Goal: Transaction & Acquisition: Purchase product/service

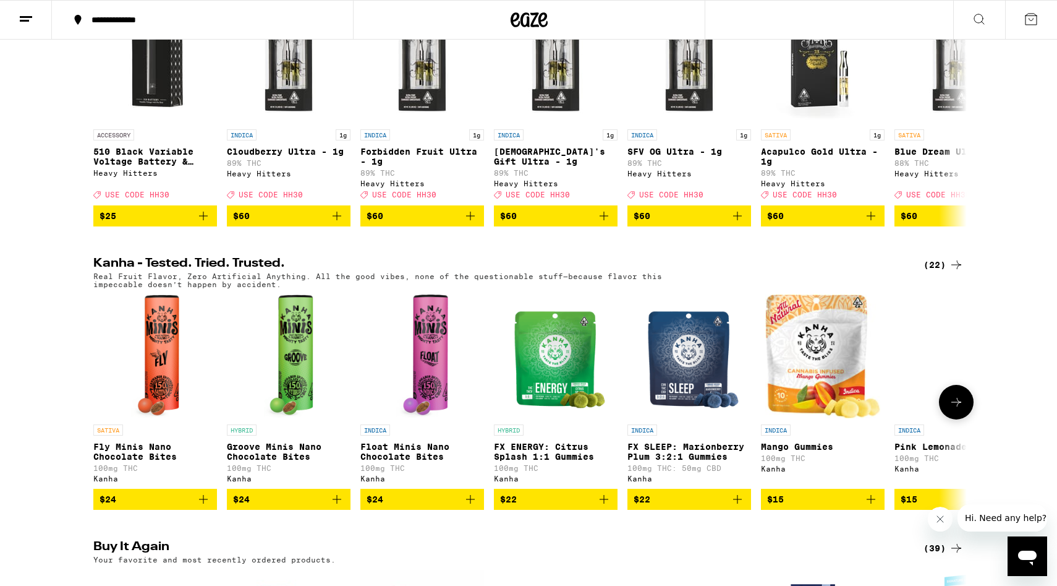
scroll to position [496, 0]
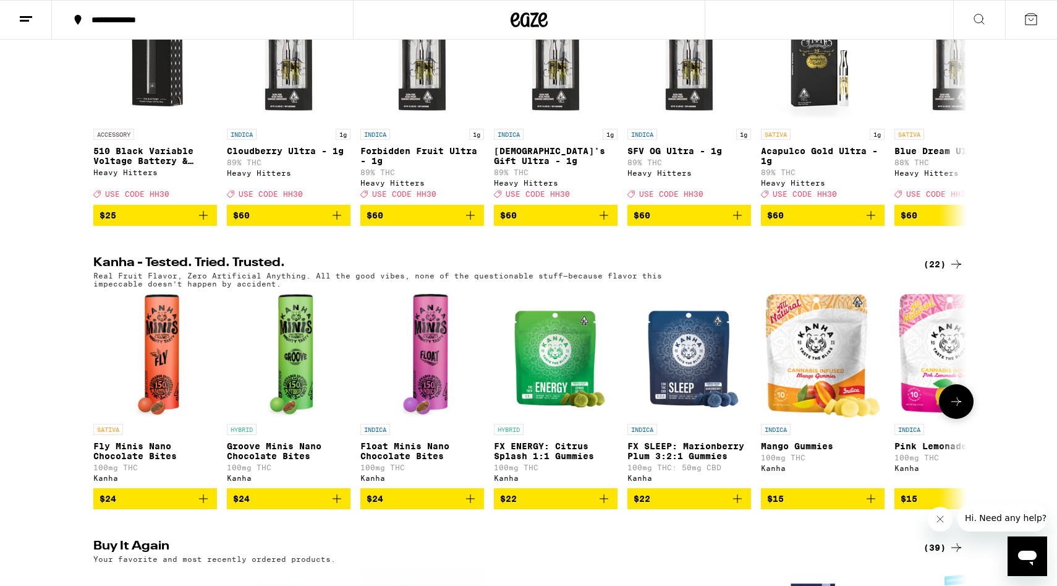
click at [958, 409] on icon at bounding box center [956, 401] width 15 height 15
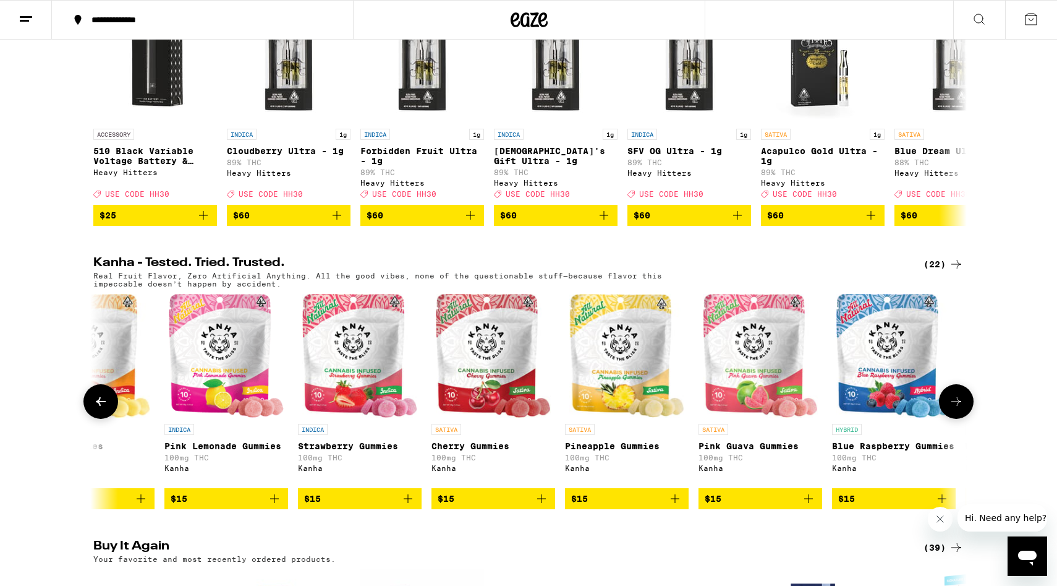
scroll to position [0, 736]
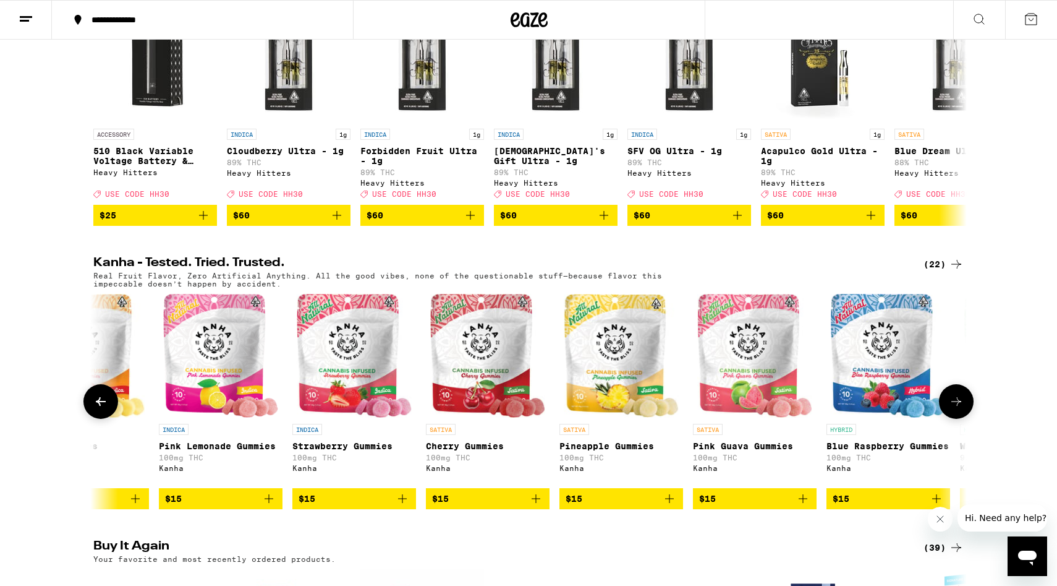
click at [958, 409] on icon at bounding box center [956, 401] width 15 height 15
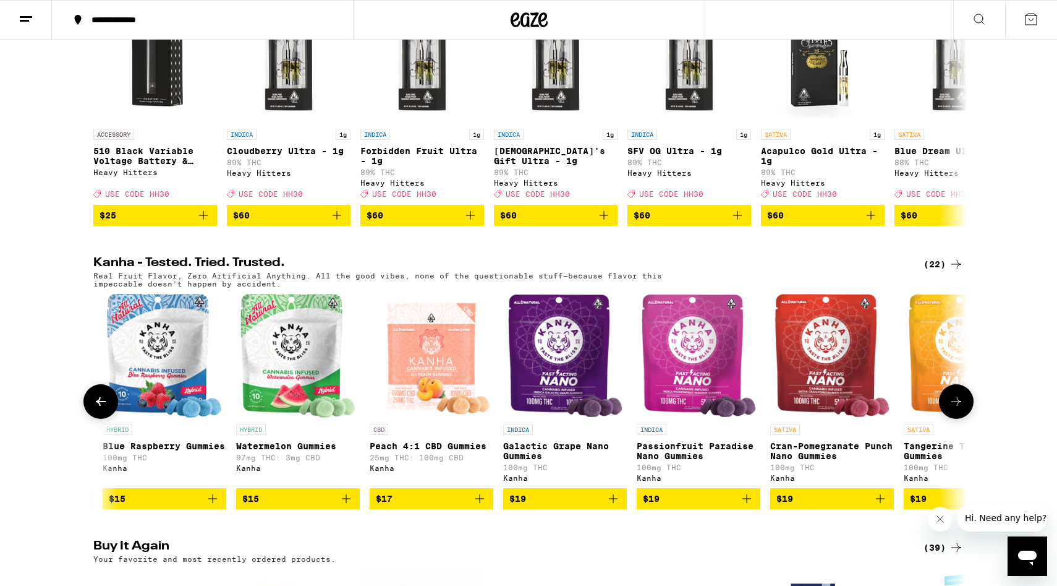
scroll to position [0, 1472]
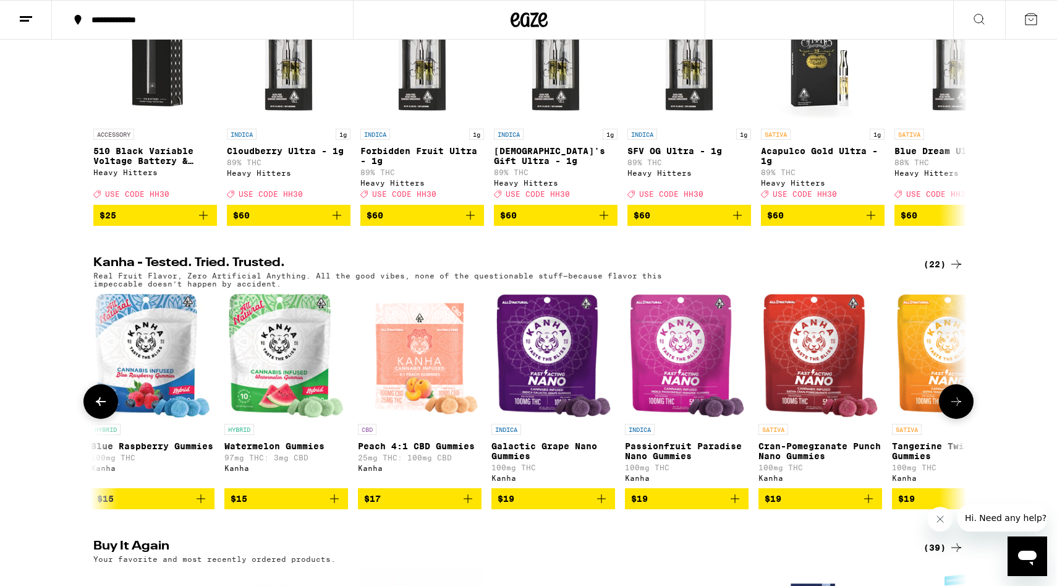
click at [90, 419] on button at bounding box center [100, 401] width 35 height 35
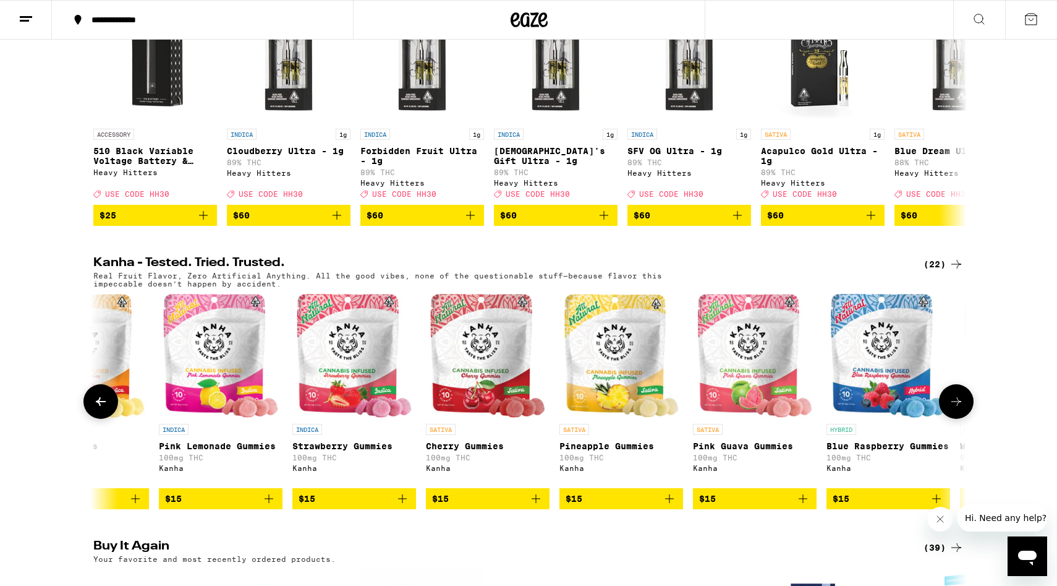
scroll to position [0, 736]
click at [106, 409] on icon at bounding box center [100, 401] width 15 height 15
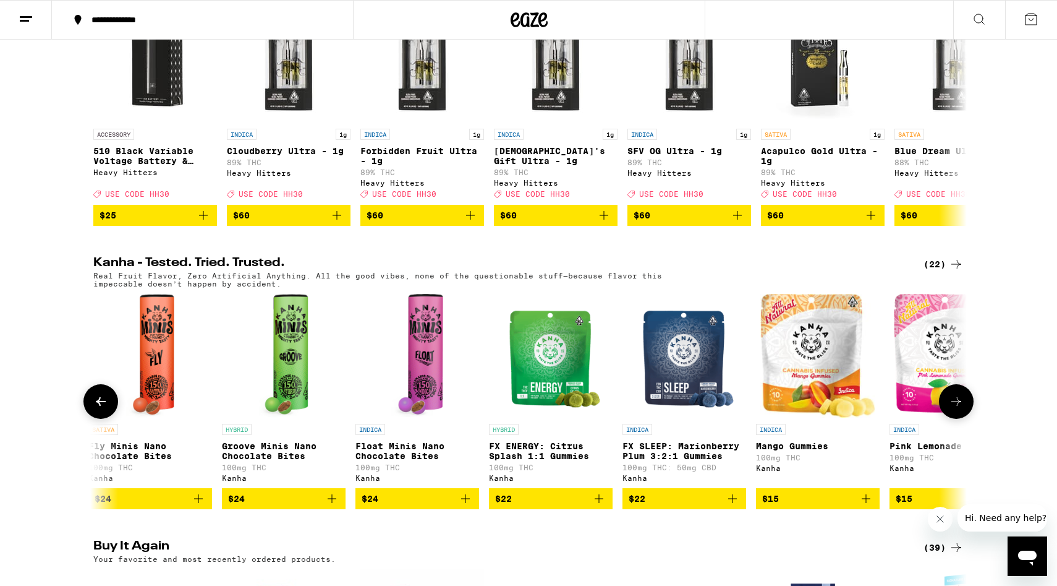
scroll to position [0, 0]
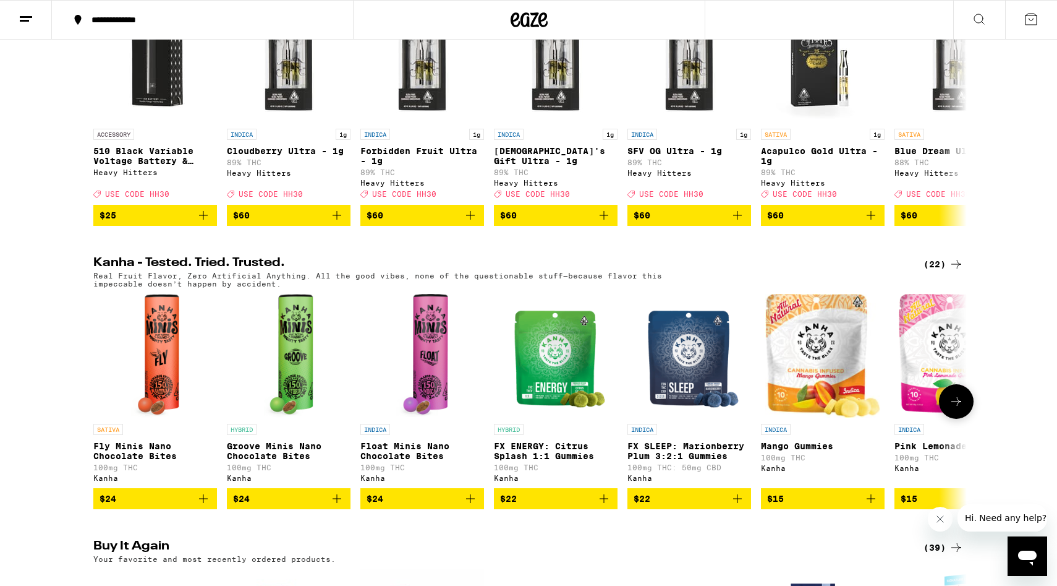
click at [803, 506] on span "$15" at bounding box center [822, 498] width 111 height 15
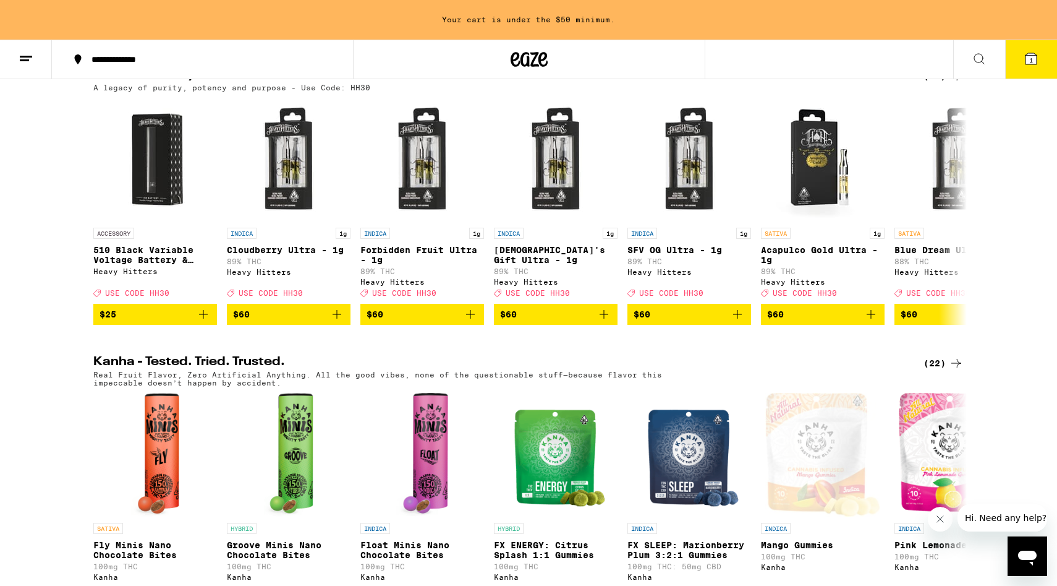
scroll to position [433, 0]
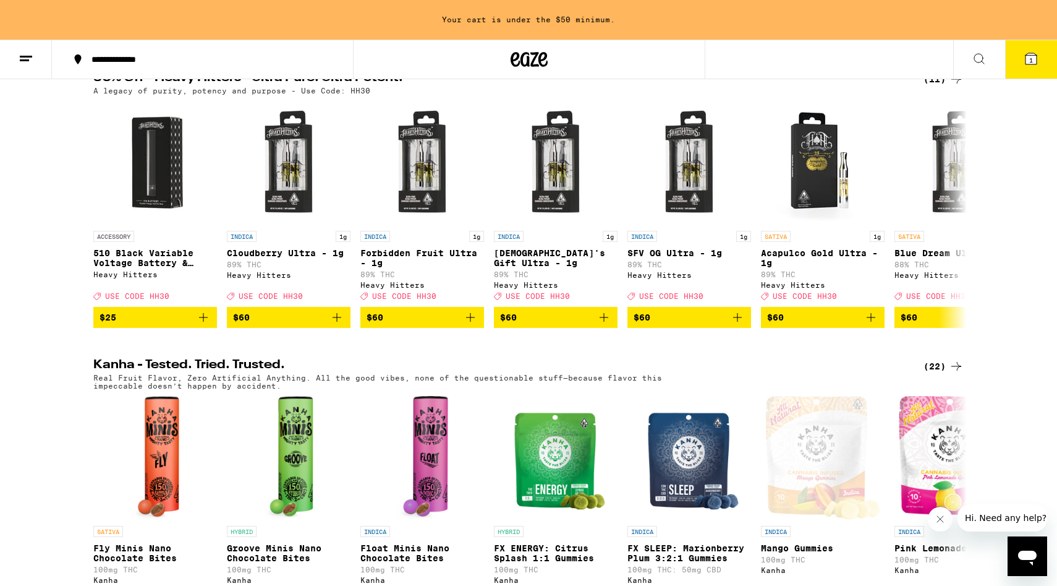
click at [937, 87] on div "(11)" at bounding box center [944, 79] width 40 height 15
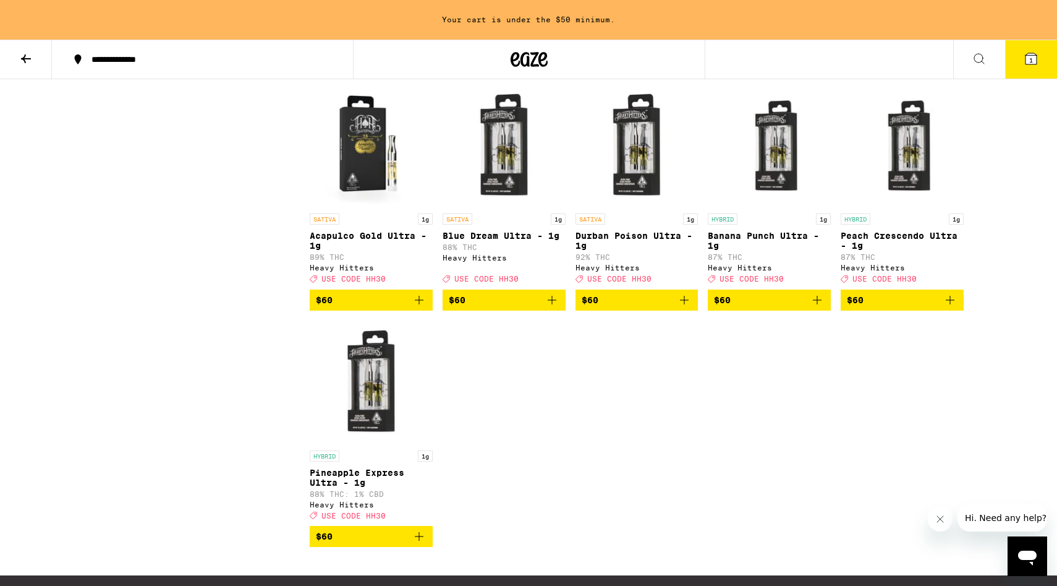
scroll to position [368, 0]
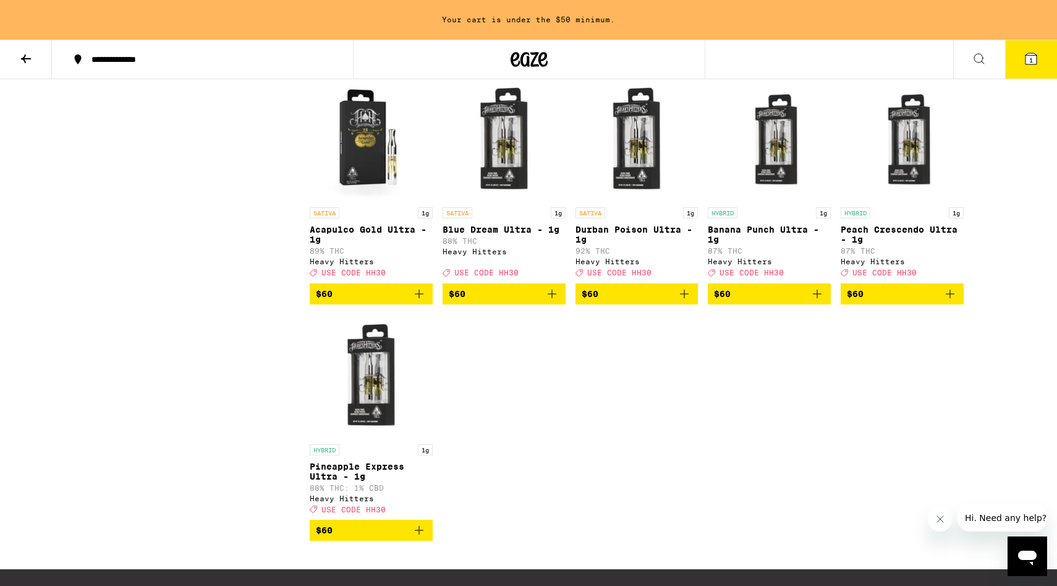
click at [382, 401] on img "Open page for Pineapple Express Ultra - 1g from Heavy Hitters" at bounding box center [371, 376] width 123 height 124
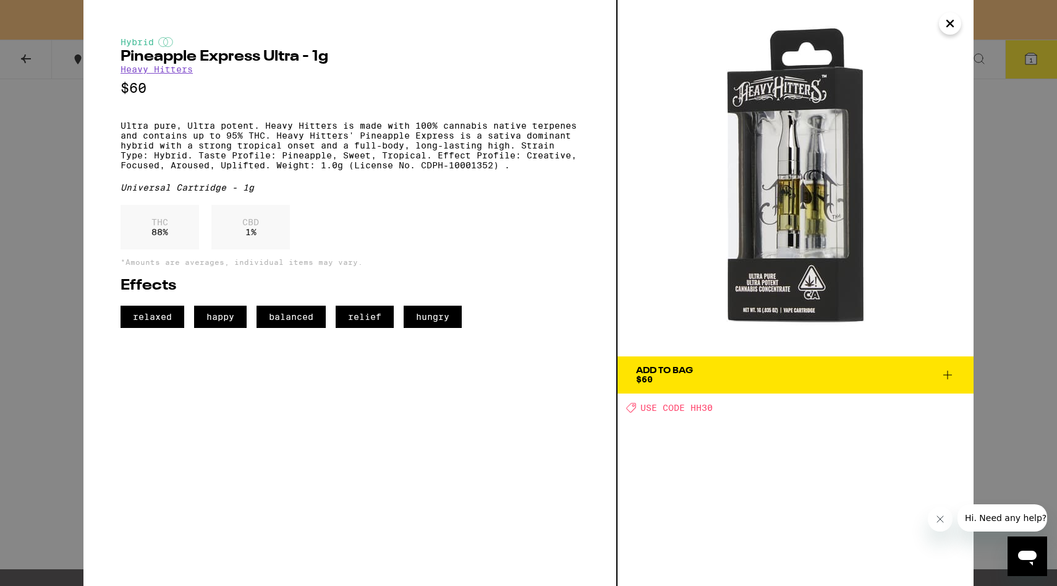
click at [925, 23] on img at bounding box center [796, 178] width 356 height 356
click at [940, 26] on button "Close" at bounding box center [950, 23] width 22 height 22
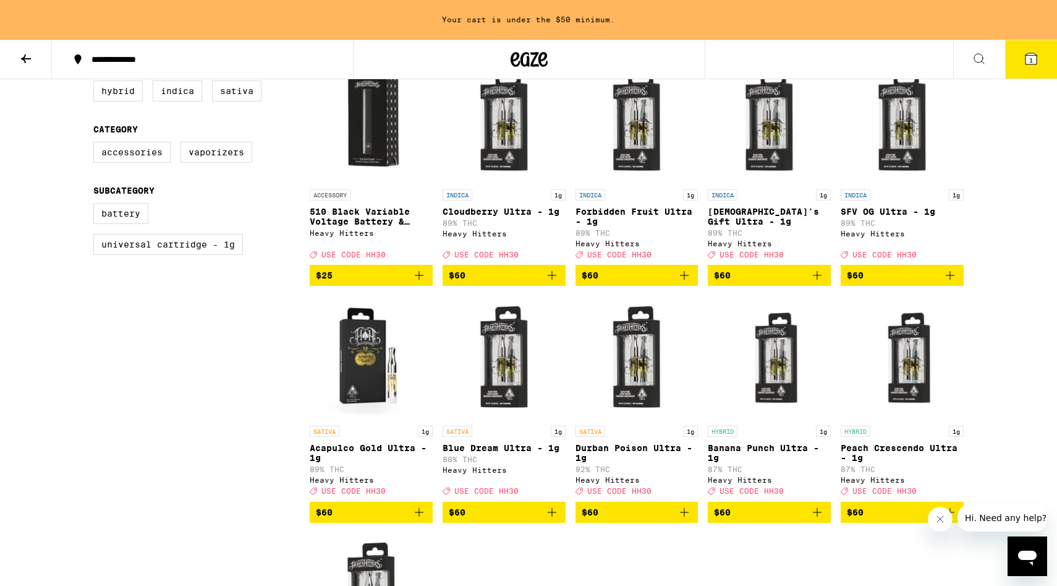
scroll to position [151, 0]
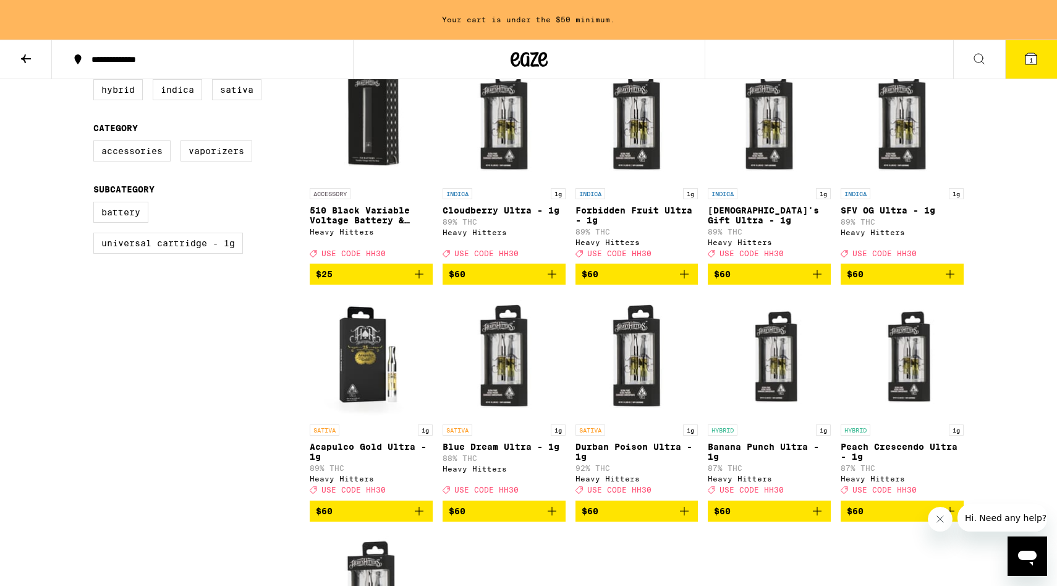
click at [25, 61] on icon at bounding box center [26, 58] width 10 height 9
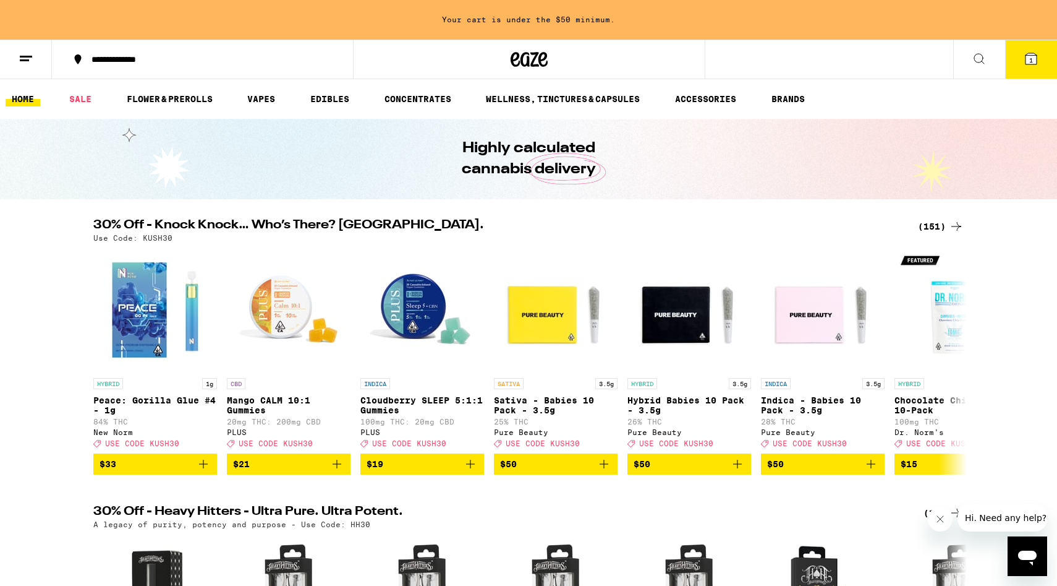
click at [932, 226] on div "(151)" at bounding box center [941, 226] width 46 height 15
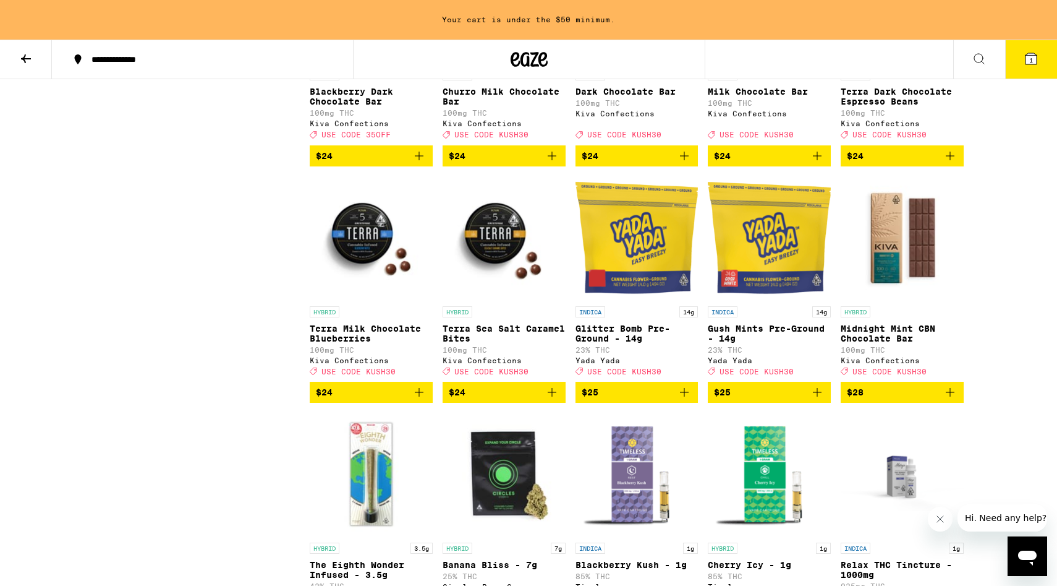
scroll to position [4985, 0]
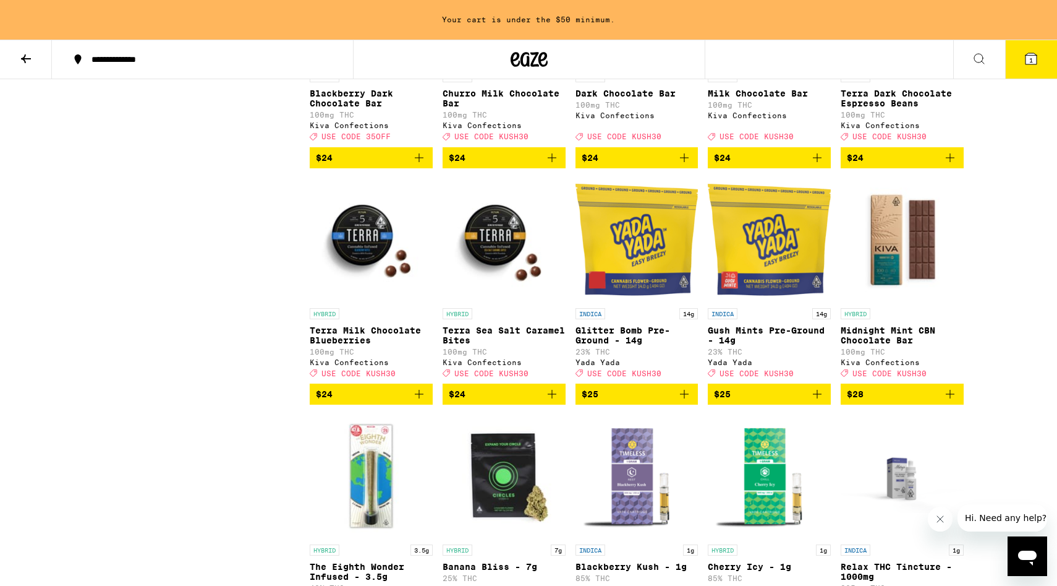
click at [398, 165] on span "$24" at bounding box center [371, 157] width 111 height 15
click at [408, 168] on div "In Bag (1)" at bounding box center [371, 158] width 123 height 20
click at [425, 166] on icon "Increment" at bounding box center [421, 158] width 11 height 15
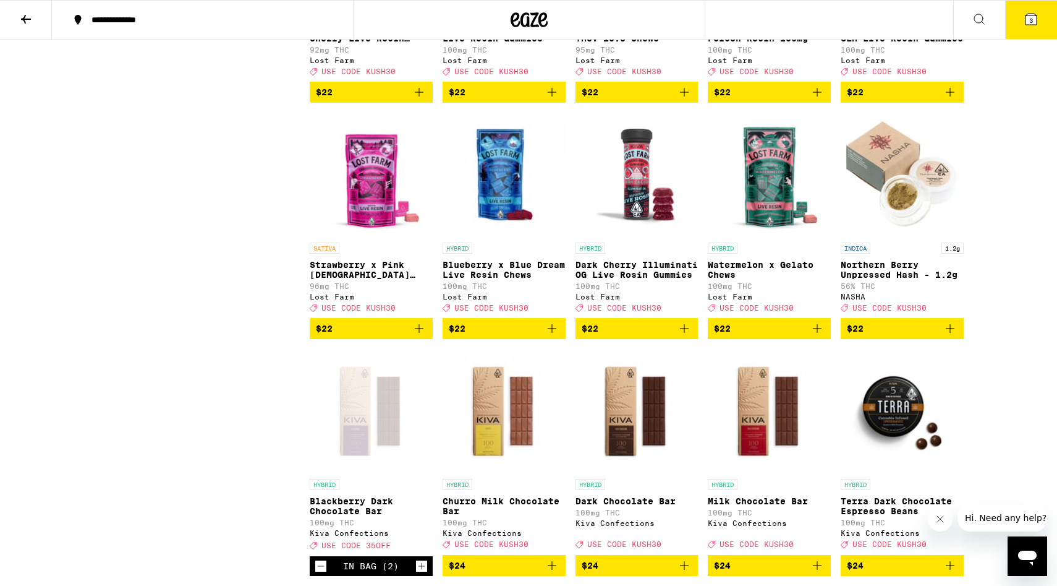
scroll to position [4538, 0]
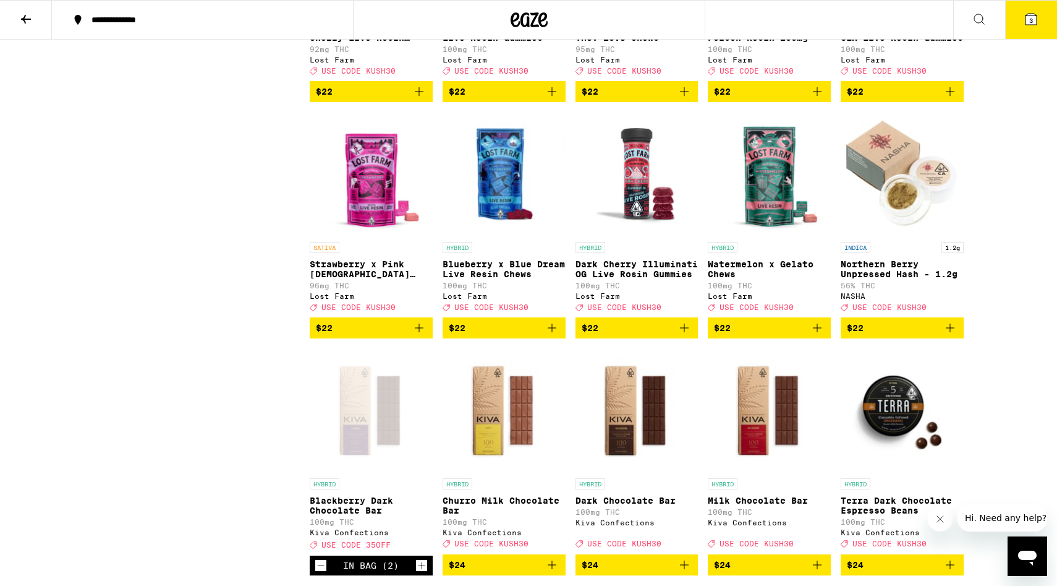
click at [662, 335] on span "$22" at bounding box center [637, 327] width 111 height 15
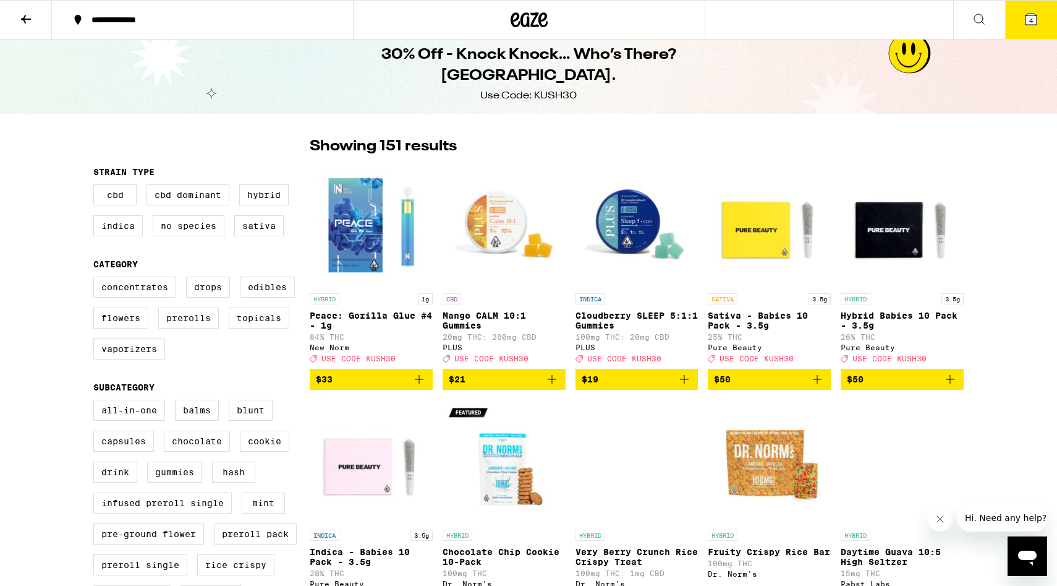
scroll to position [4, 0]
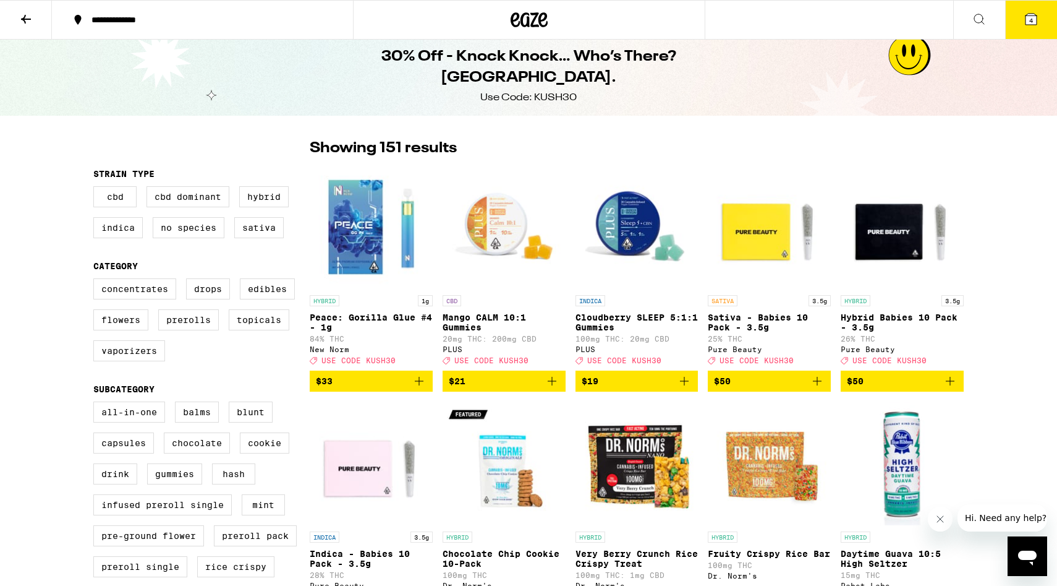
click at [363, 204] on img "Open page for Peace: Gorilla Glue #4 - 1g from New Norm" at bounding box center [371, 227] width 123 height 124
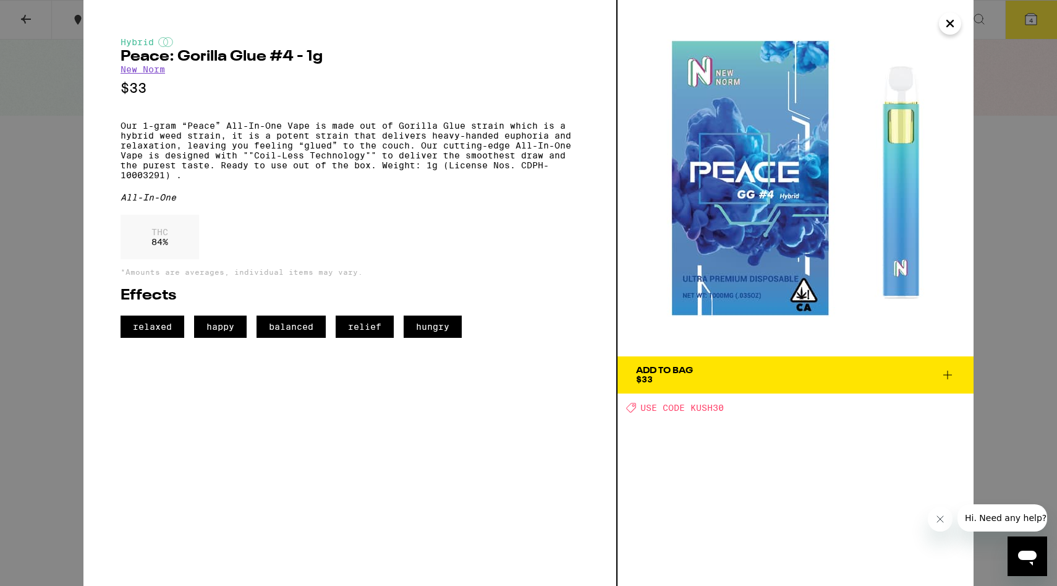
click at [1007, 401] on div "Hybrid Peace: Gorilla Glue #4 - 1g New Norm $33 Our 1-gram “Peace” All-In-One V…" at bounding box center [528, 293] width 1057 height 586
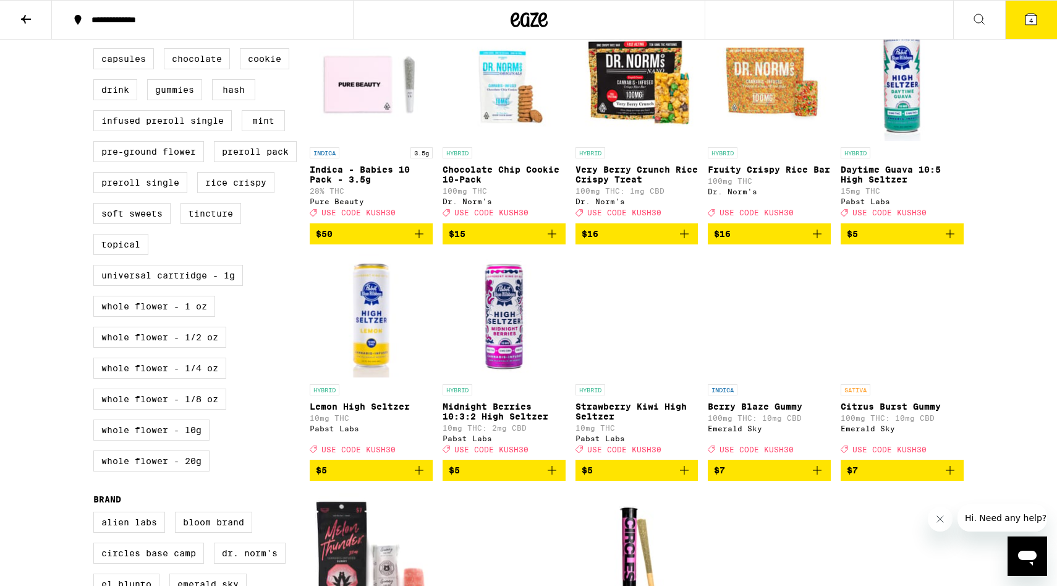
scroll to position [389, 0]
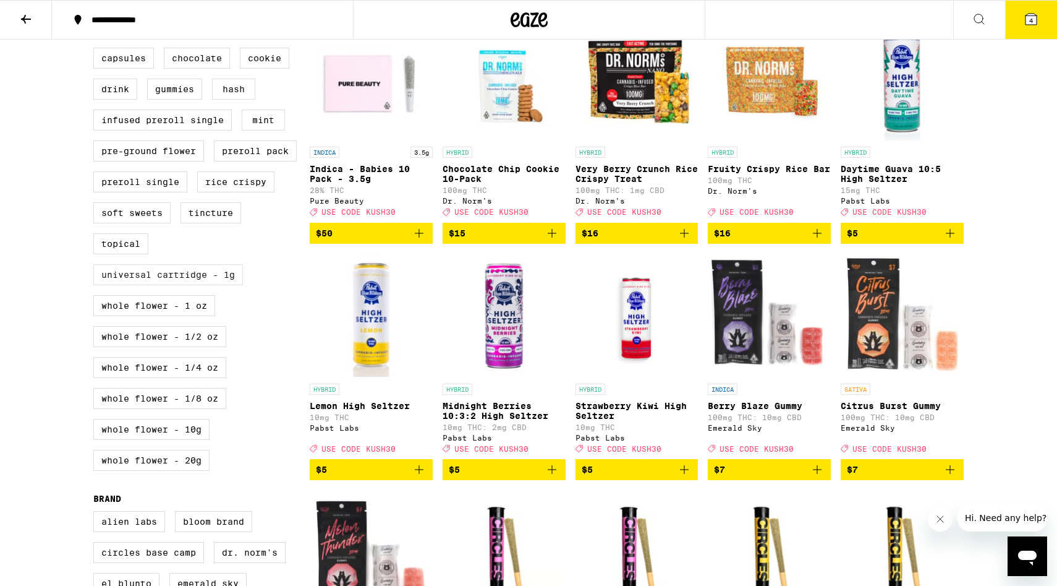
click at [228, 285] on label "Universal Cartridge - 1g" at bounding box center [168, 274] width 150 height 21
click at [96, 19] on input "Universal Cartridge - 1g" at bounding box center [96, 19] width 1 height 1
checkbox input "true"
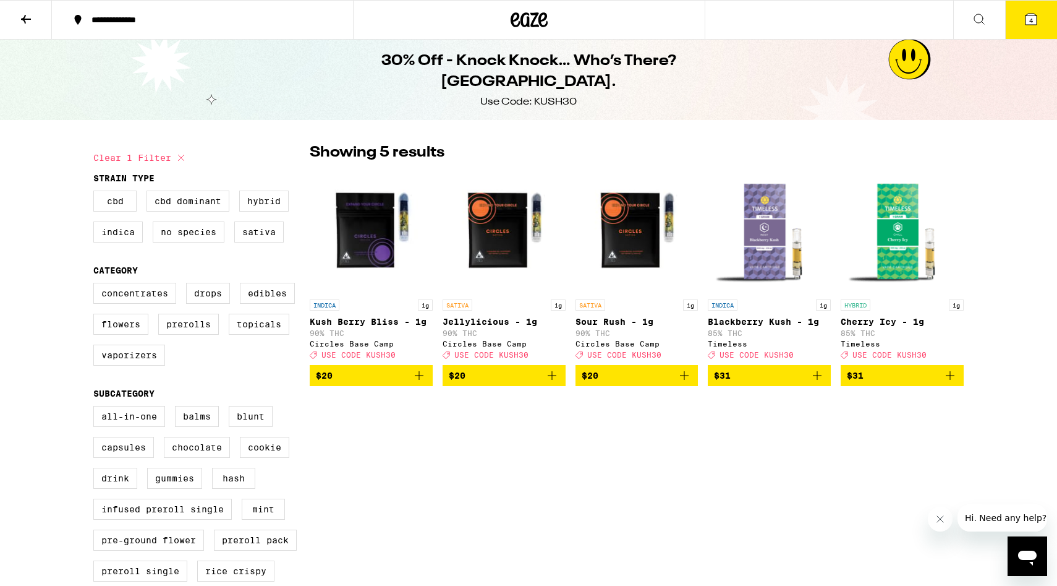
click at [767, 381] on span "$31" at bounding box center [769, 375] width 111 height 15
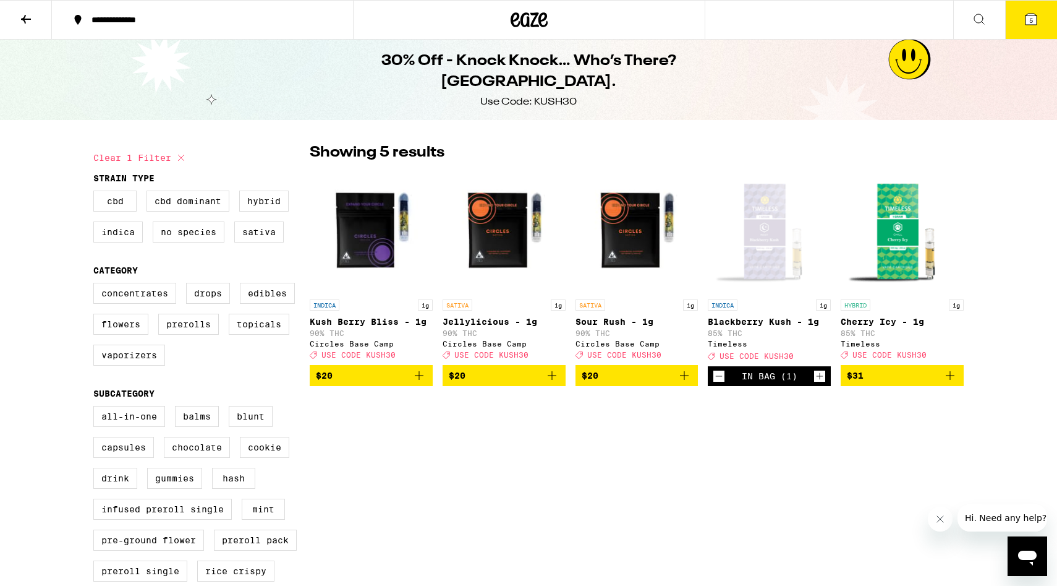
click at [718, 383] on icon "Decrement" at bounding box center [719, 375] width 11 height 15
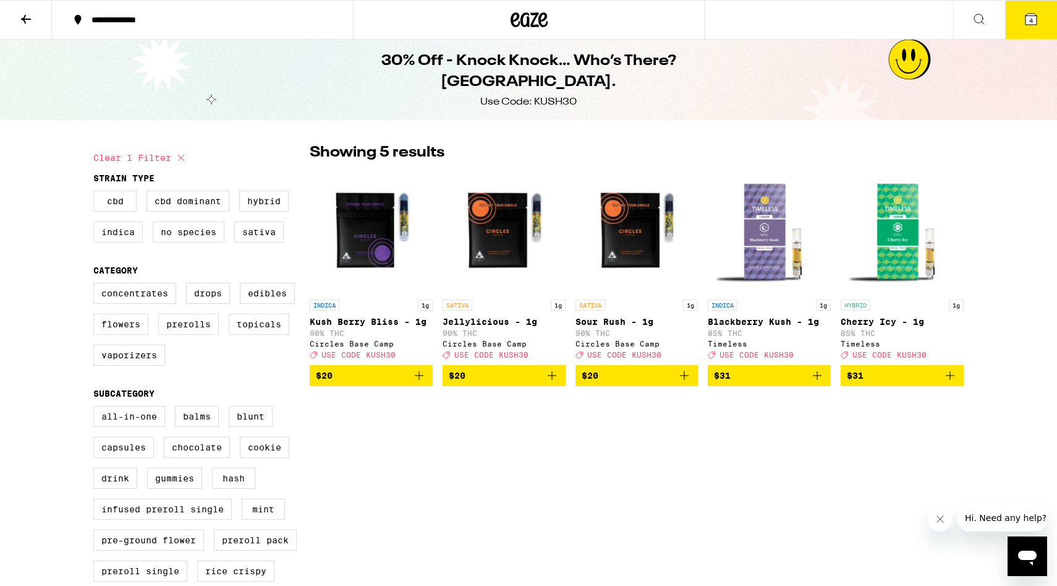
click at [393, 382] on span "$20" at bounding box center [371, 375] width 111 height 15
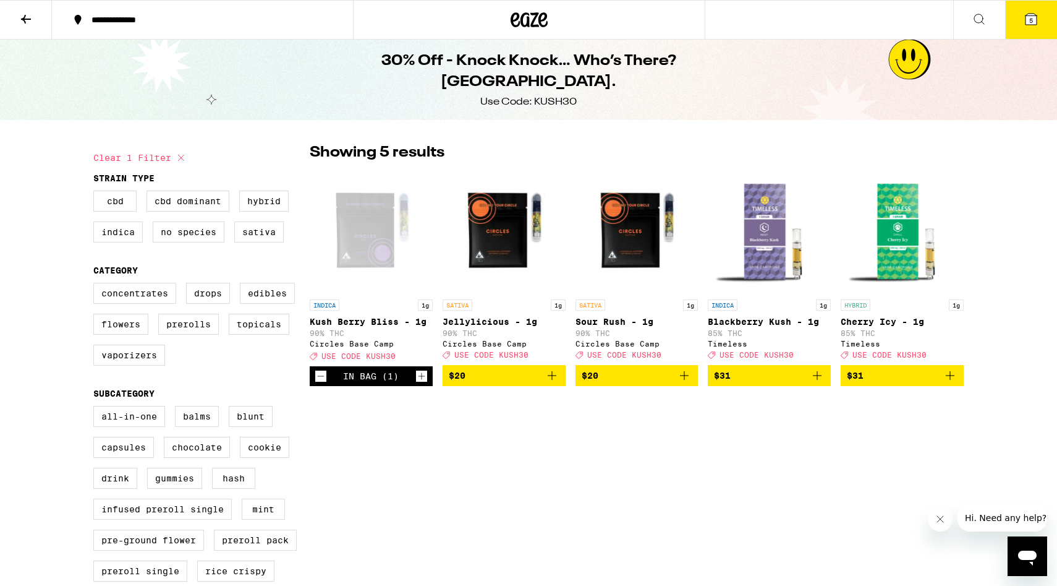
click at [663, 377] on span "$20" at bounding box center [637, 375] width 111 height 15
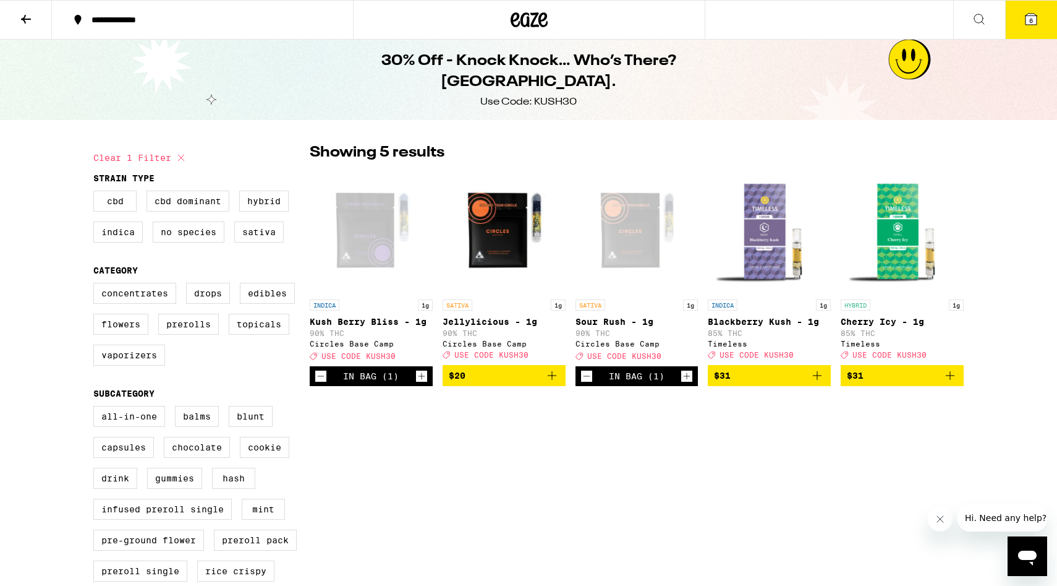
click at [1035, 26] on button "6" at bounding box center [1031, 20] width 52 height 38
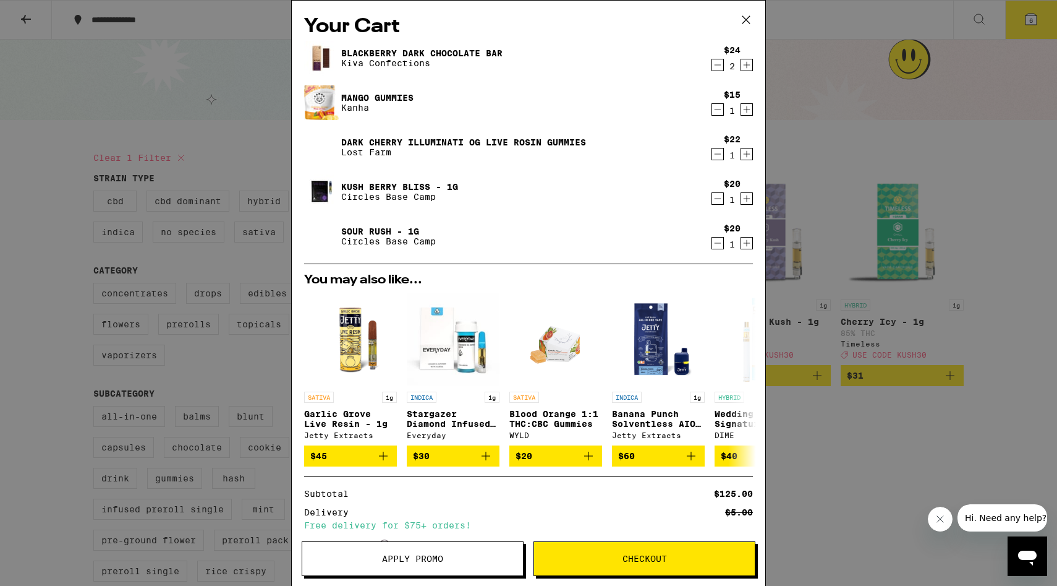
click at [720, 64] on icon "Decrement" at bounding box center [717, 65] width 11 height 15
click at [719, 69] on icon "Decrement" at bounding box center [717, 65] width 11 height 15
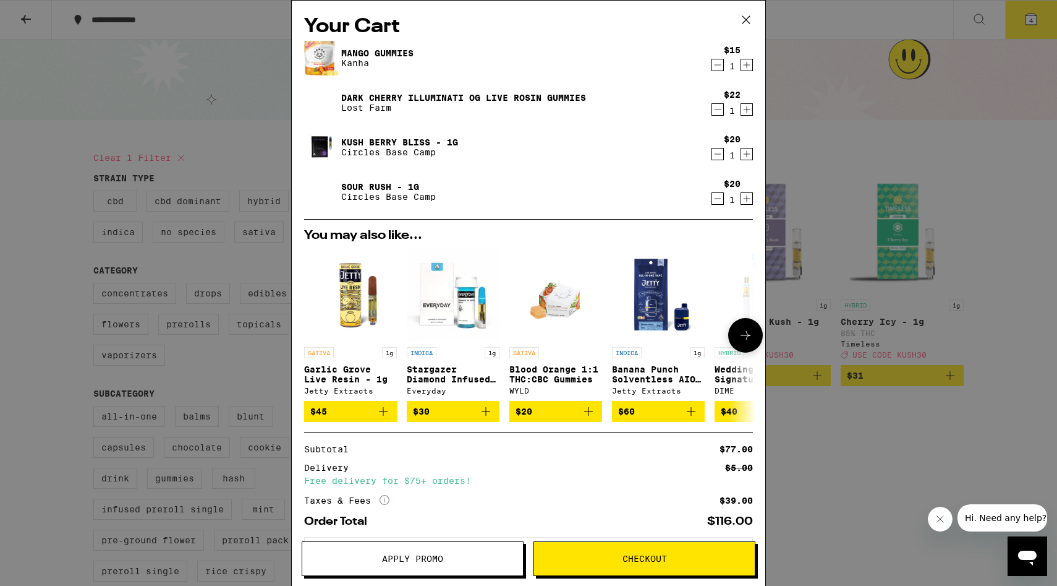
scroll to position [1, 0]
click at [479, 576] on div "Apply Promo Checkout" at bounding box center [529, 563] width 474 height 45
click at [494, 560] on span "Apply Promo" at bounding box center [412, 558] width 221 height 9
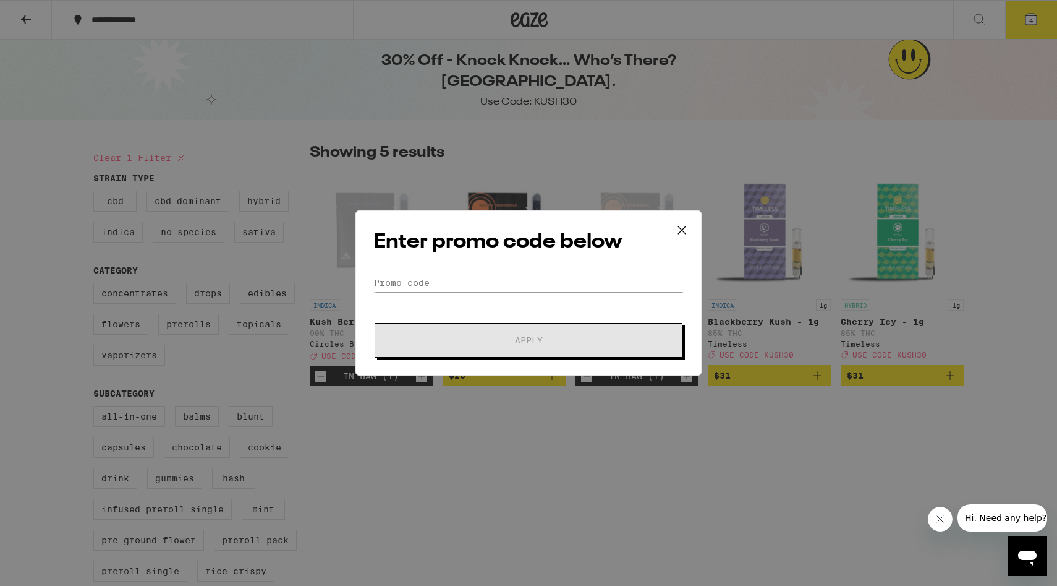
click at [462, 304] on form "Promo Code Apply" at bounding box center [528, 315] width 310 height 84
click at [456, 286] on input "Promo Code" at bounding box center [528, 282] width 310 height 19
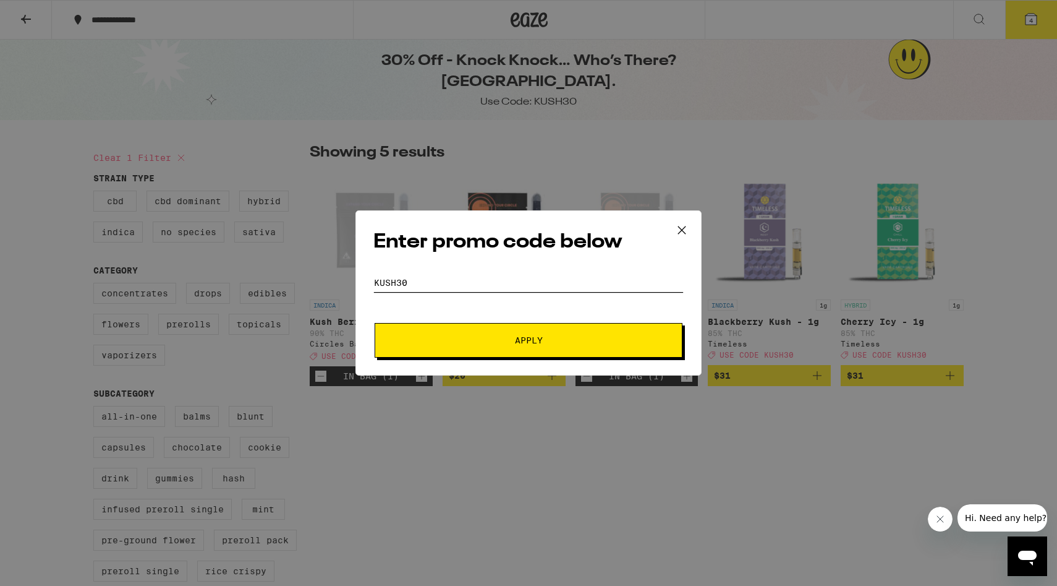
type input "KUSH30"
click at [457, 341] on span "Apply" at bounding box center [528, 340] width 223 height 9
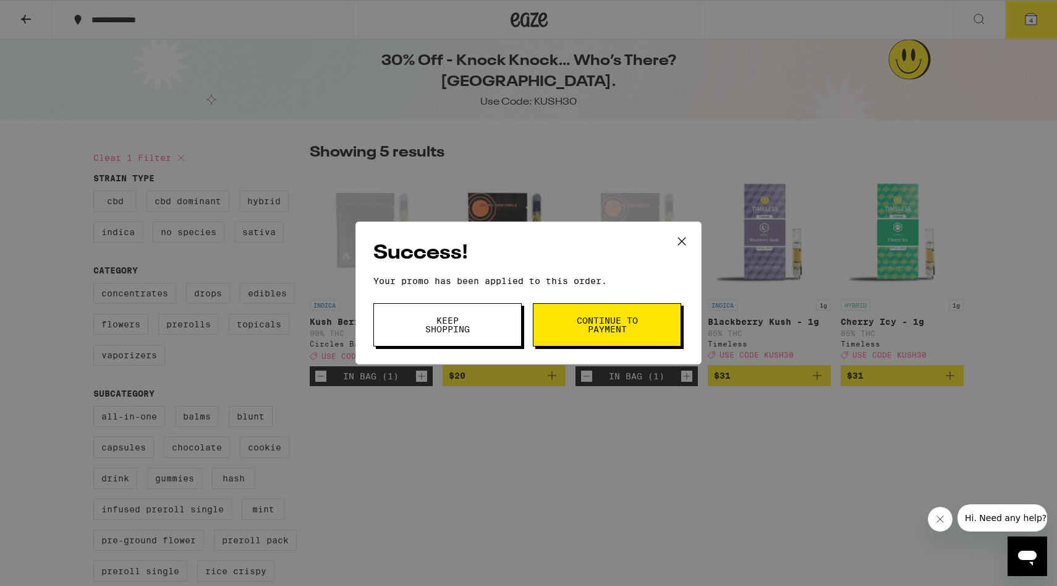
click at [485, 339] on button "Keep Shopping" at bounding box center [447, 324] width 148 height 43
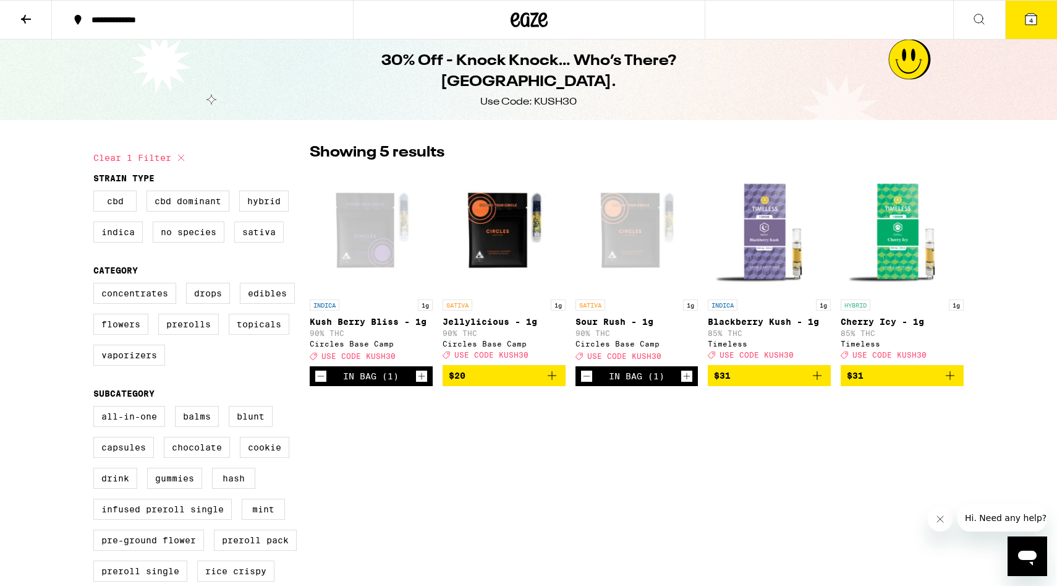
click at [1034, 24] on icon at bounding box center [1031, 19] width 11 height 11
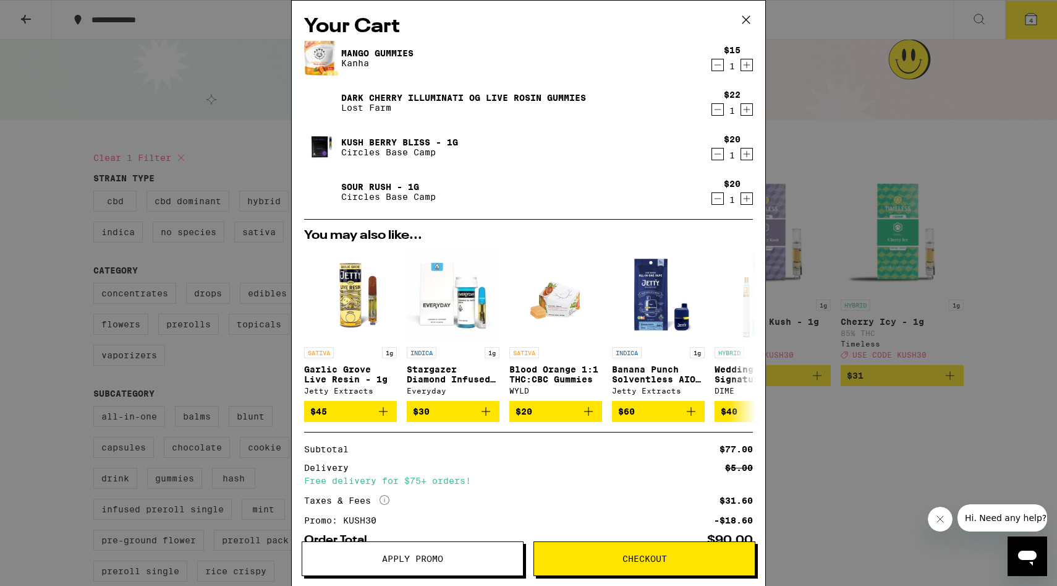
click at [748, 17] on icon at bounding box center [746, 20] width 19 height 19
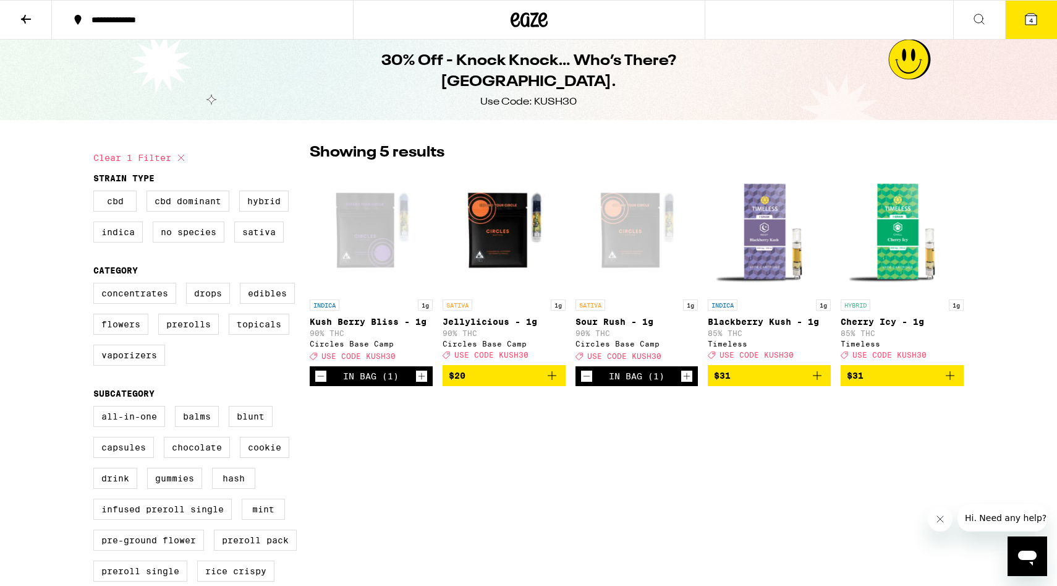
click at [41, 16] on button at bounding box center [26, 20] width 52 height 39
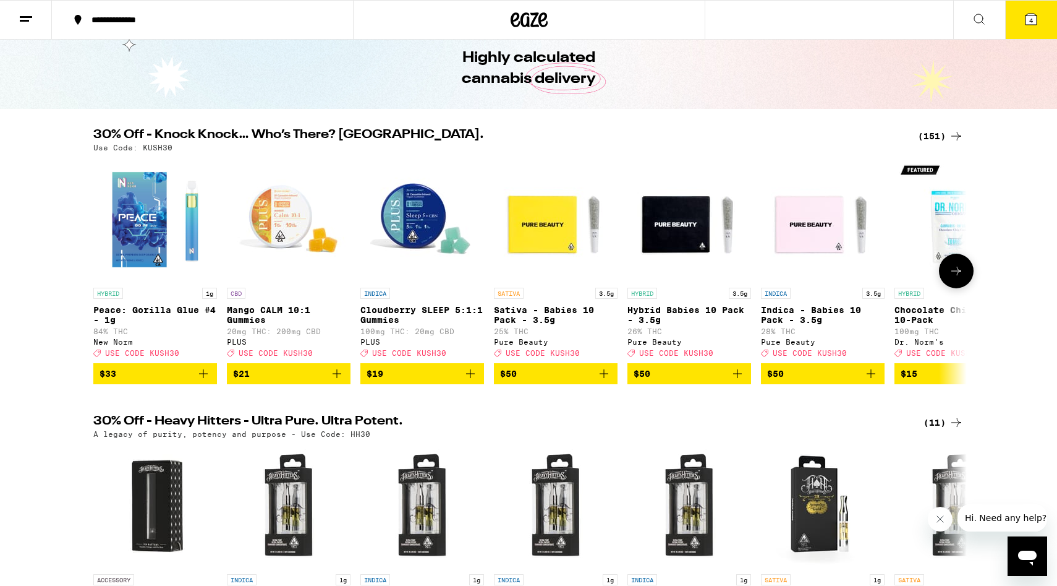
scroll to position [295, 0]
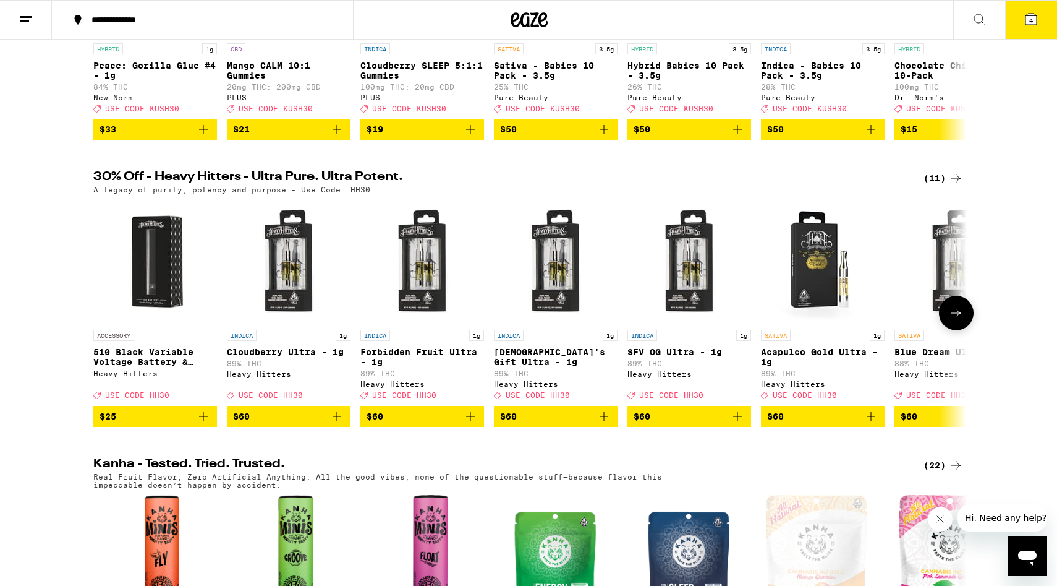
click at [956, 330] on button at bounding box center [956, 313] width 35 height 35
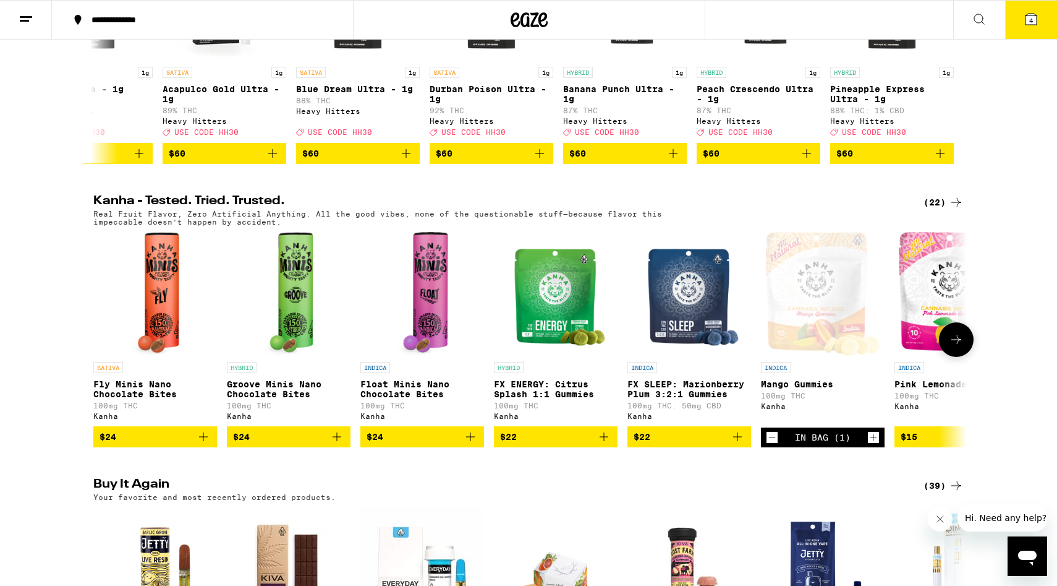
scroll to position [559, 0]
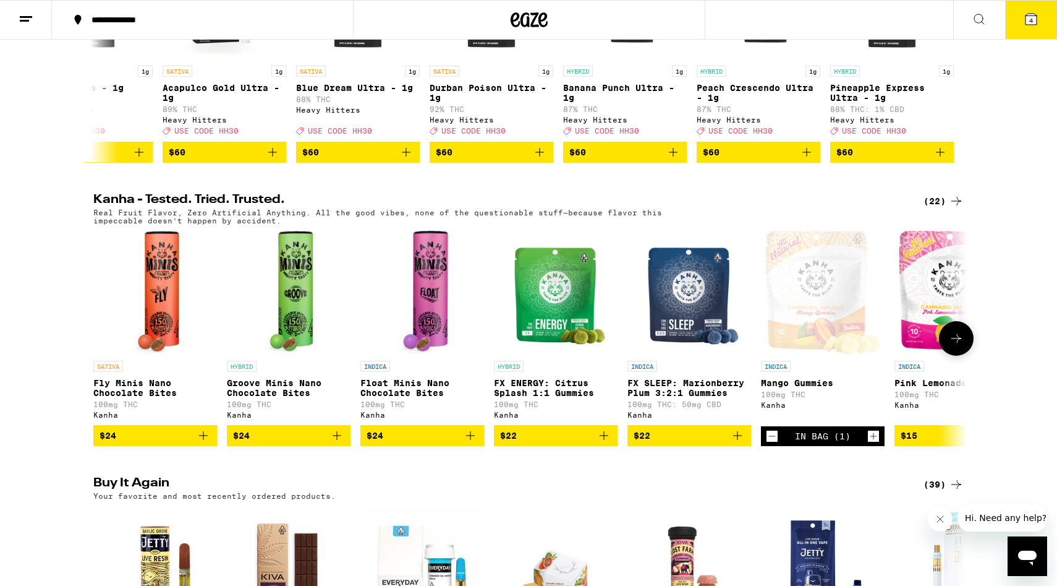
click at [963, 346] on icon at bounding box center [956, 338] width 15 height 15
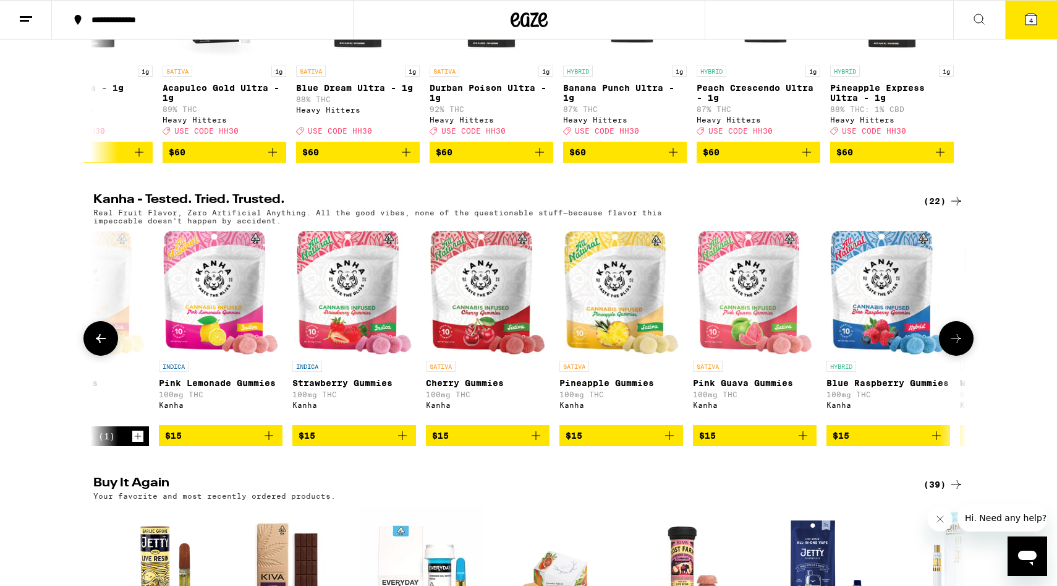
click at [963, 346] on icon at bounding box center [956, 338] width 15 height 15
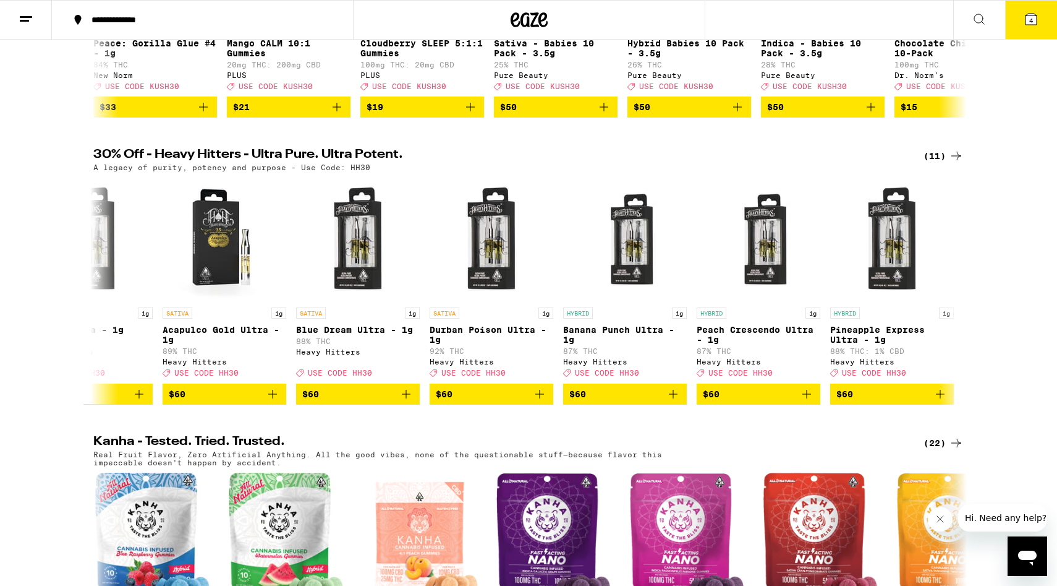
scroll to position [0, 0]
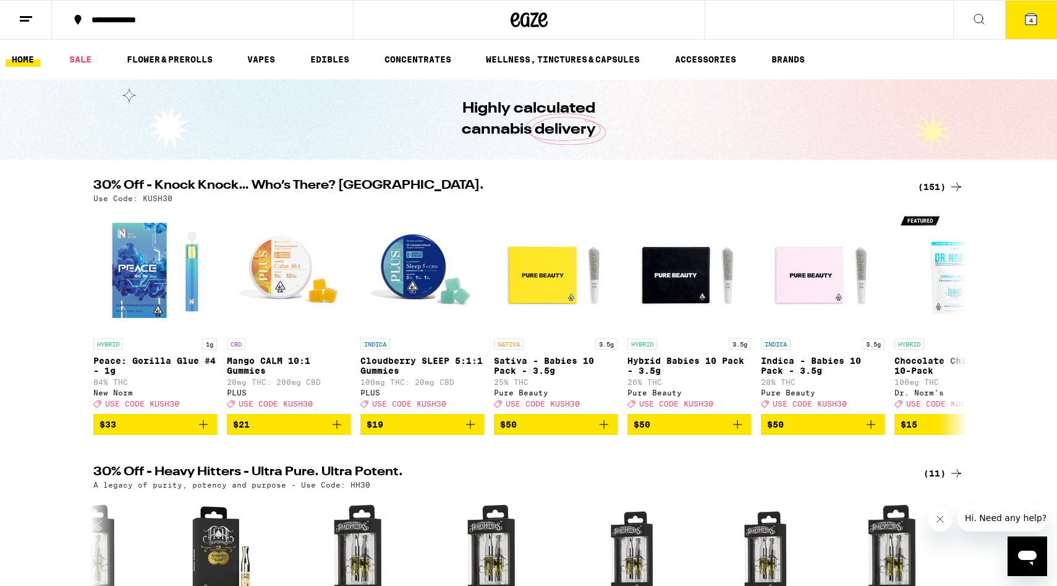
click at [937, 184] on div "(151)" at bounding box center [941, 186] width 46 height 15
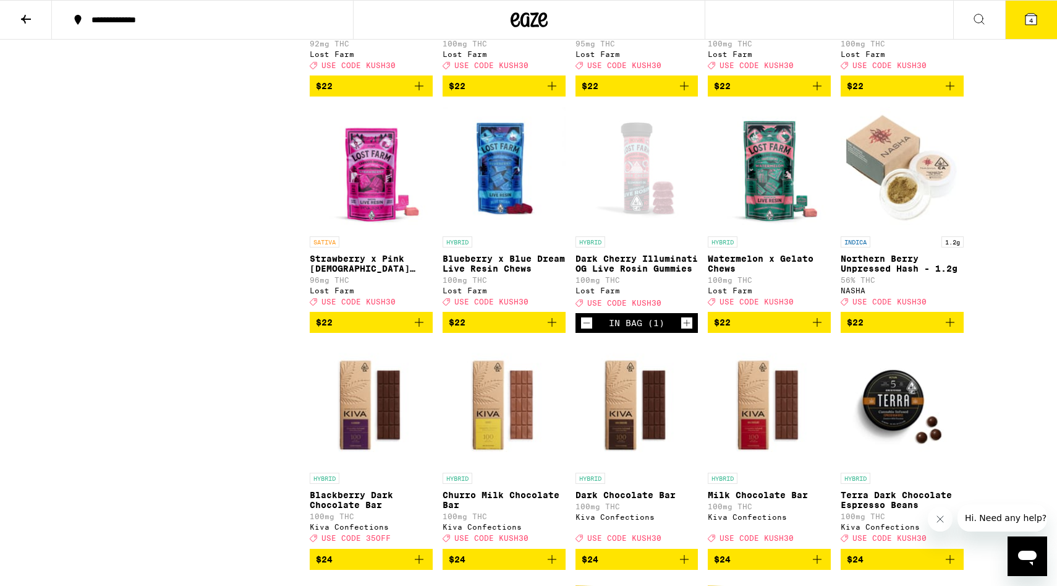
scroll to position [4553, 0]
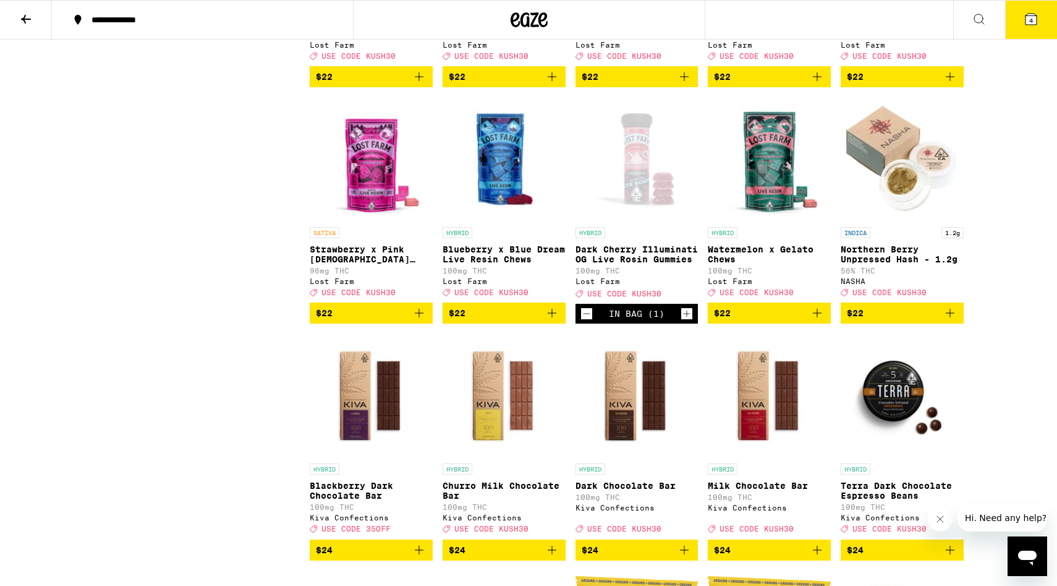
click at [588, 321] on icon "Decrement" at bounding box center [586, 313] width 11 height 15
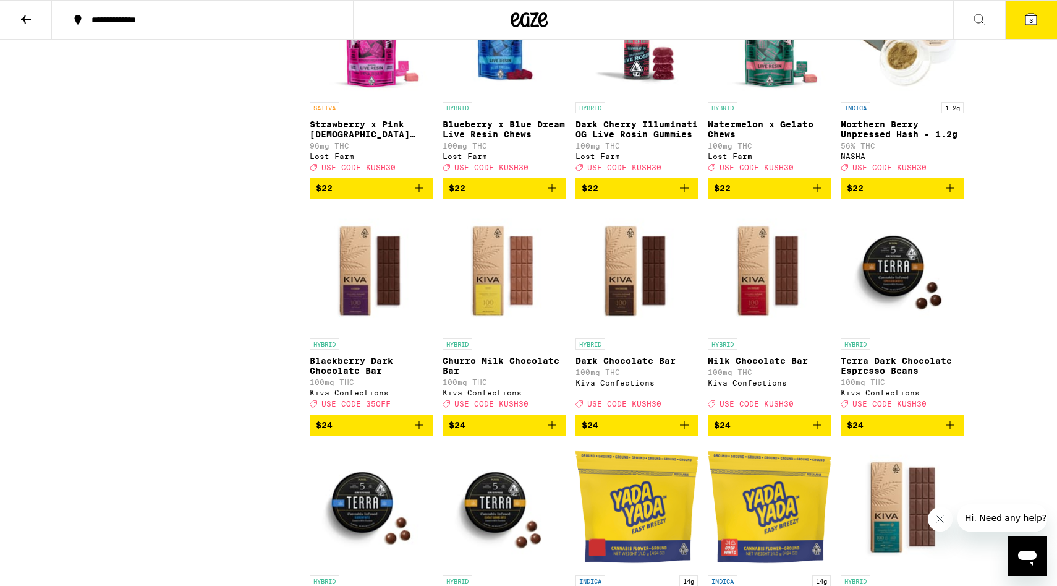
scroll to position [4675, 0]
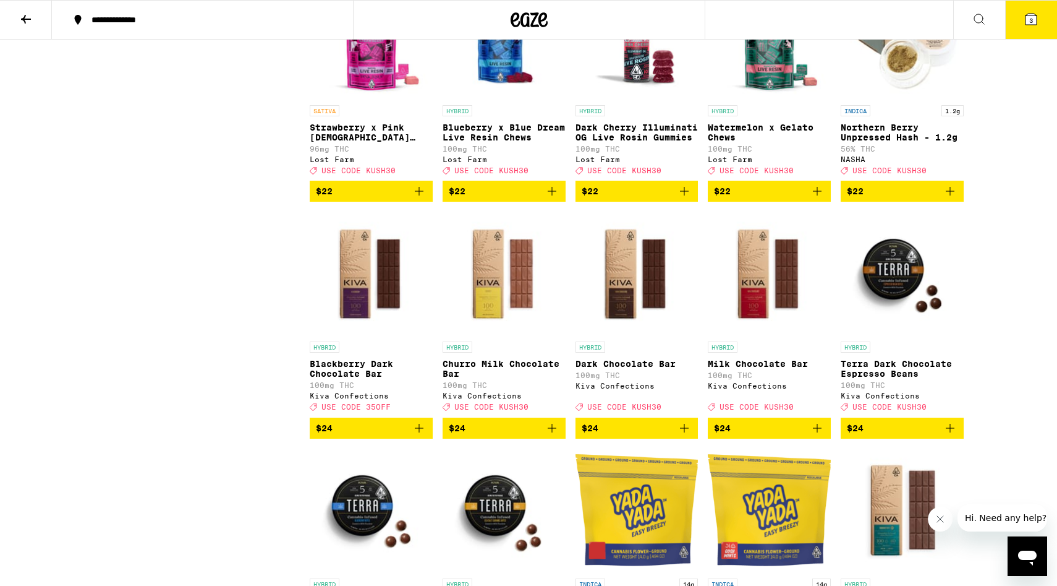
click at [683, 198] on icon "Add to bag" at bounding box center [684, 191] width 15 height 15
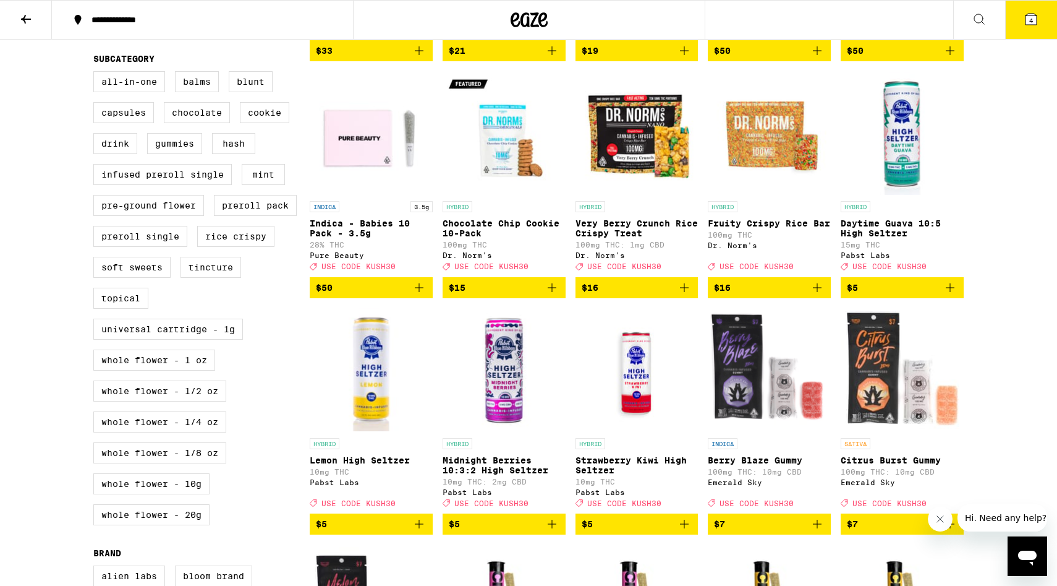
scroll to position [111, 0]
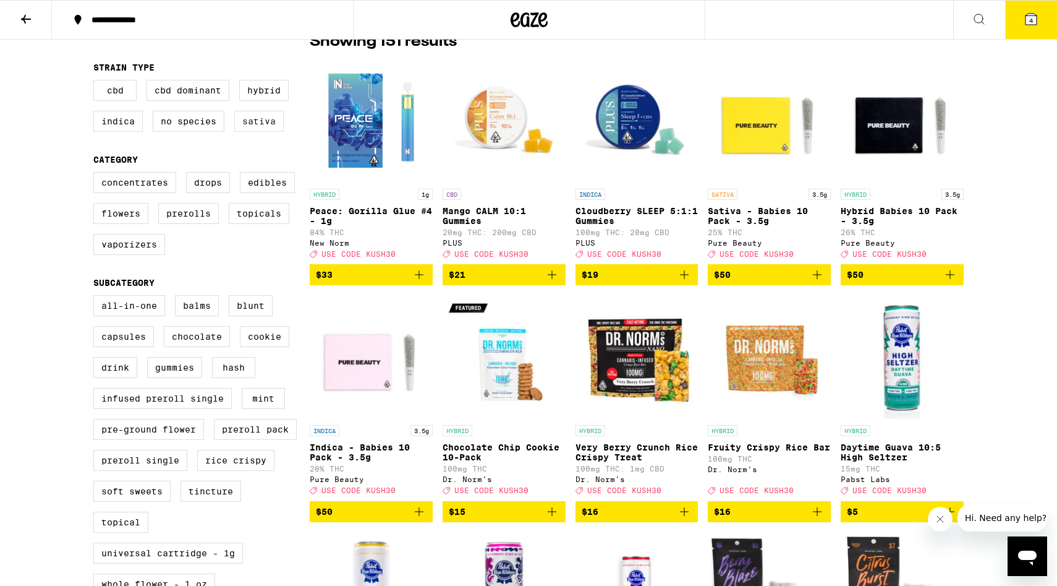
click at [262, 127] on label "Sativa" at bounding box center [258, 121] width 49 height 21
click at [96, 82] on input "Sativa" at bounding box center [96, 82] width 1 height 1
checkbox input "true"
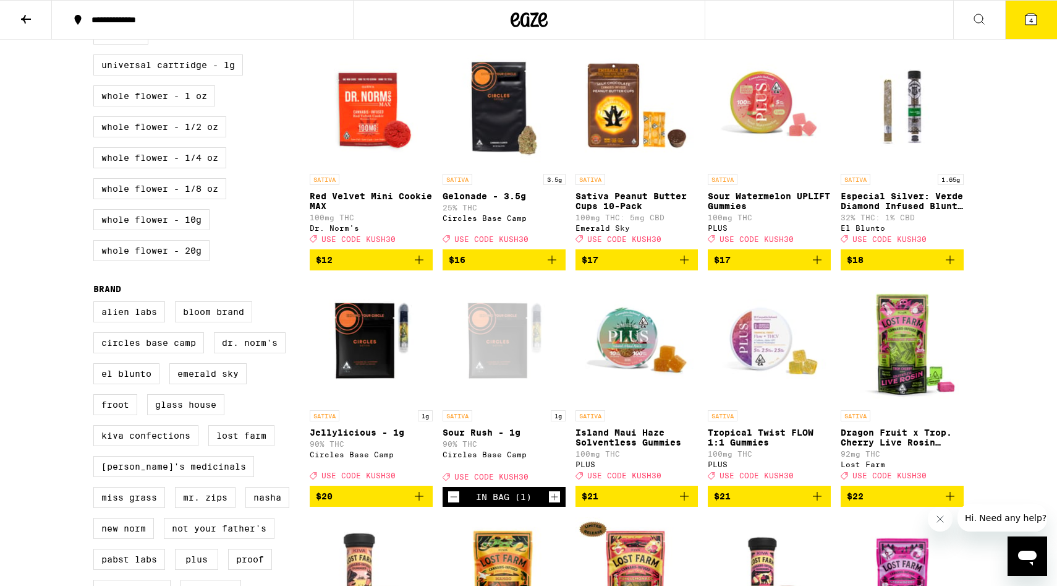
scroll to position [695, 0]
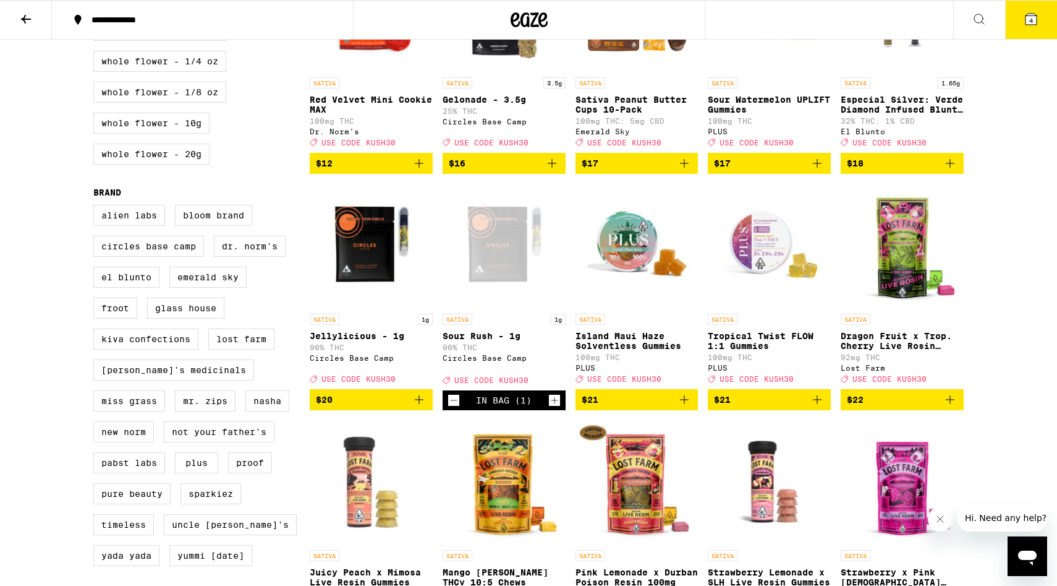
click at [1026, 20] on icon at bounding box center [1031, 19] width 11 height 11
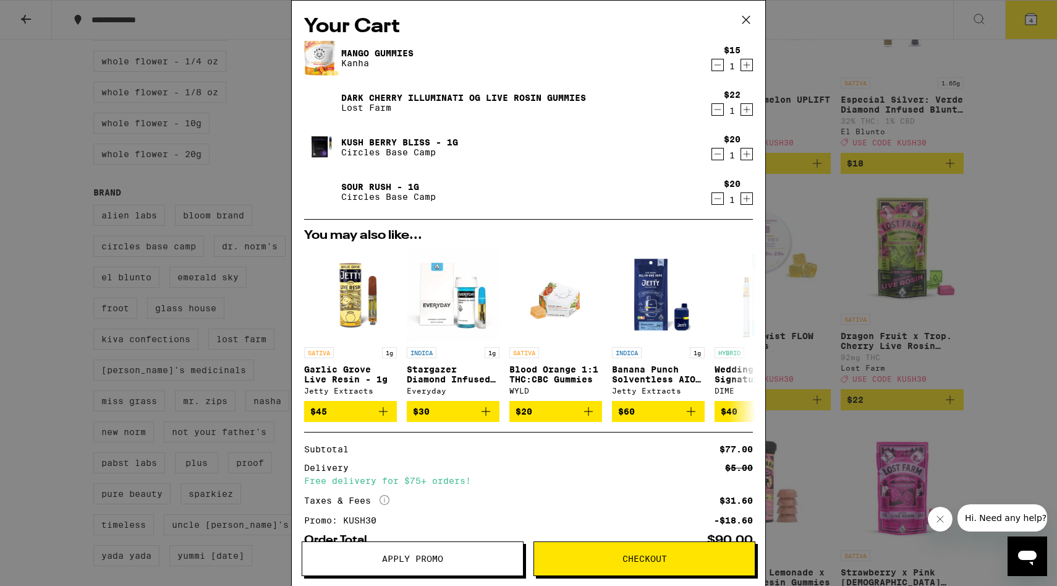
click at [746, 16] on icon at bounding box center [746, 20] width 19 height 19
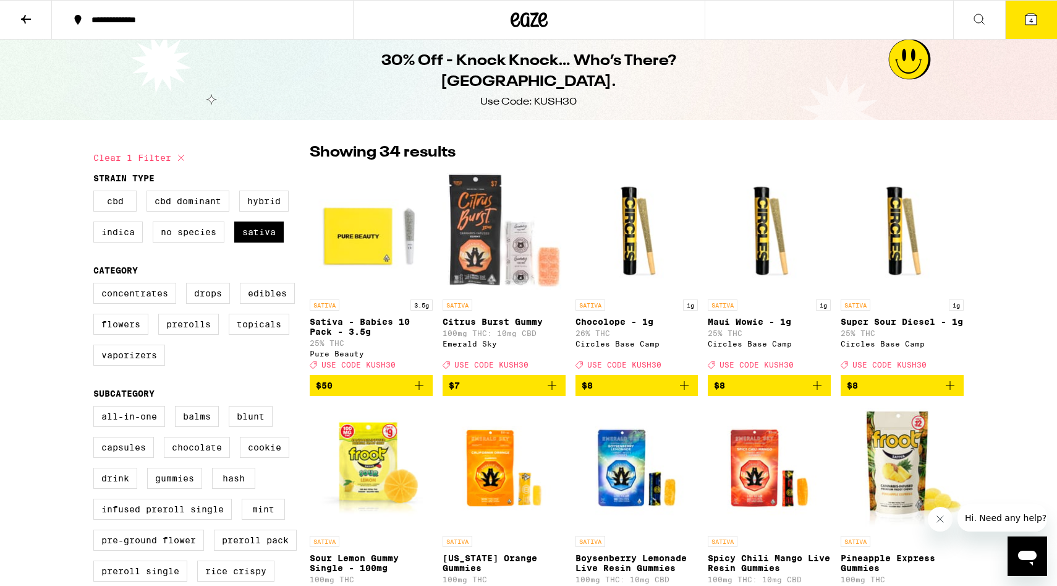
click at [1033, 22] on icon at bounding box center [1031, 19] width 11 height 11
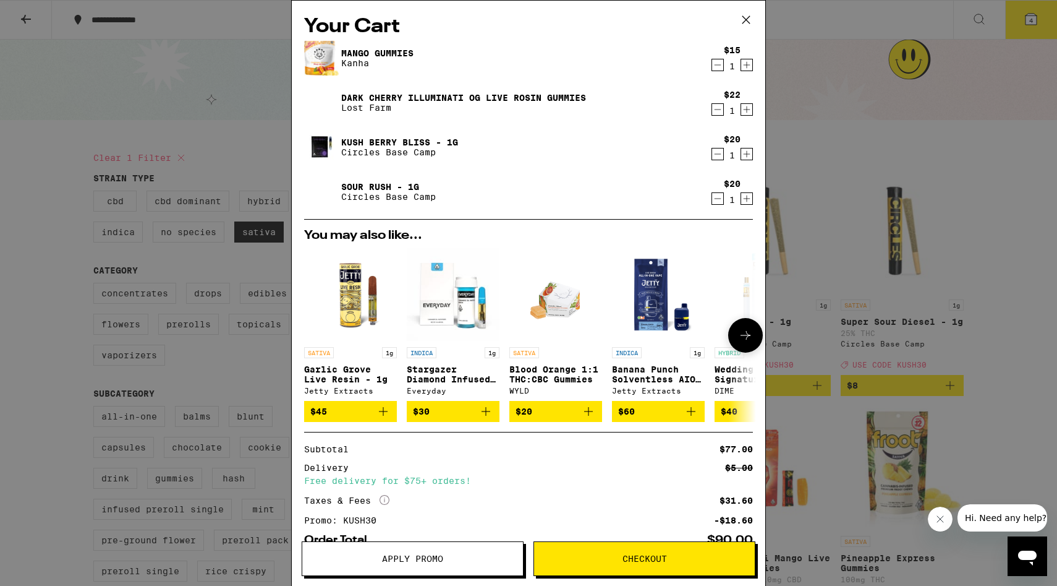
scroll to position [80, 0]
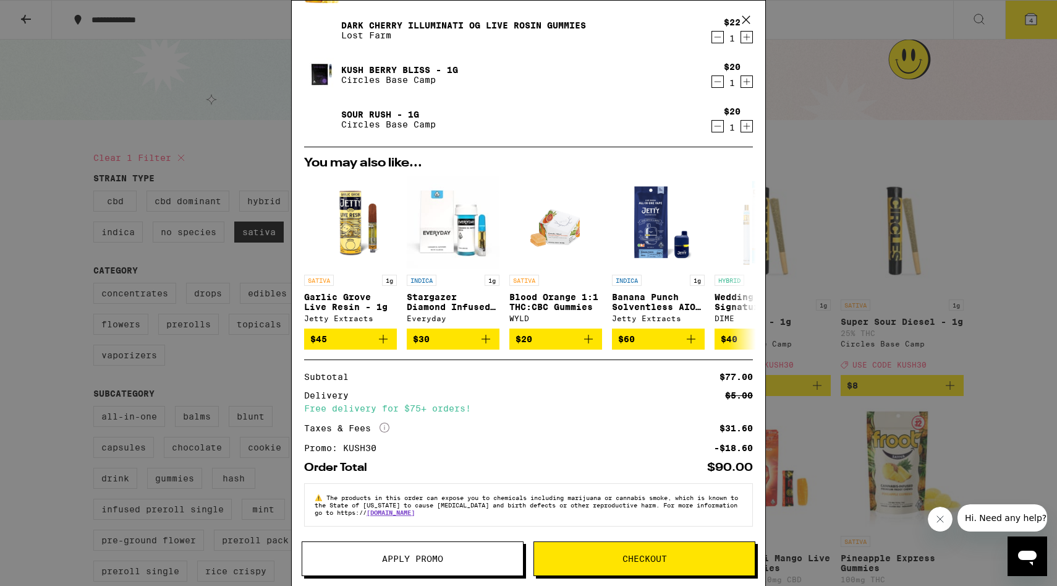
click at [700, 559] on span "Checkout" at bounding box center [644, 558] width 221 height 9
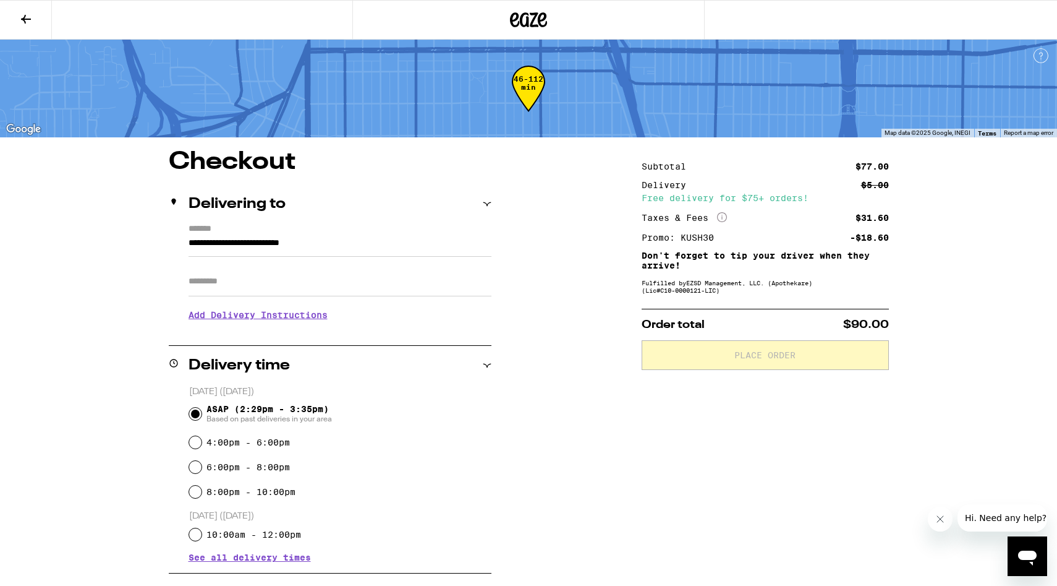
click at [244, 248] on input "**********" at bounding box center [340, 246] width 303 height 21
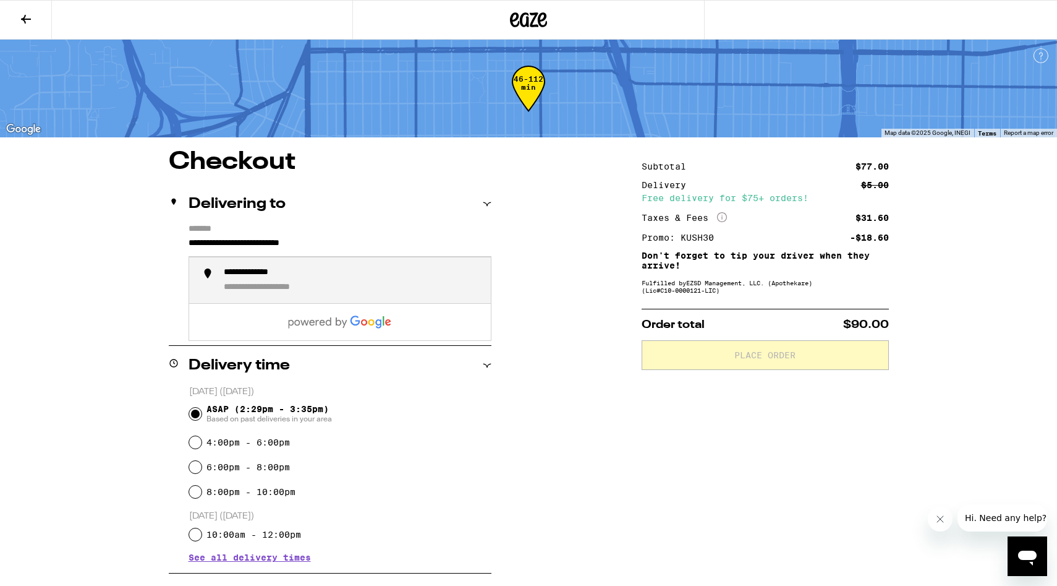
click at [223, 245] on input "**********" at bounding box center [340, 246] width 303 height 21
click at [214, 245] on input "**********" at bounding box center [340, 246] width 303 height 21
click at [218, 203] on h2 "Delivering to" at bounding box center [237, 204] width 97 height 15
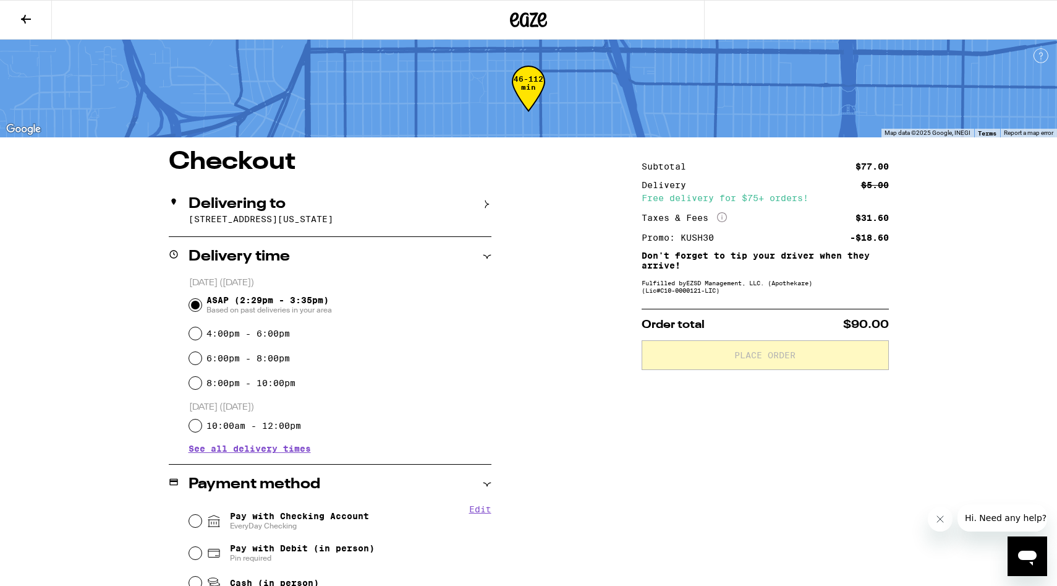
click at [218, 210] on h2 "Delivering to" at bounding box center [237, 204] width 97 height 15
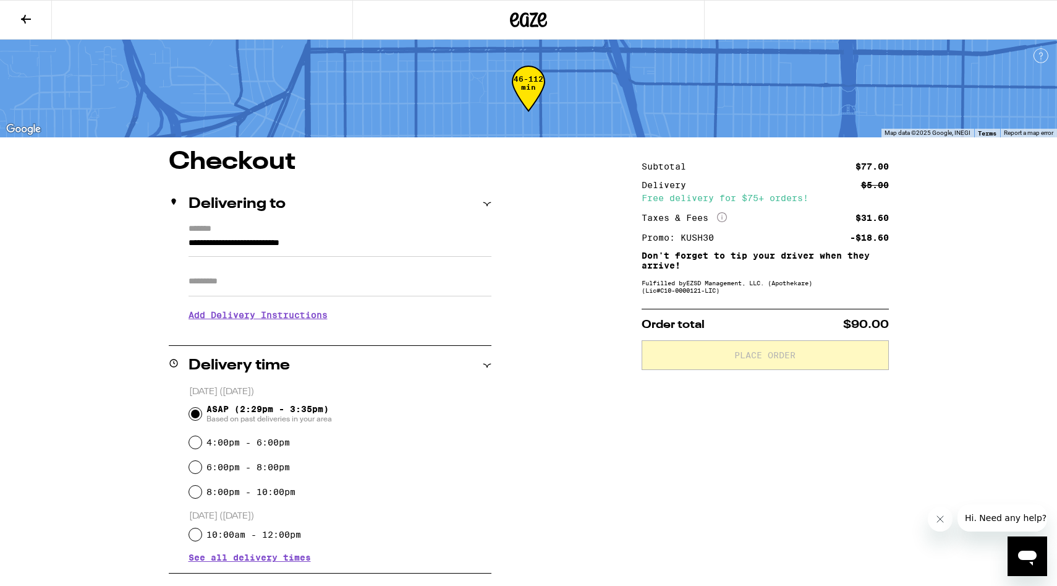
click at [239, 296] on input "Apt/Suite" at bounding box center [340, 281] width 303 height 30
type input "**"
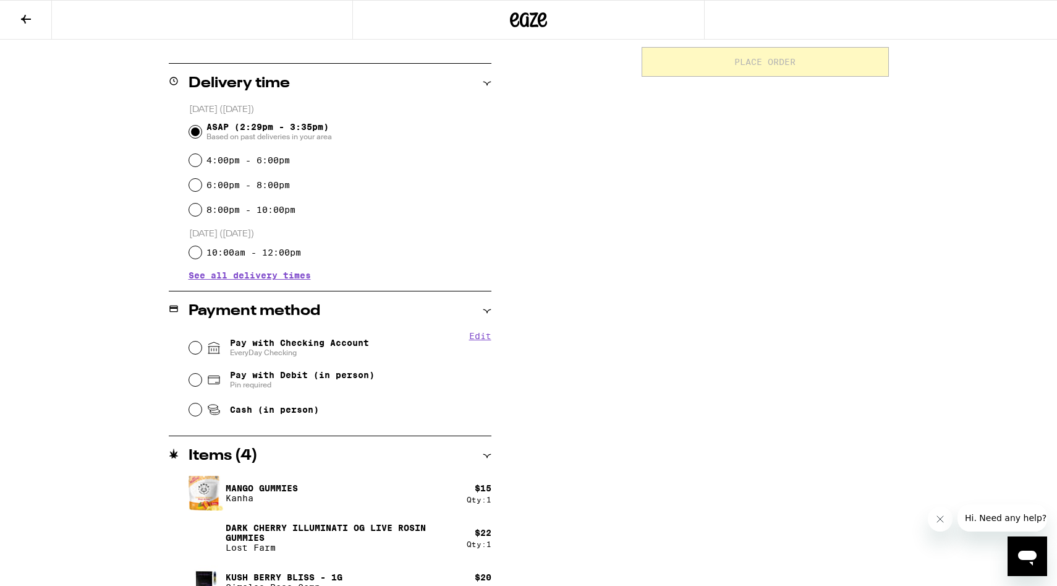
scroll to position [294, 0]
click at [201, 346] on input "Pay with Checking Account EveryDay Checking" at bounding box center [195, 346] width 12 height 12
radio input "true"
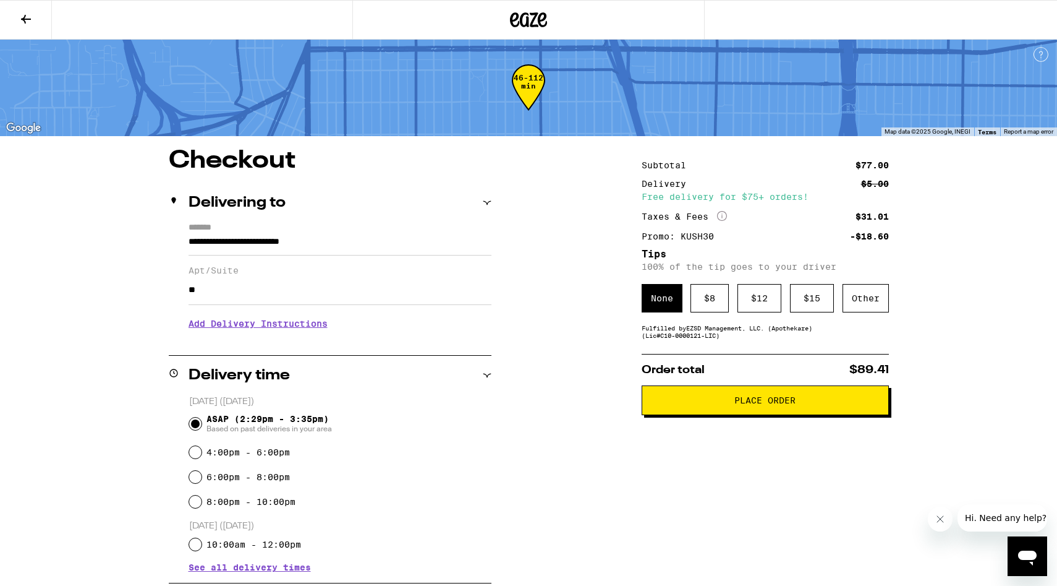
scroll to position [1, 0]
click at [718, 300] on div "$ 8" at bounding box center [710, 298] width 38 height 28
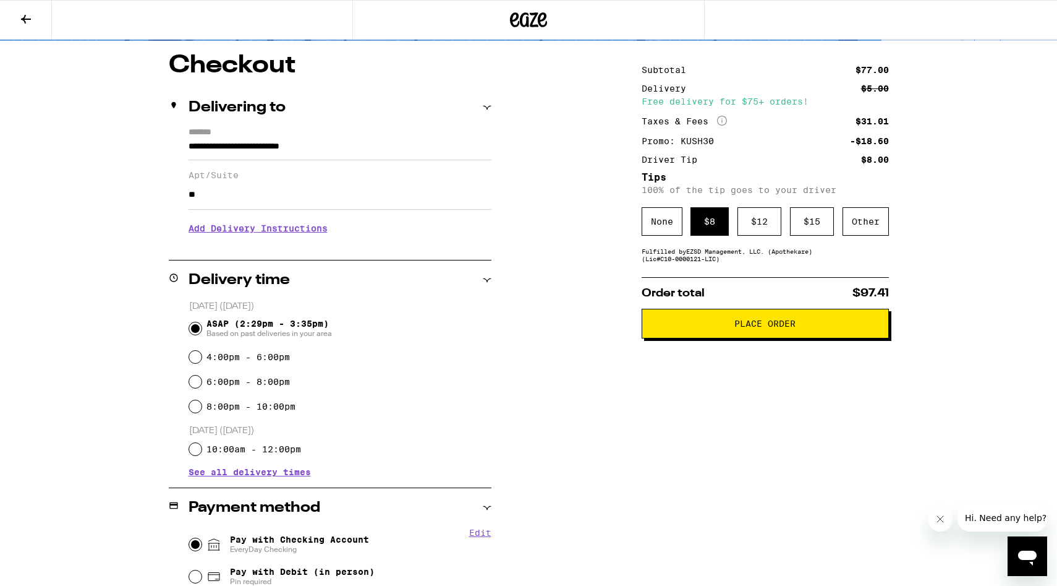
scroll to position [96, 0]
drag, startPoint x: 347, startPoint y: 285, endPoint x: 685, endPoint y: -99, distance: 511.3
click at [685, 0] on html "**********" at bounding box center [528, 397] width 1057 height 987
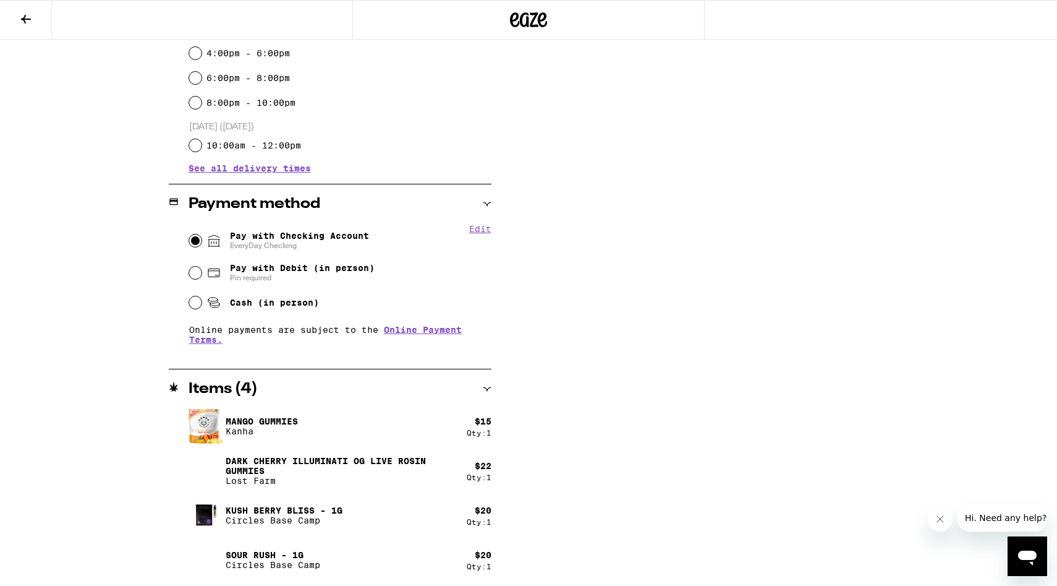
scroll to position [0, 0]
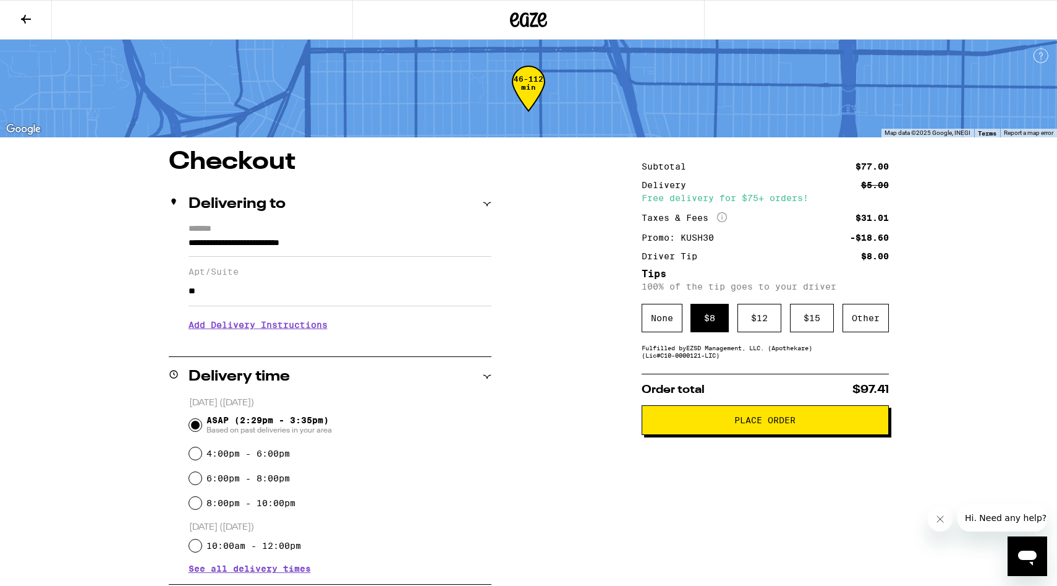
click at [20, 12] on icon at bounding box center [26, 19] width 15 height 15
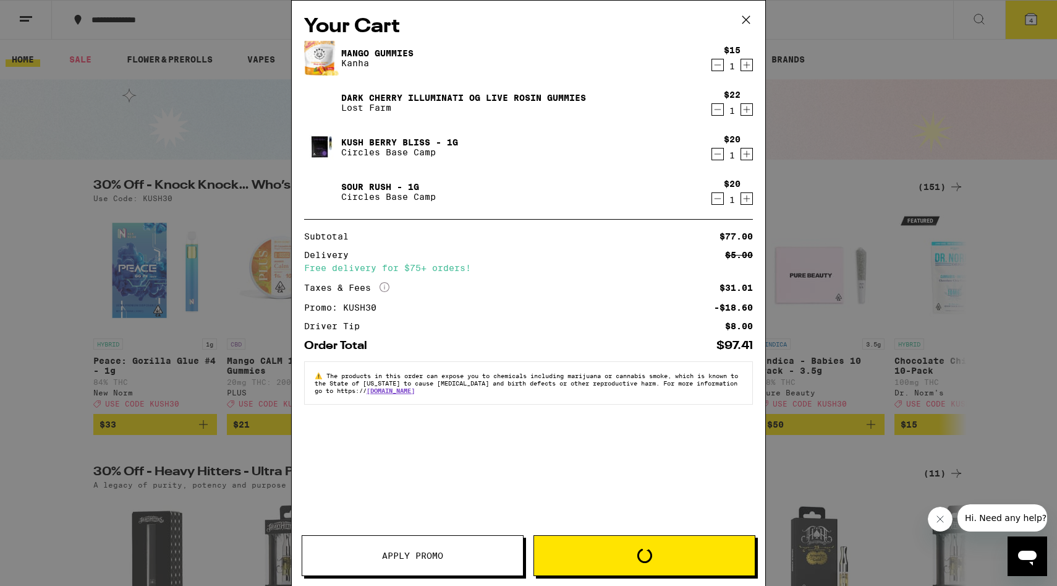
click at [722, 64] on icon "Decrement" at bounding box center [717, 65] width 11 height 15
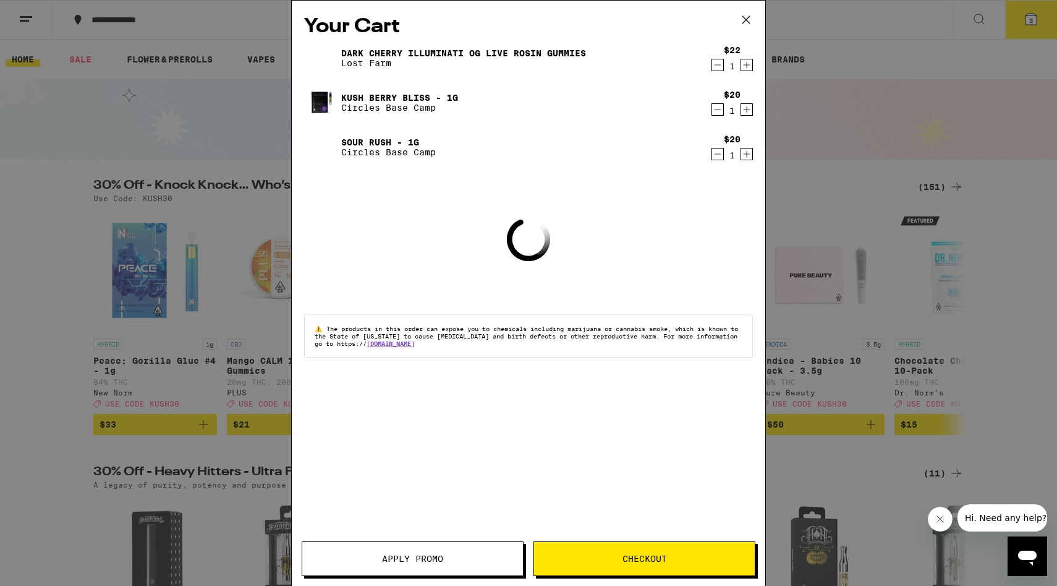
click at [746, 19] on icon at bounding box center [746, 19] width 7 height 7
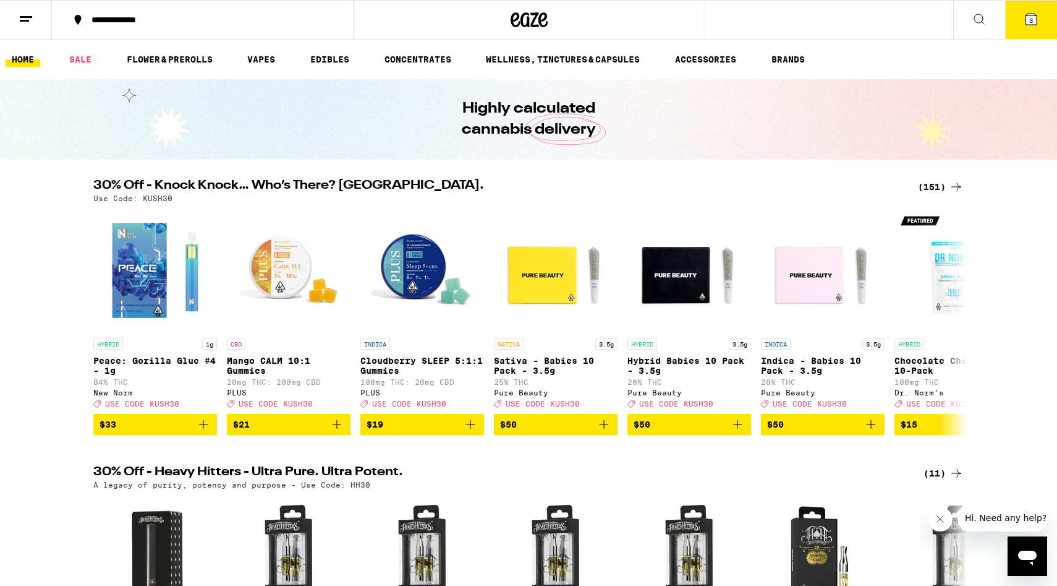
click at [950, 190] on icon at bounding box center [956, 186] width 15 height 15
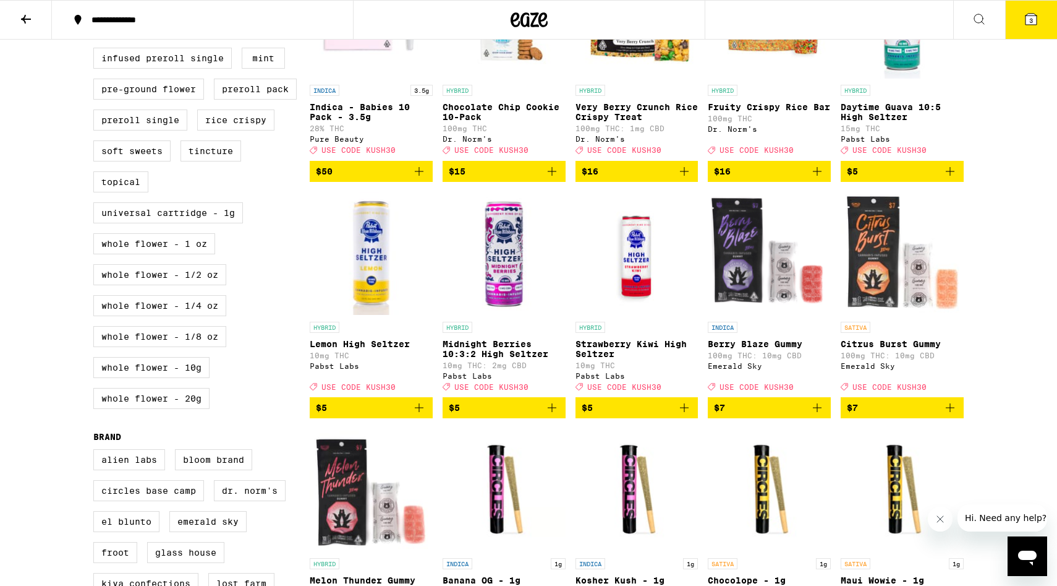
scroll to position [465, 0]
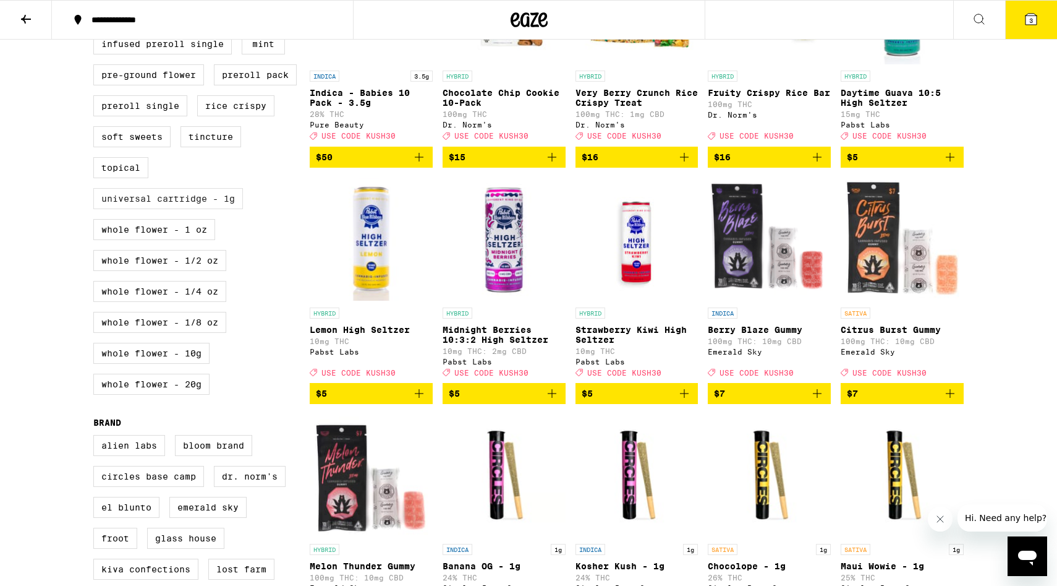
click at [195, 209] on label "Universal Cartridge - 1g" at bounding box center [168, 198] width 150 height 21
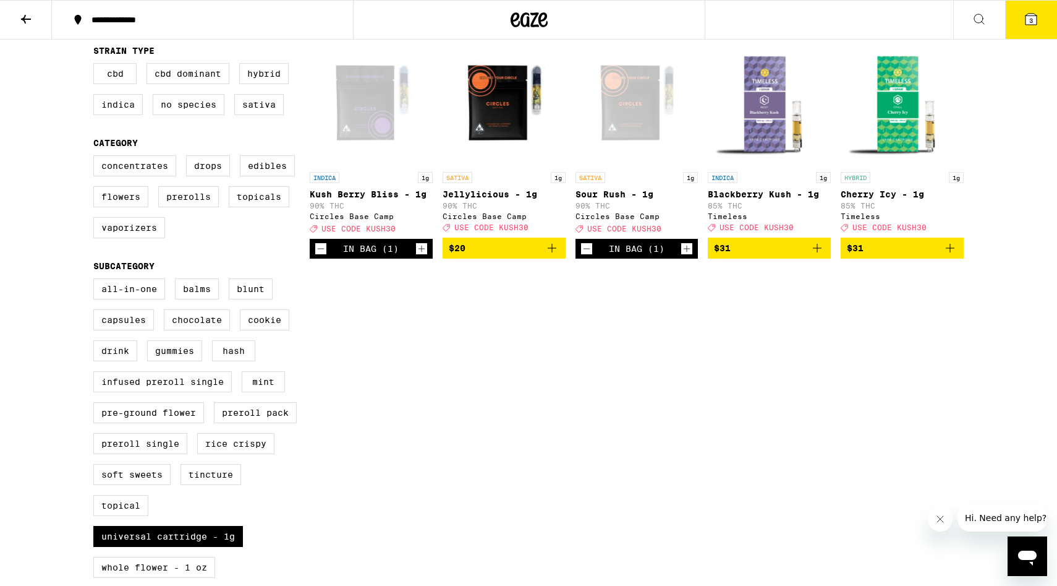
click at [819, 252] on icon "Add to bag" at bounding box center [817, 248] width 9 height 9
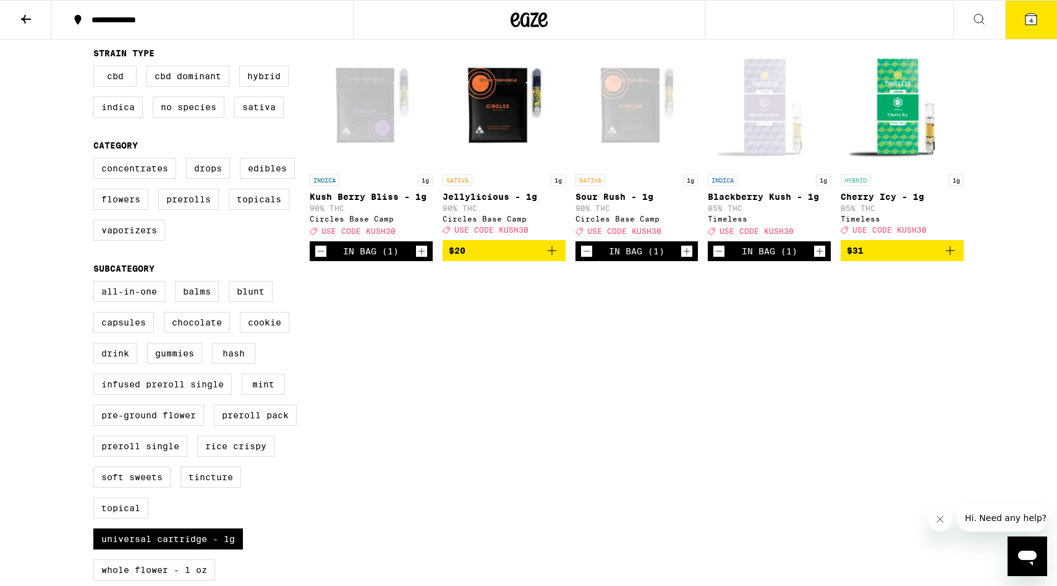
scroll to position [128, 0]
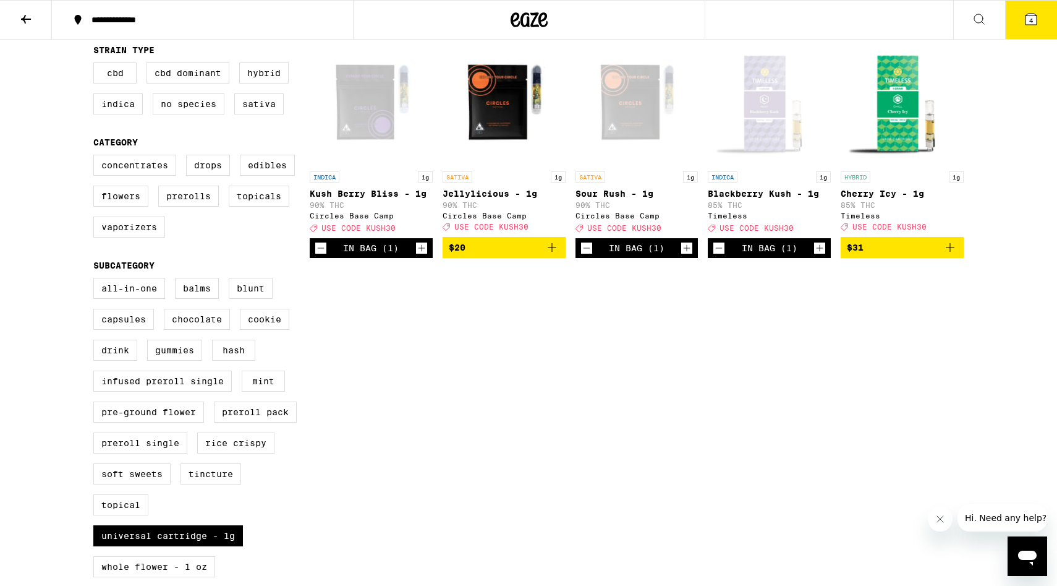
click at [1026, 27] on button "4" at bounding box center [1031, 20] width 52 height 38
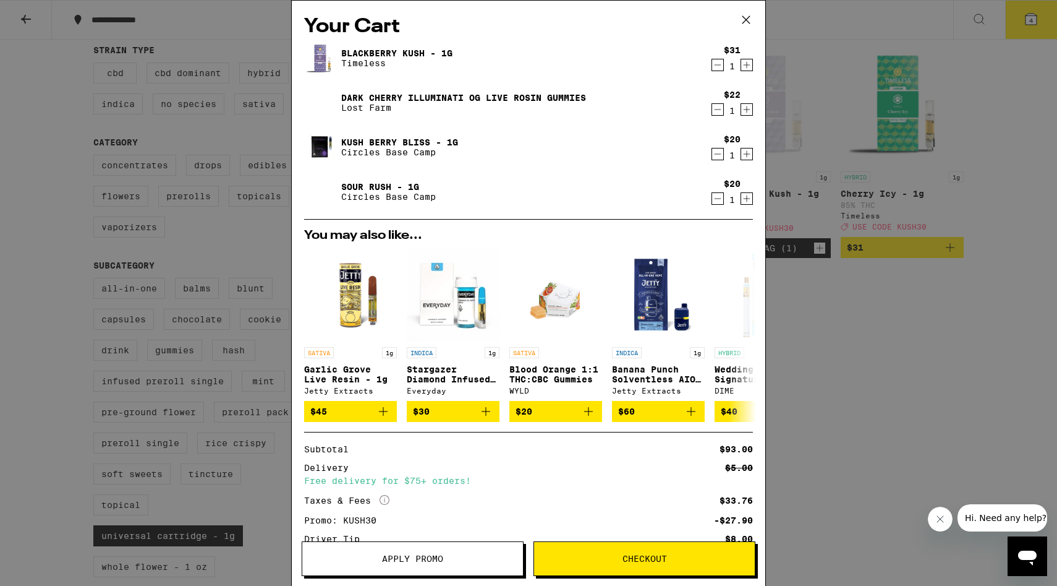
click at [718, 65] on icon "Decrement" at bounding box center [717, 65] width 11 height 15
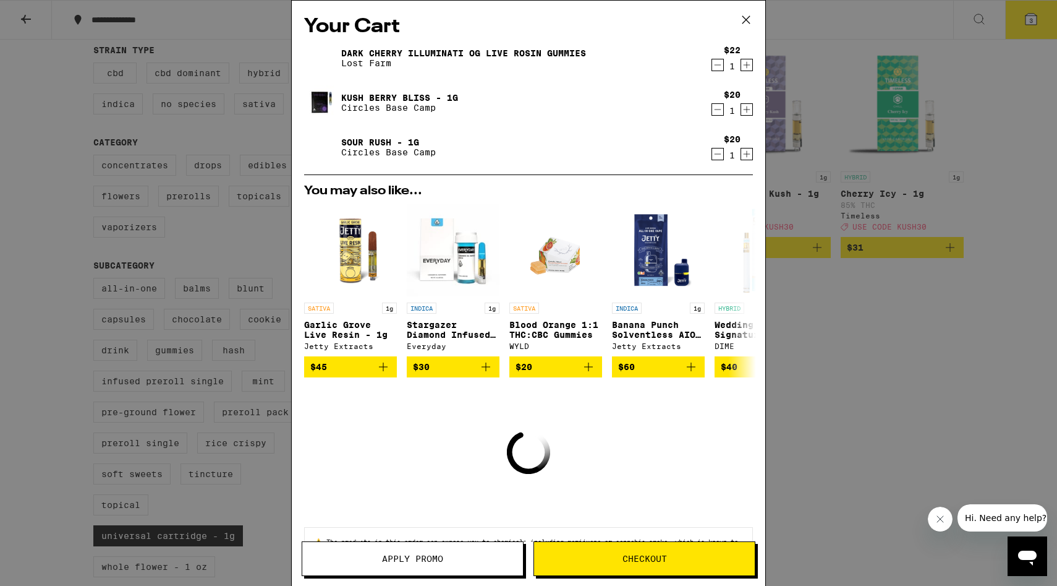
click at [751, 18] on icon at bounding box center [746, 20] width 19 height 19
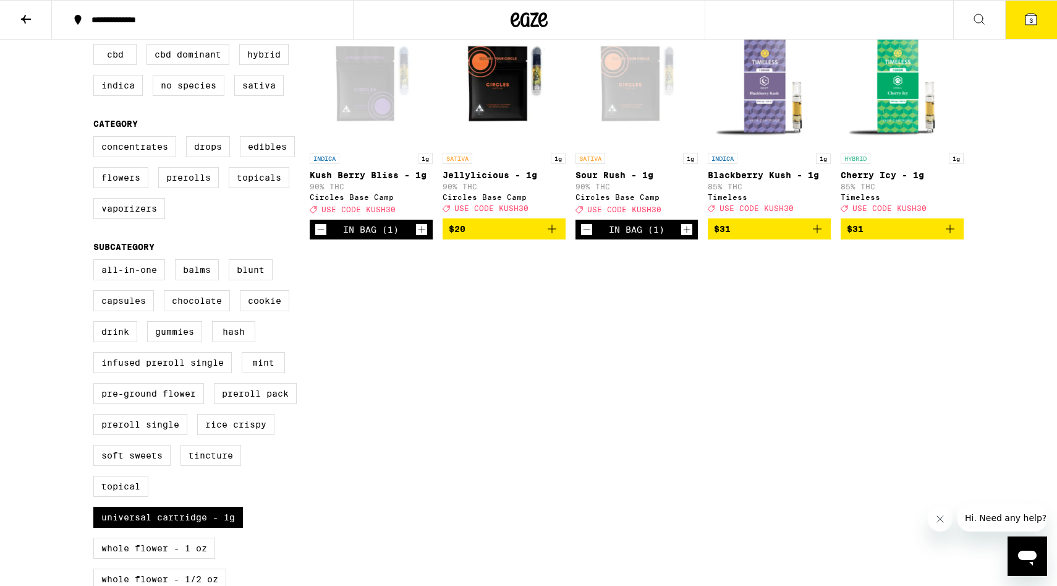
scroll to position [207, 0]
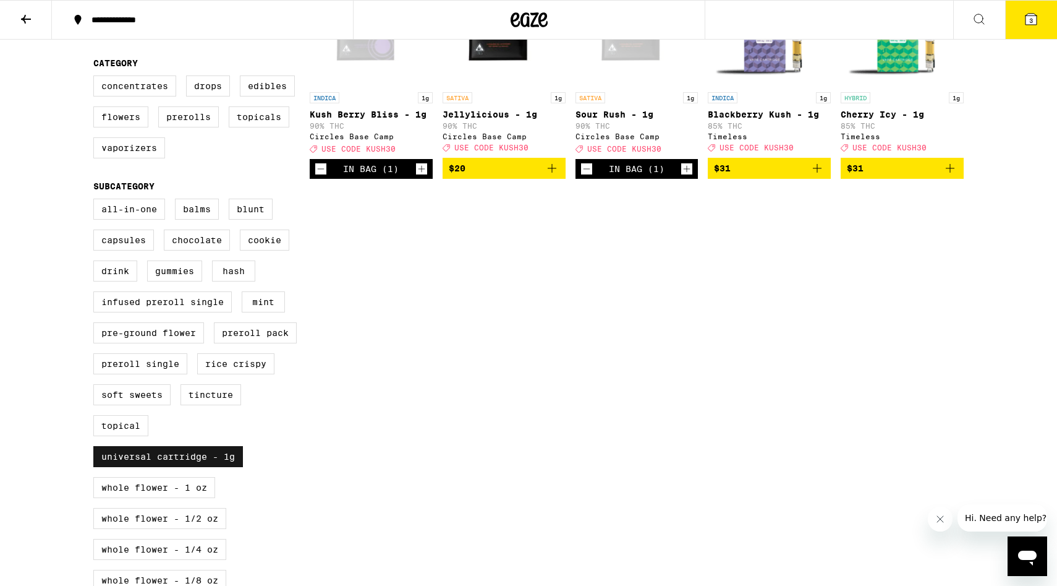
click at [228, 467] on label "Universal Cartridge - 1g" at bounding box center [168, 456] width 150 height 21
click at [96, 201] on input "Universal Cartridge - 1g" at bounding box center [96, 200] width 1 height 1
checkbox input "false"
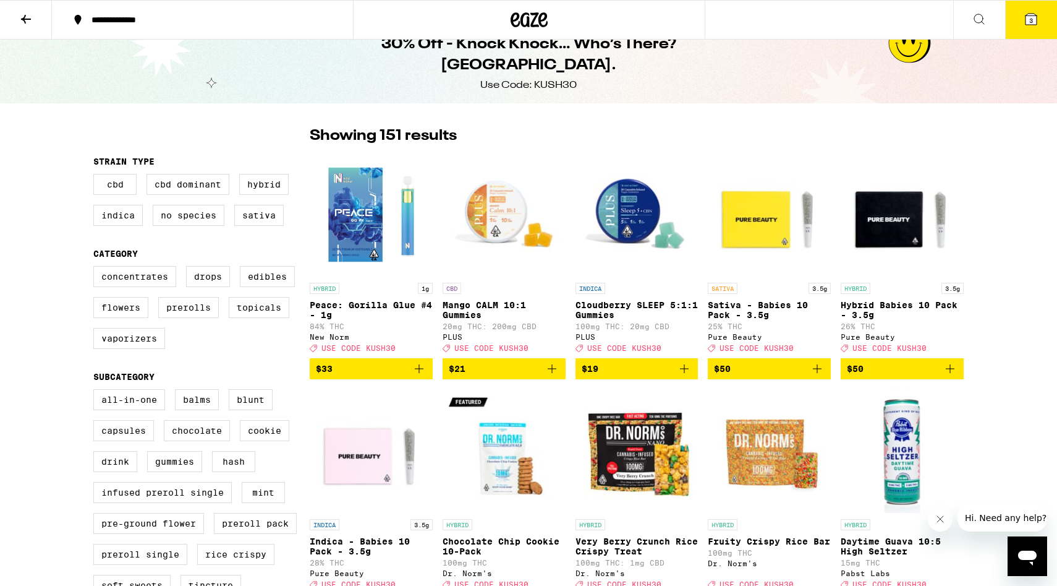
scroll to position [15, 0]
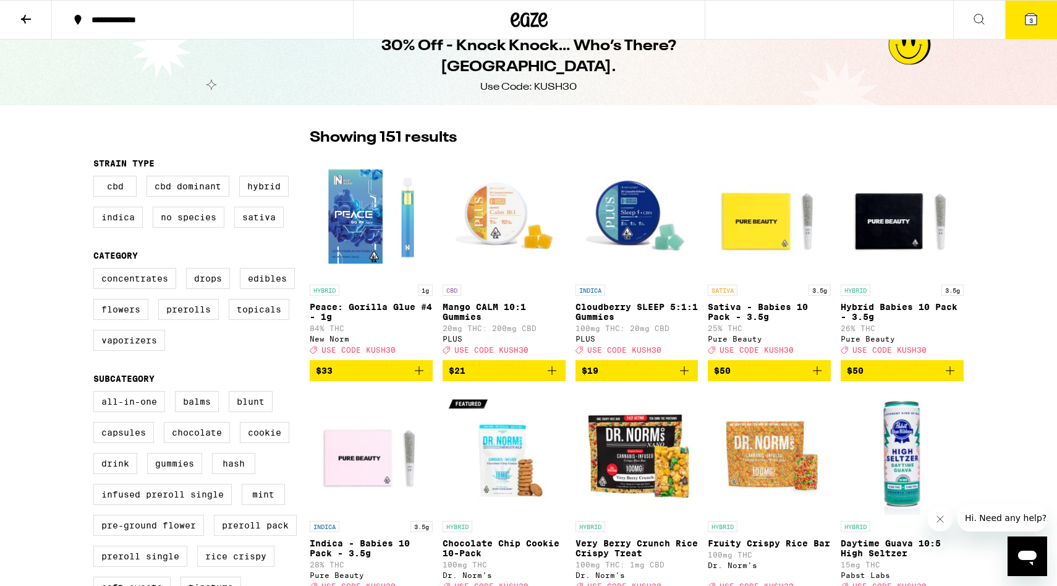
click at [634, 204] on img "Open page for Cloudberry SLEEP 5:1:1 Gummies from PLUS" at bounding box center [637, 217] width 123 height 124
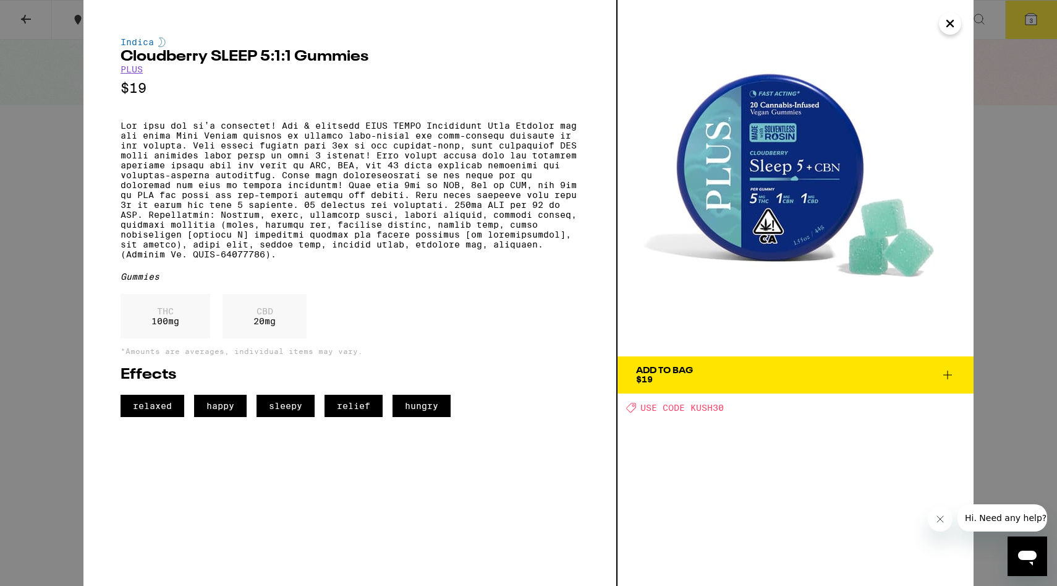
click at [958, 27] on button "Close" at bounding box center [950, 23] width 22 height 22
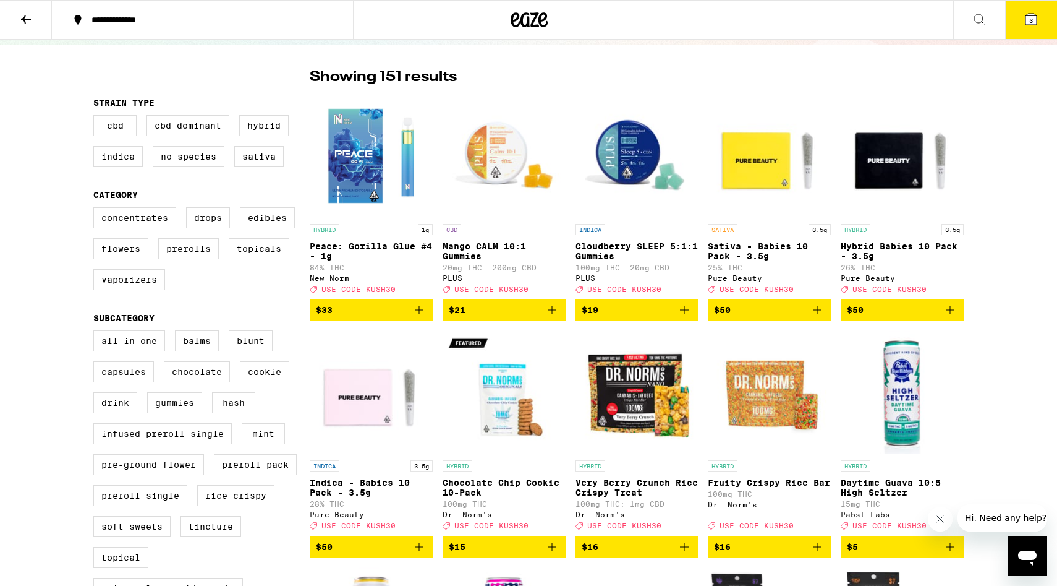
scroll to position [4, 0]
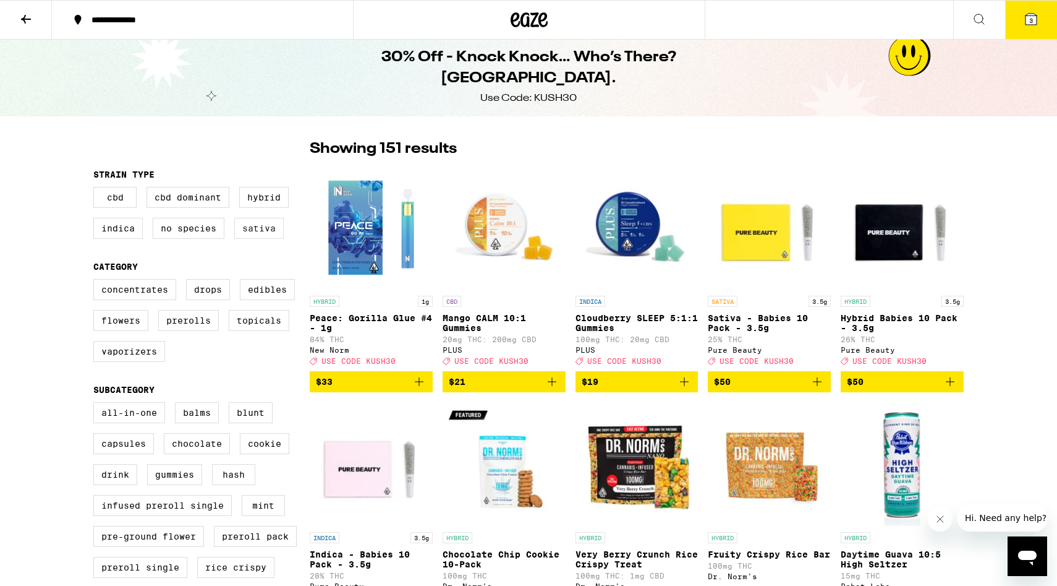
click at [263, 234] on label "Sativa" at bounding box center [258, 228] width 49 height 21
click at [96, 189] on input "Sativa" at bounding box center [96, 189] width 1 height 1
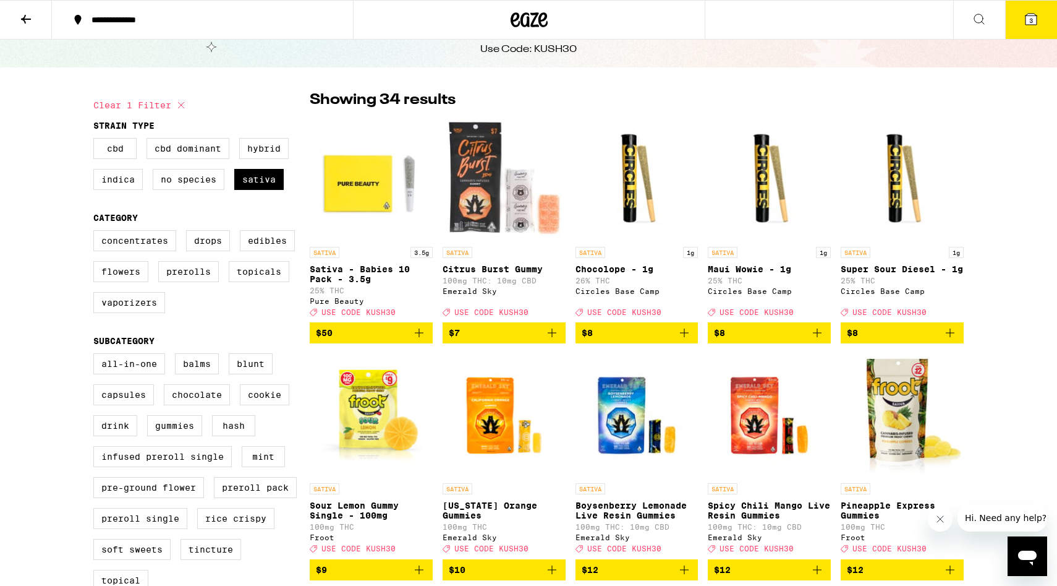
scroll to position [50, 0]
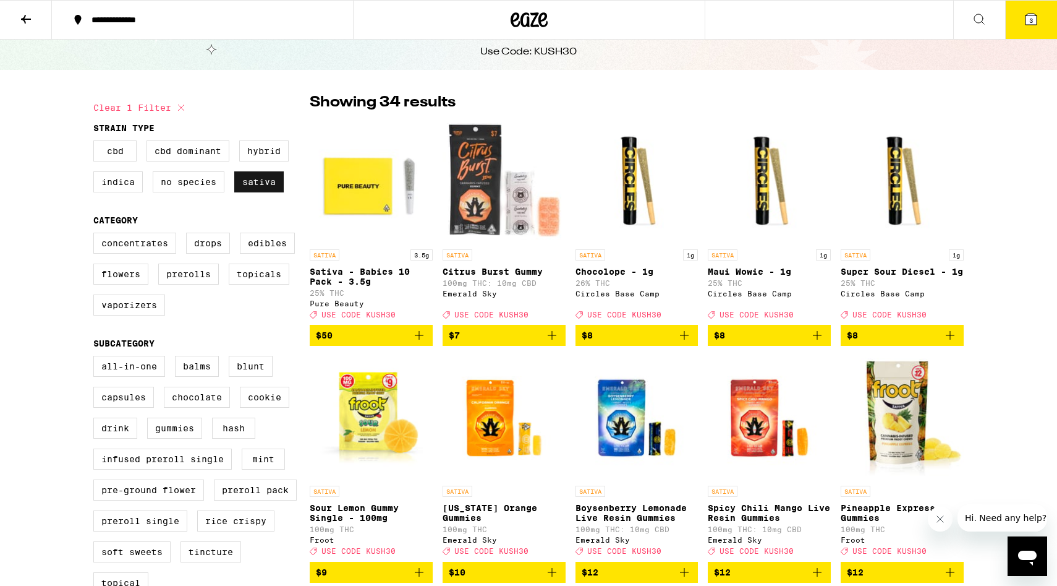
click at [242, 190] on label "Sativa" at bounding box center [258, 181] width 49 height 21
click at [96, 143] on input "Sativa" at bounding box center [96, 142] width 1 height 1
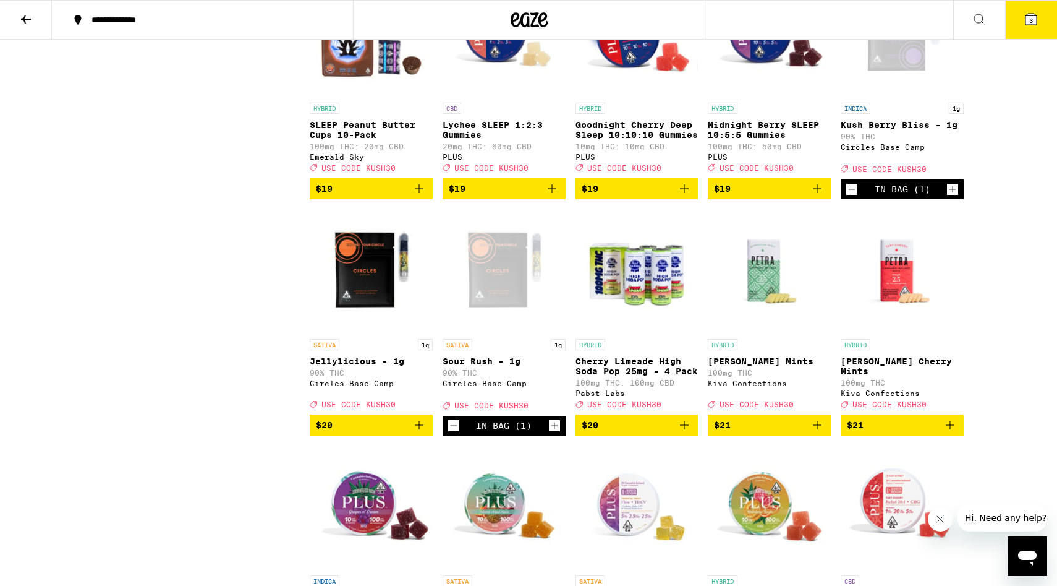
scroll to position [3430, 0]
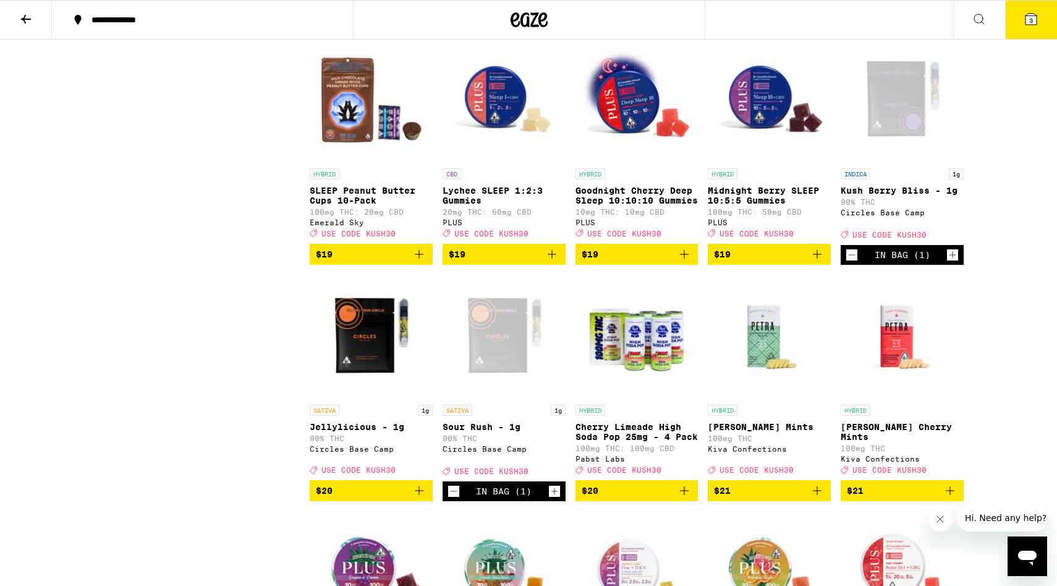
click at [776, 162] on img "Open page for Midnight Berry SLEEP 10:5:5 Gummies from PLUS" at bounding box center [769, 100] width 123 height 124
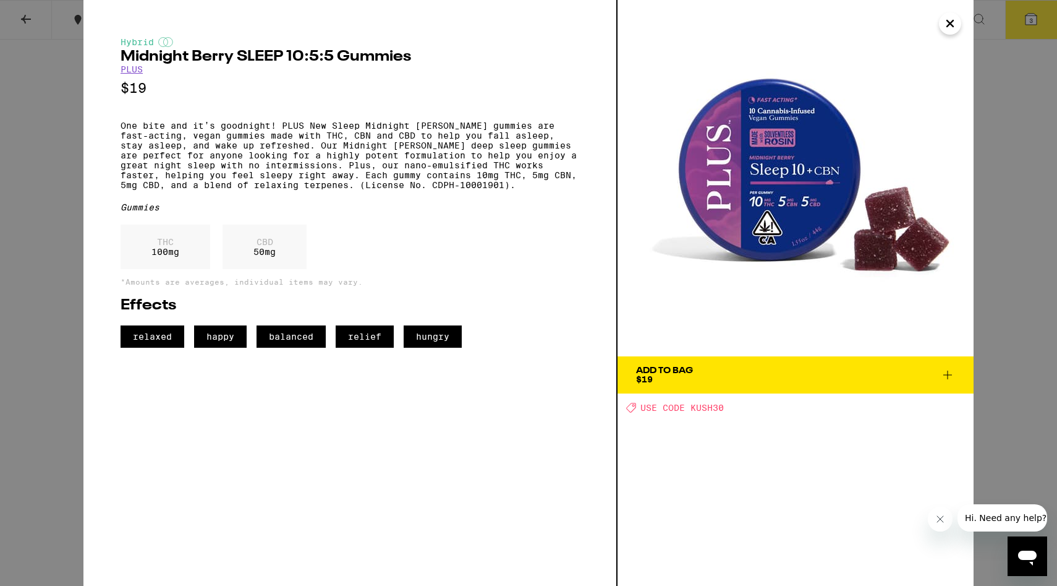
click at [948, 30] on icon "Close" at bounding box center [950, 23] width 15 height 19
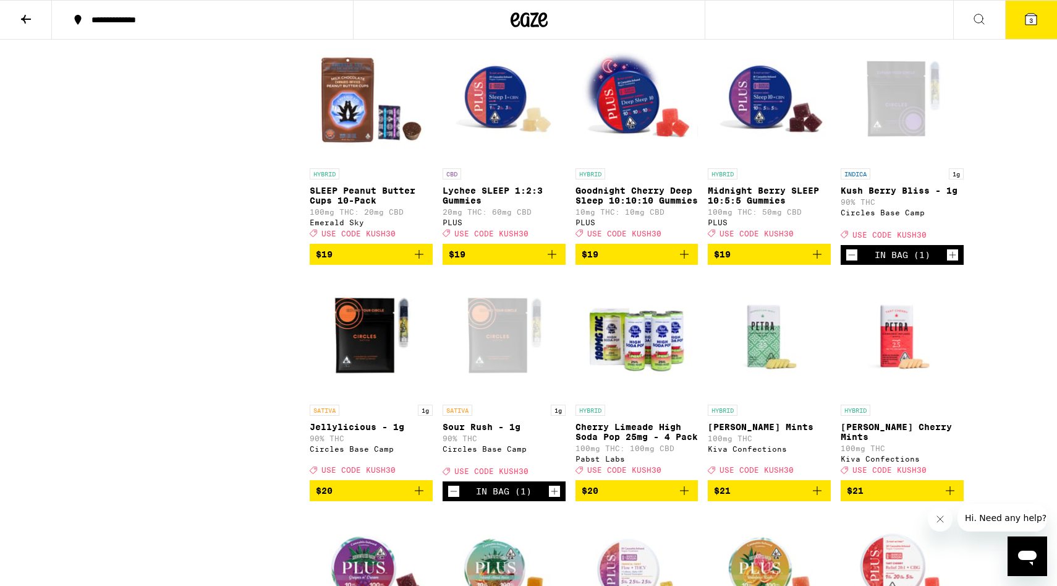
click at [626, 162] on img "Open page for Goodnight Cherry Deep Sleep 10:10:10 Gummies from PLUS" at bounding box center [637, 100] width 123 height 124
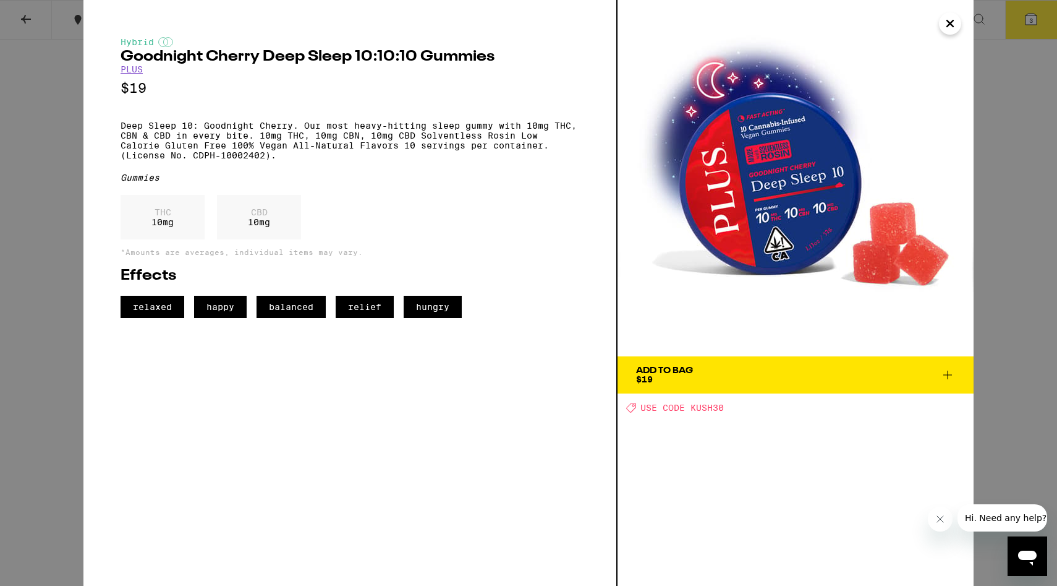
click at [747, 373] on span "Add To Bag $19" at bounding box center [795, 374] width 319 height 17
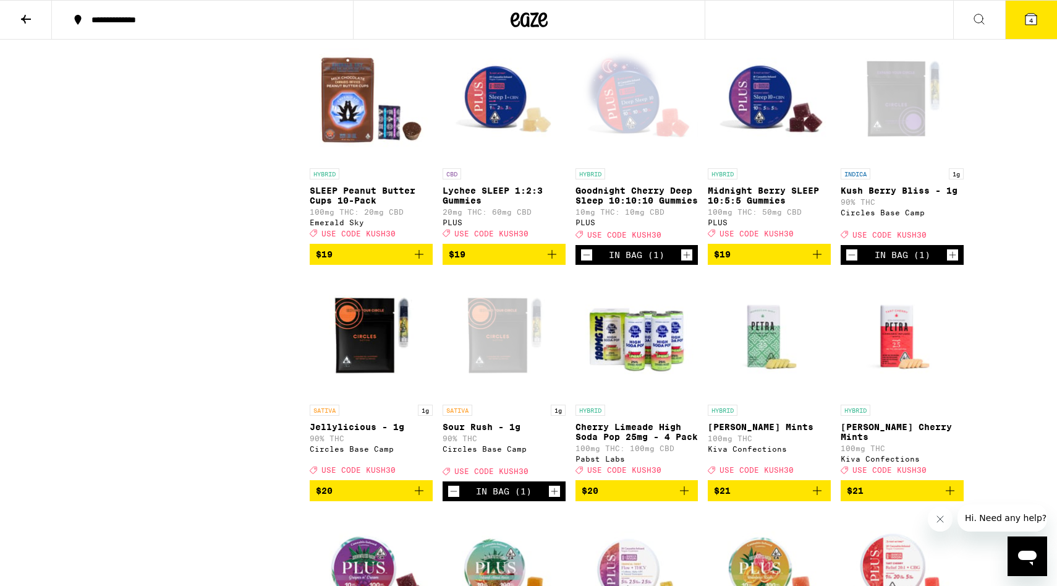
click at [1029, 21] on span "4" at bounding box center [1031, 20] width 4 height 7
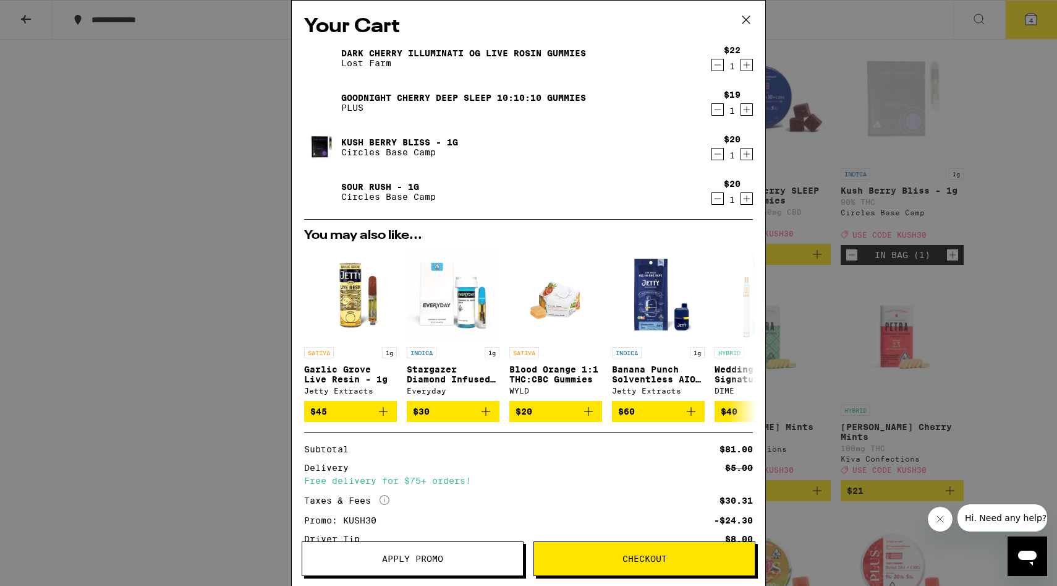
click at [745, 19] on icon at bounding box center [746, 19] width 7 height 7
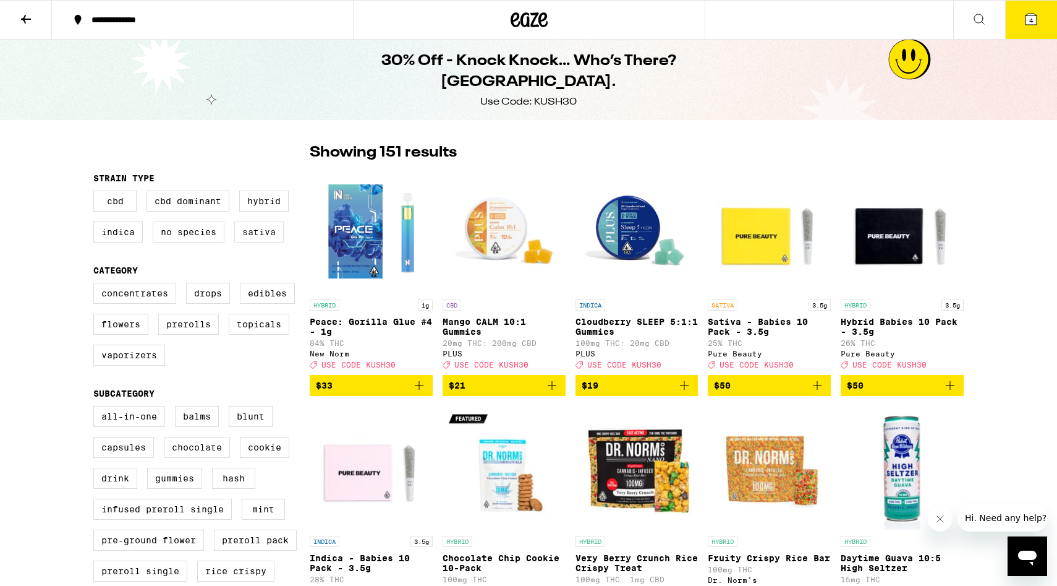
click at [279, 239] on label "Sativa" at bounding box center [258, 231] width 49 height 21
click at [96, 193] on input "Sativa" at bounding box center [96, 192] width 1 height 1
checkbox input "true"
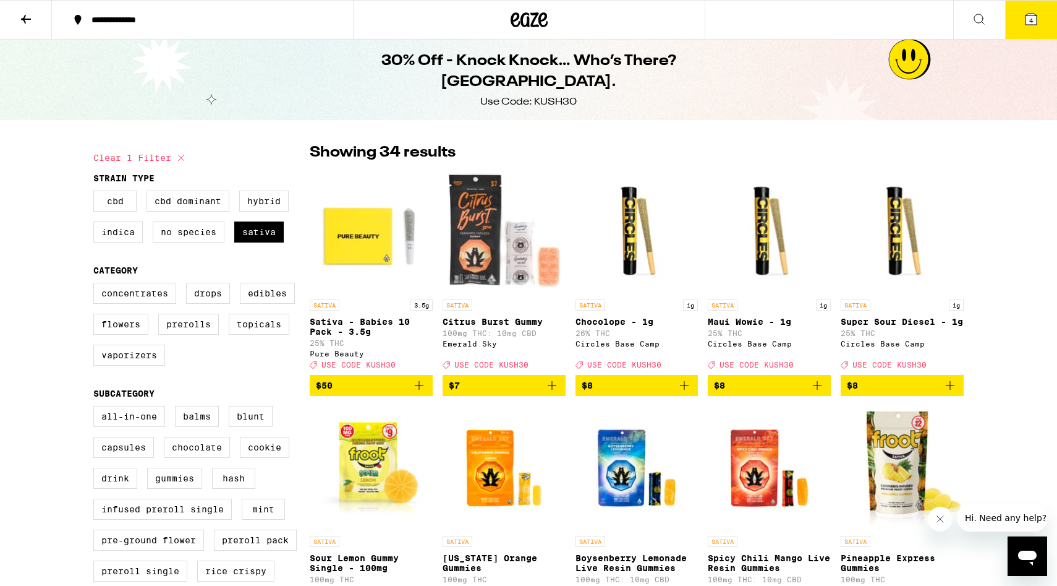
click at [1027, 34] on button "4" at bounding box center [1031, 20] width 52 height 38
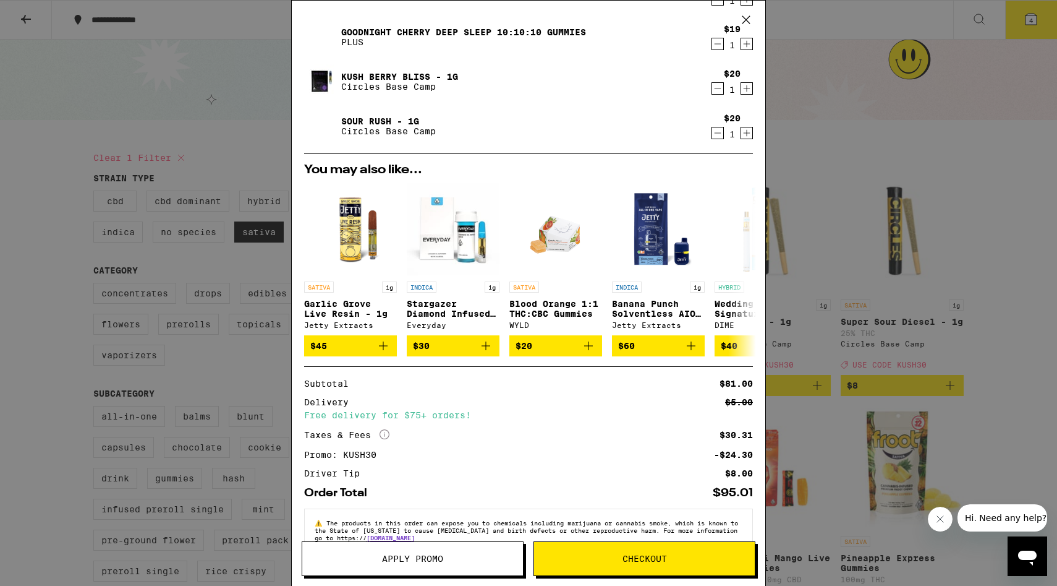
scroll to position [98, 0]
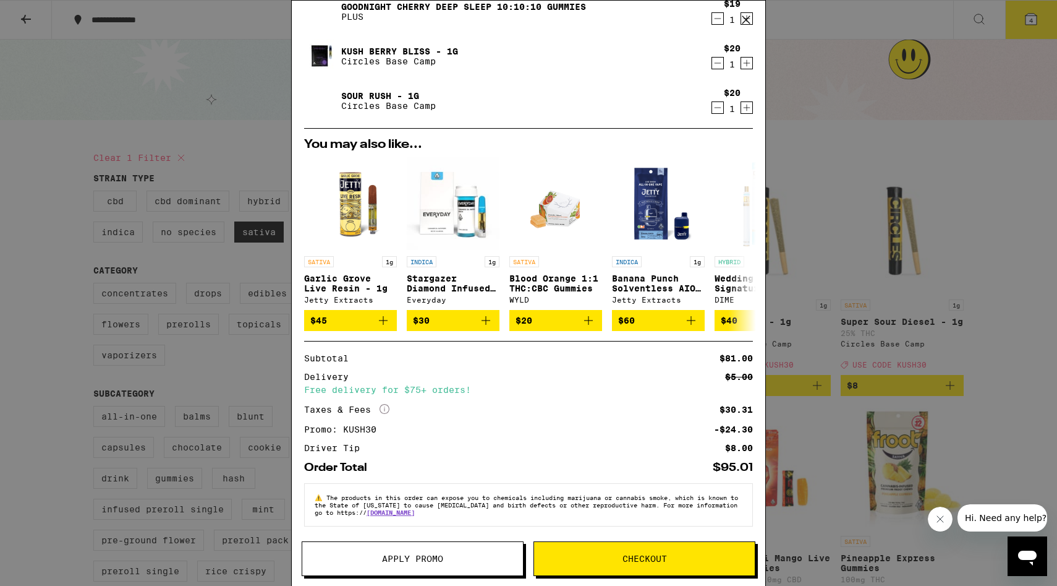
click at [601, 569] on button "Checkout" at bounding box center [645, 558] width 222 height 35
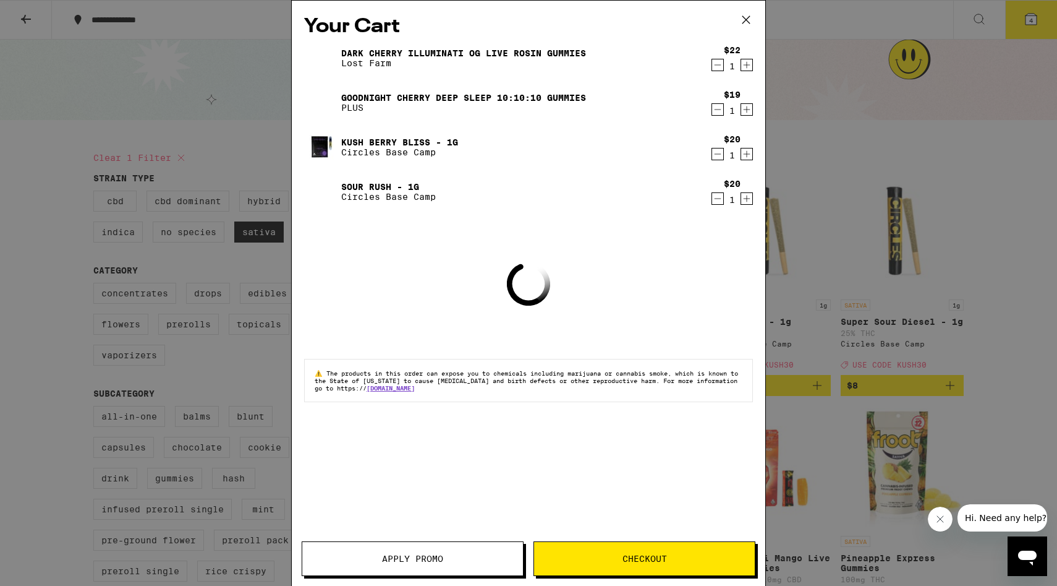
click at [743, 16] on icon at bounding box center [746, 19] width 7 height 7
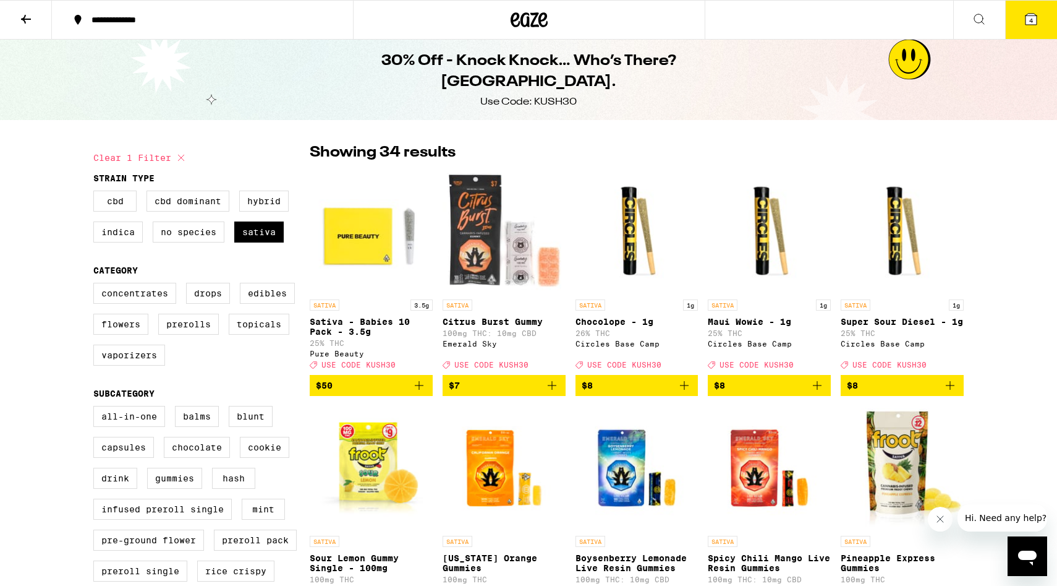
click at [32, 21] on icon at bounding box center [26, 19] width 15 height 15
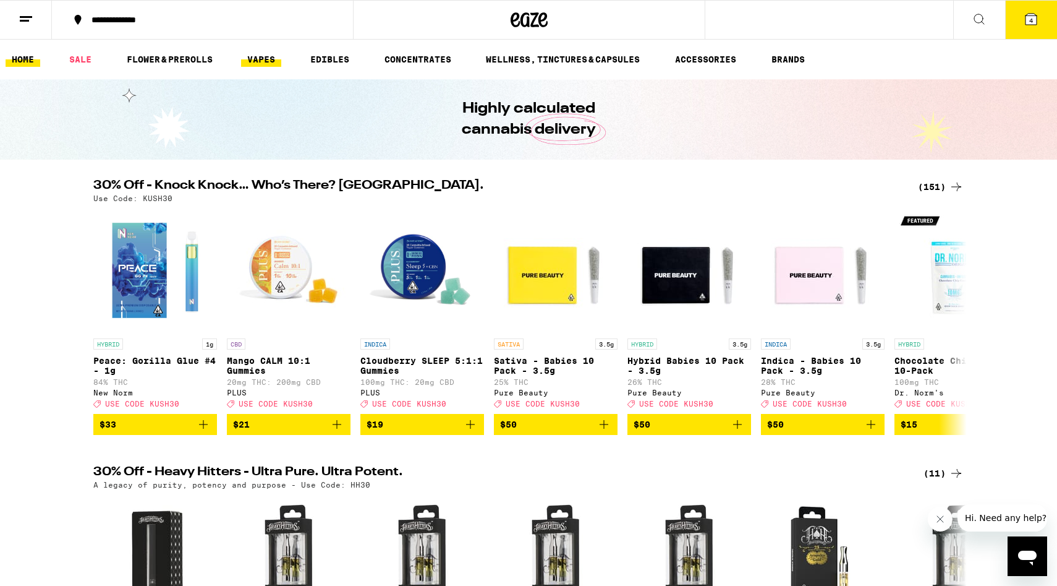
click at [258, 54] on link "VAPES" at bounding box center [261, 59] width 40 height 15
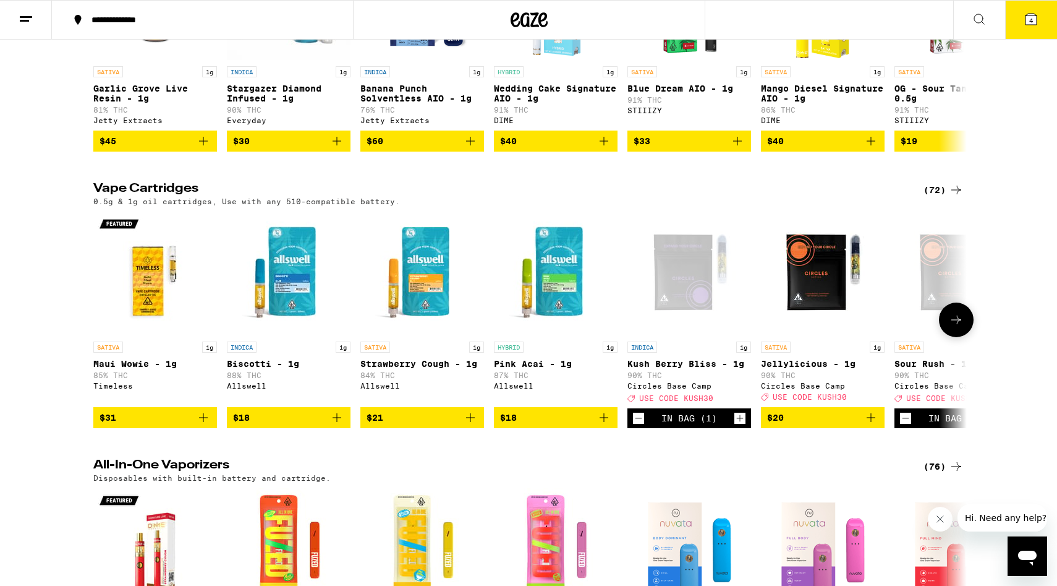
scroll to position [261, 0]
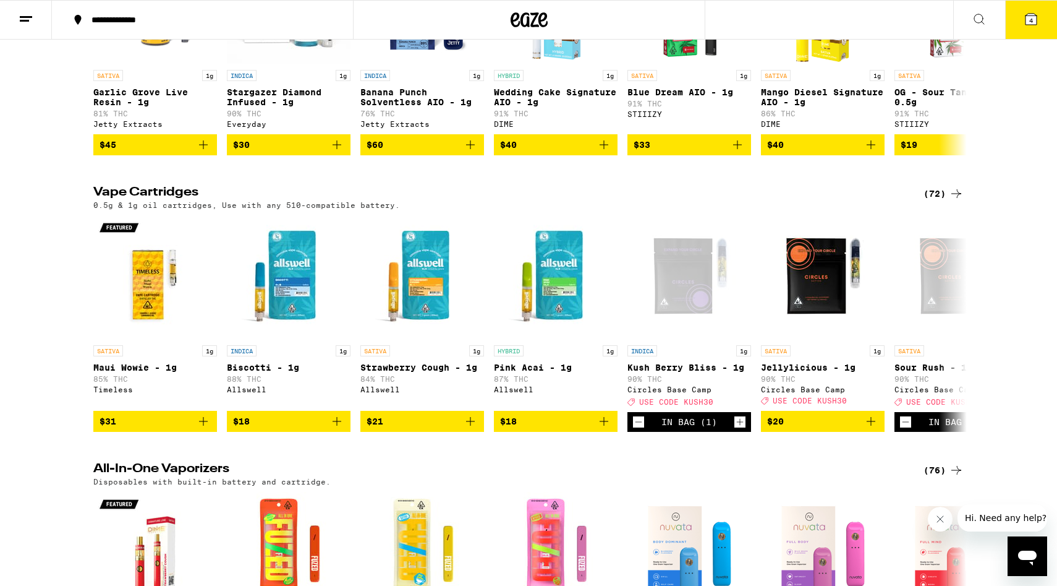
click at [931, 200] on div "(72)" at bounding box center [944, 193] width 40 height 15
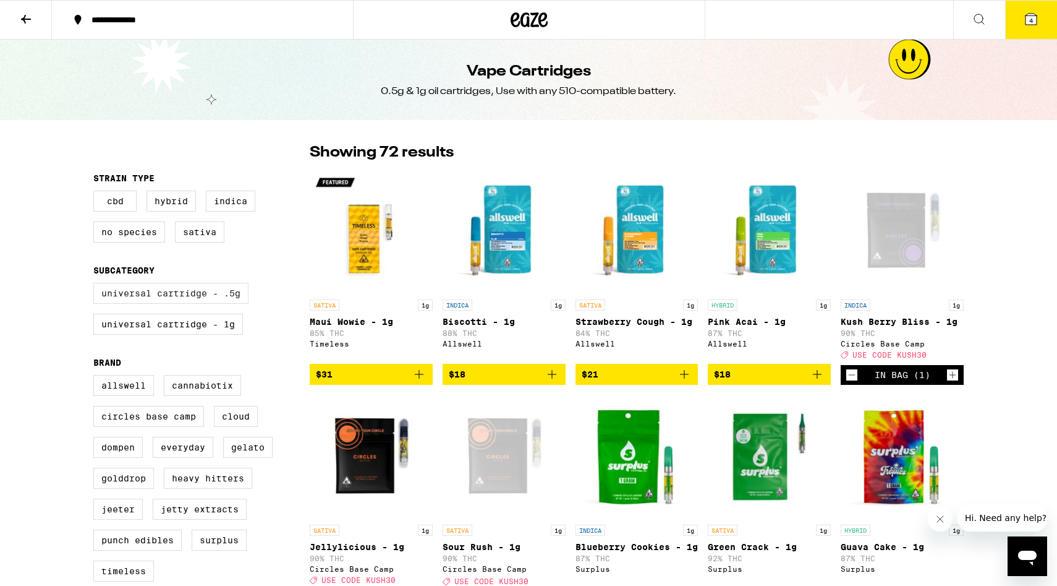
click at [168, 294] on label "Universal Cartridge - .5g" at bounding box center [170, 293] width 155 height 21
click at [96, 285] on input "Universal Cartridge - .5g" at bounding box center [96, 284] width 1 height 1
checkbox input "true"
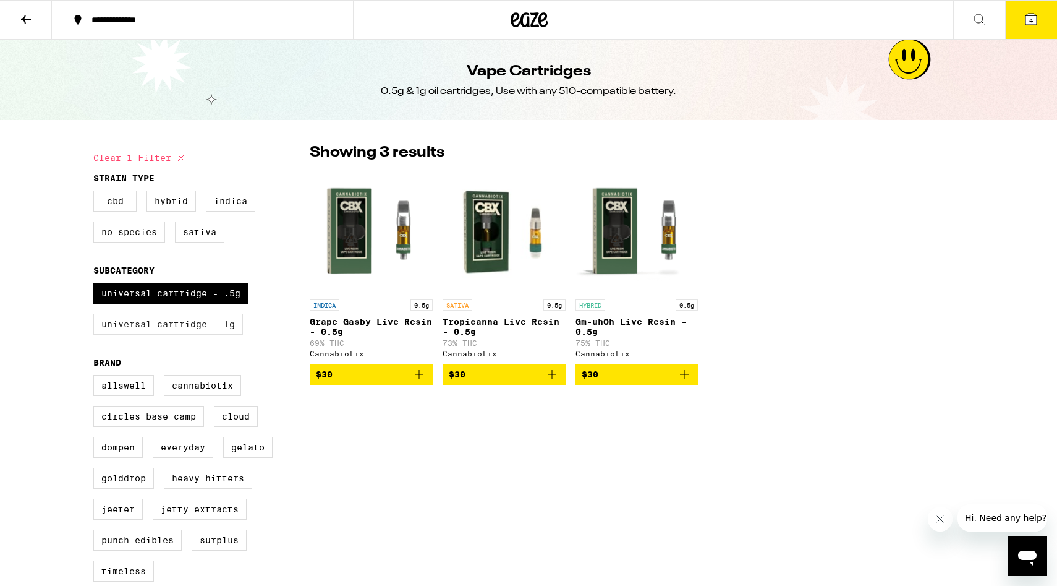
click at [202, 326] on label "Universal Cartridge - 1g" at bounding box center [168, 323] width 150 height 21
click at [96, 285] on input "Universal Cartridge - 1g" at bounding box center [96, 284] width 1 height 1
checkbox input "true"
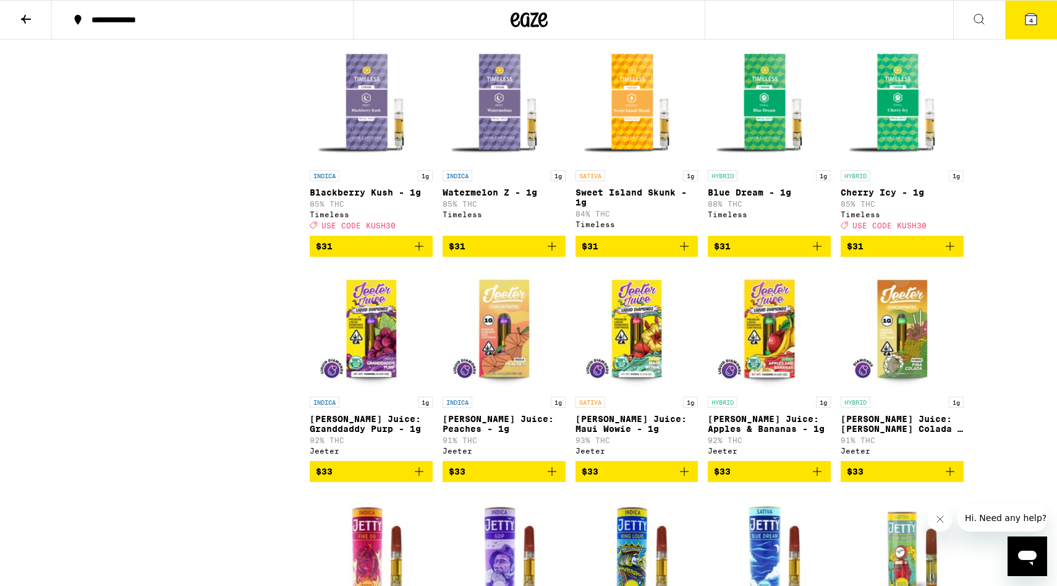
scroll to position [1707, 0]
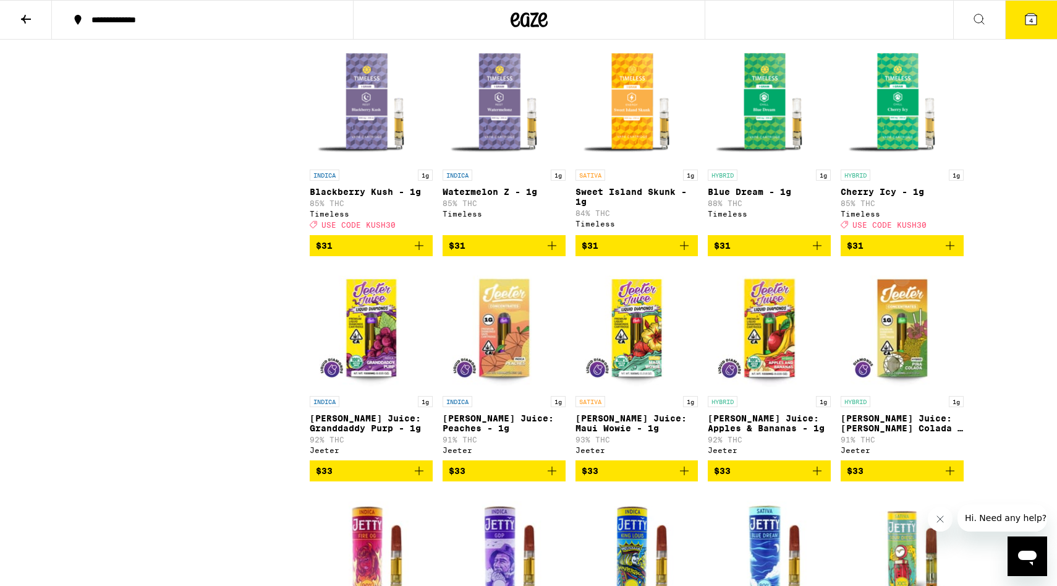
click at [358, 253] on span "$31" at bounding box center [371, 245] width 111 height 15
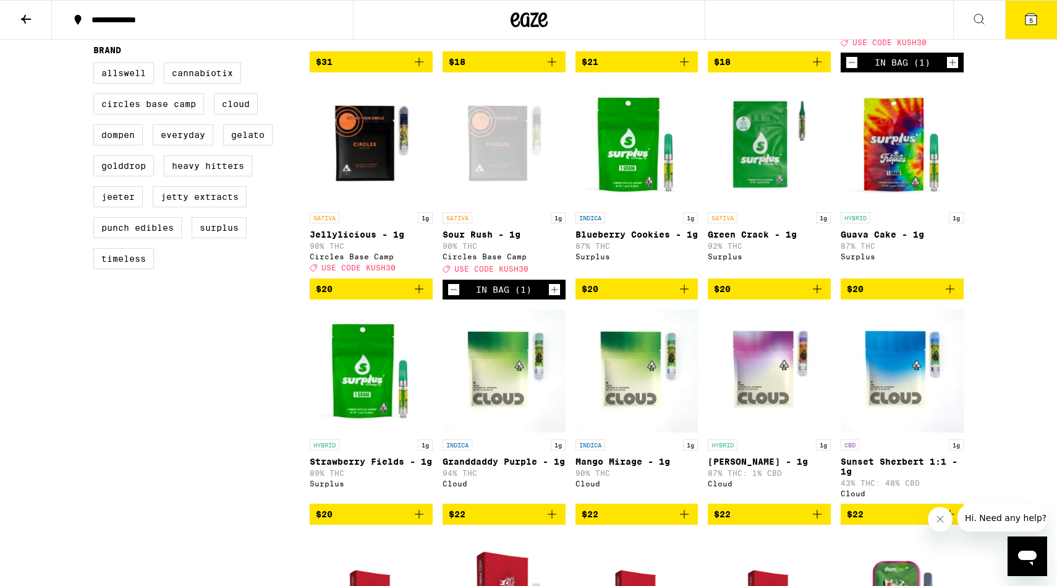
scroll to position [0, 0]
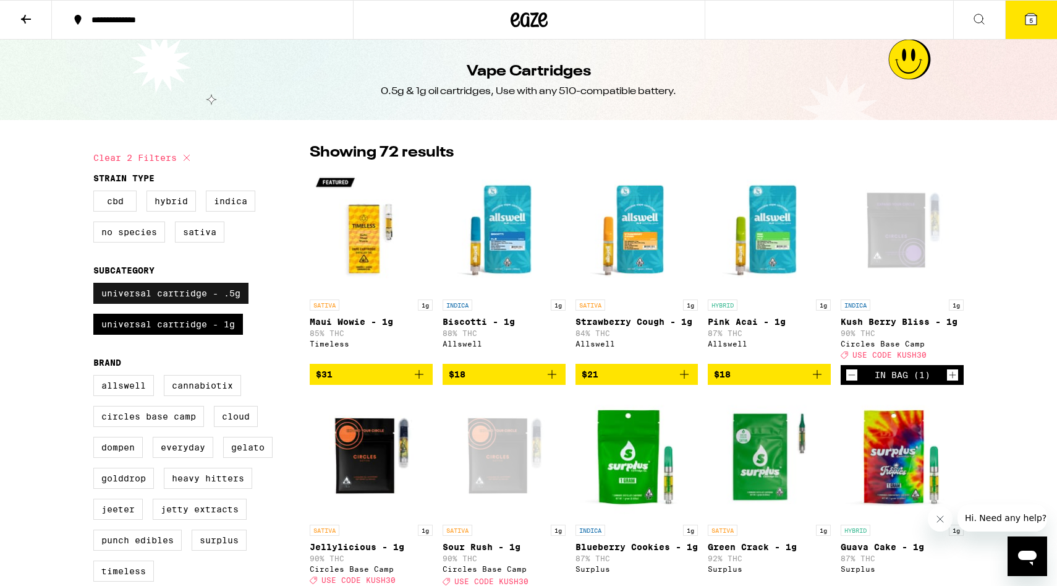
click at [220, 299] on label "Universal Cartridge - .5g" at bounding box center [170, 293] width 155 height 21
click at [96, 285] on input "Universal Cartridge - .5g" at bounding box center [96, 284] width 1 height 1
checkbox input "false"
click at [201, 229] on label "Sativa" at bounding box center [199, 231] width 49 height 21
click at [96, 193] on input "Sativa" at bounding box center [96, 192] width 1 height 1
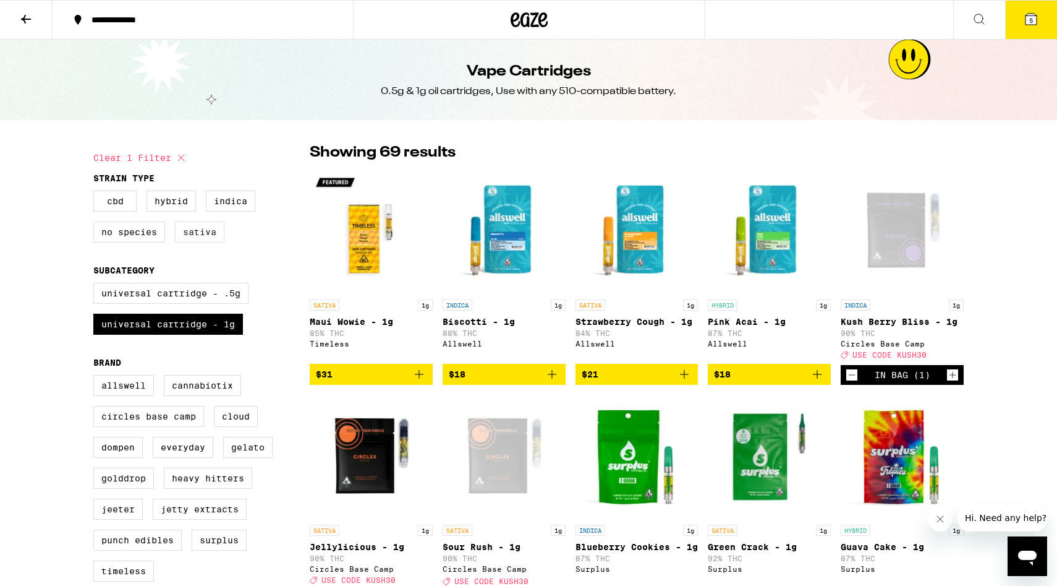
checkbox input "true"
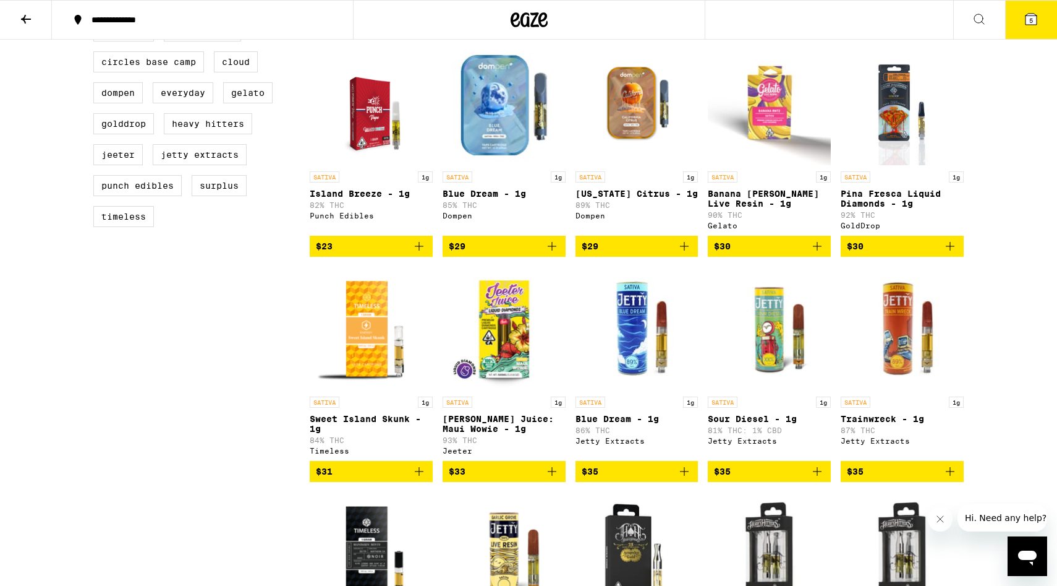
scroll to position [423, 0]
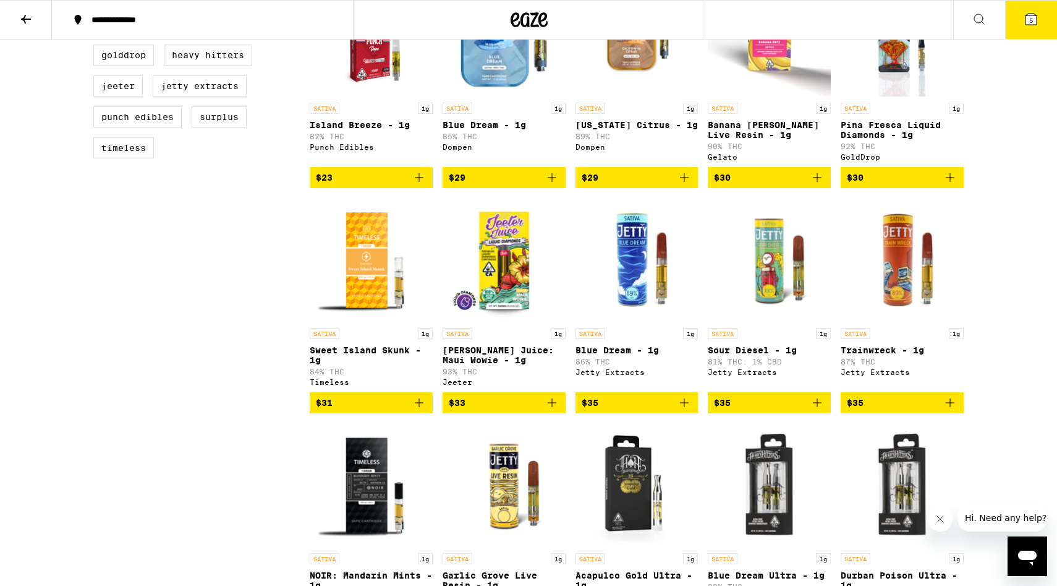
click at [393, 410] on span "$31" at bounding box center [371, 402] width 111 height 15
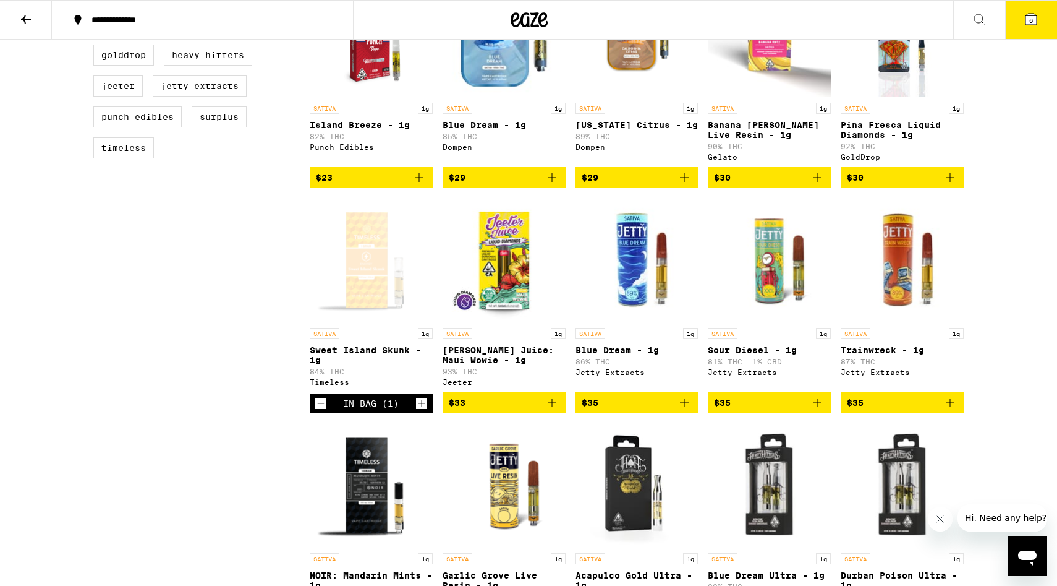
click at [1034, 17] on icon at bounding box center [1031, 19] width 11 height 11
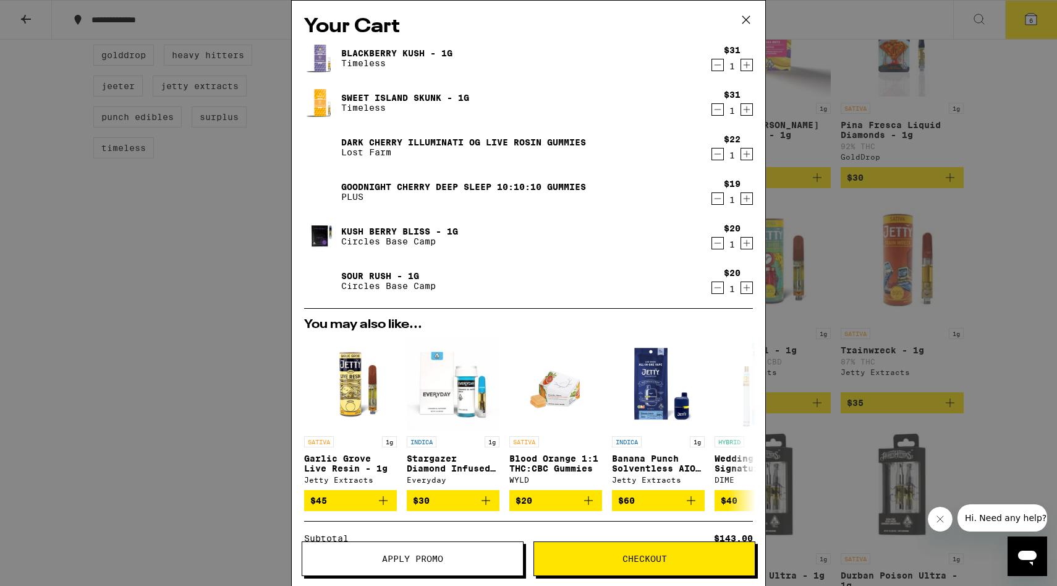
click at [722, 561] on span "Checkout" at bounding box center [644, 558] width 221 height 9
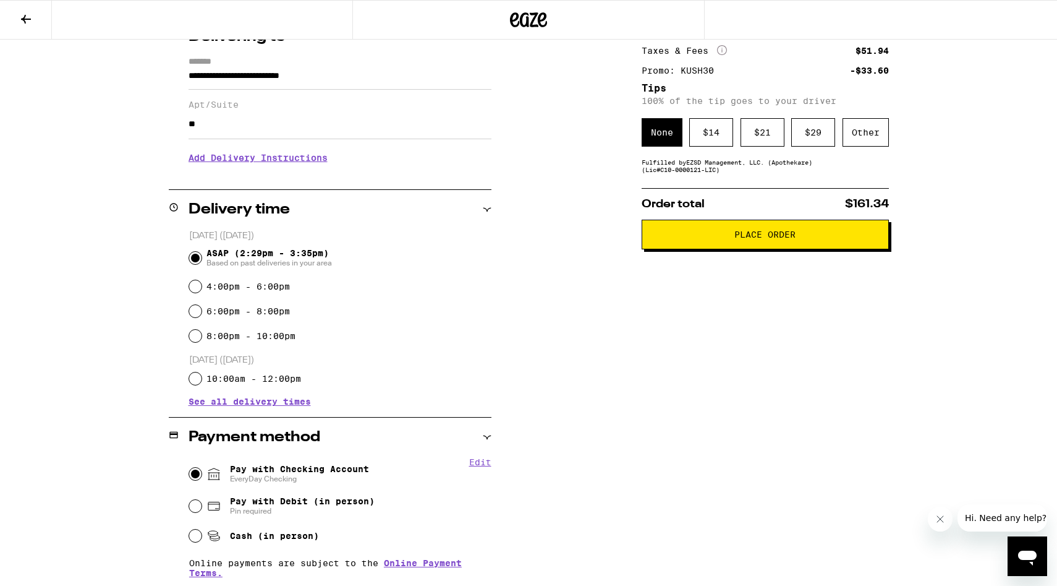
scroll to position [168, 0]
click at [249, 156] on h3 "Add Delivery Instructions" at bounding box center [340, 157] width 303 height 28
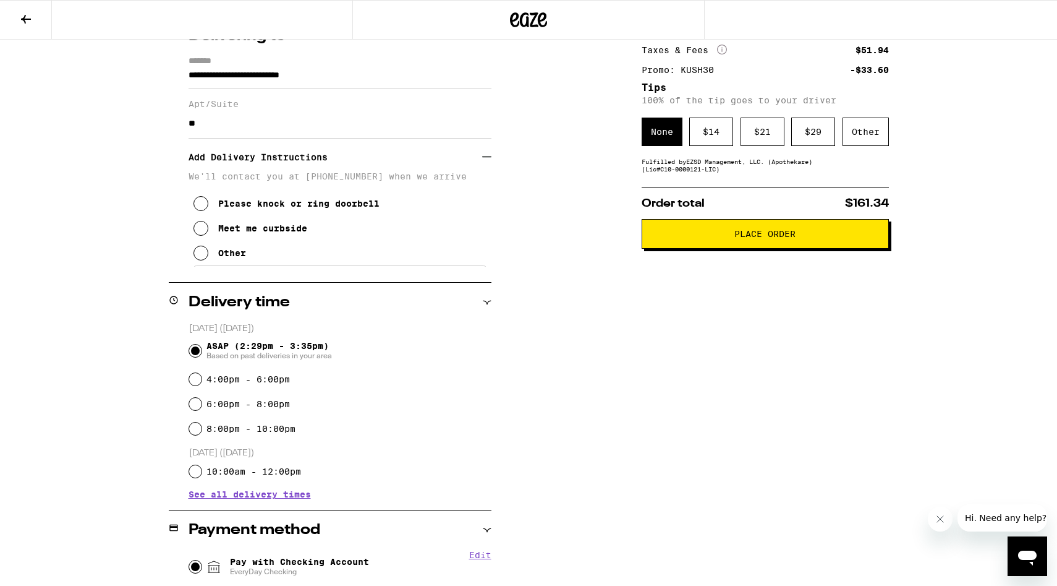
click at [218, 258] on div "Other" at bounding box center [232, 253] width 28 height 10
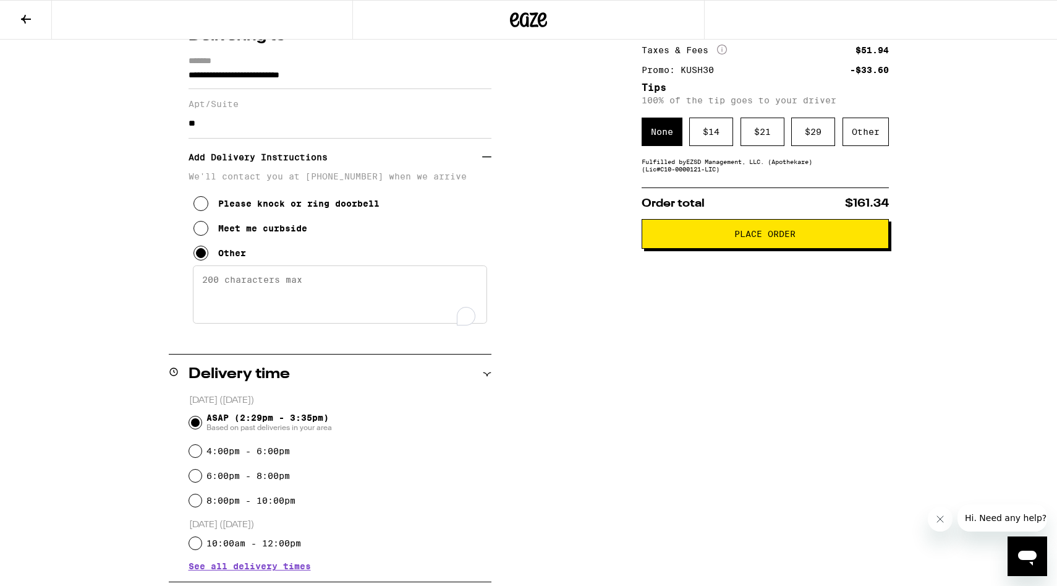
click at [237, 282] on textarea "Enter any other delivery instructions you want driver to know" at bounding box center [340, 294] width 294 height 58
click at [307, 291] on textarea "Enter any other delivery instructions you want driver to know" at bounding box center [340, 294] width 294 height 58
paste textarea "2486 is the code. The other entrance is the front door to the property / mailro…"
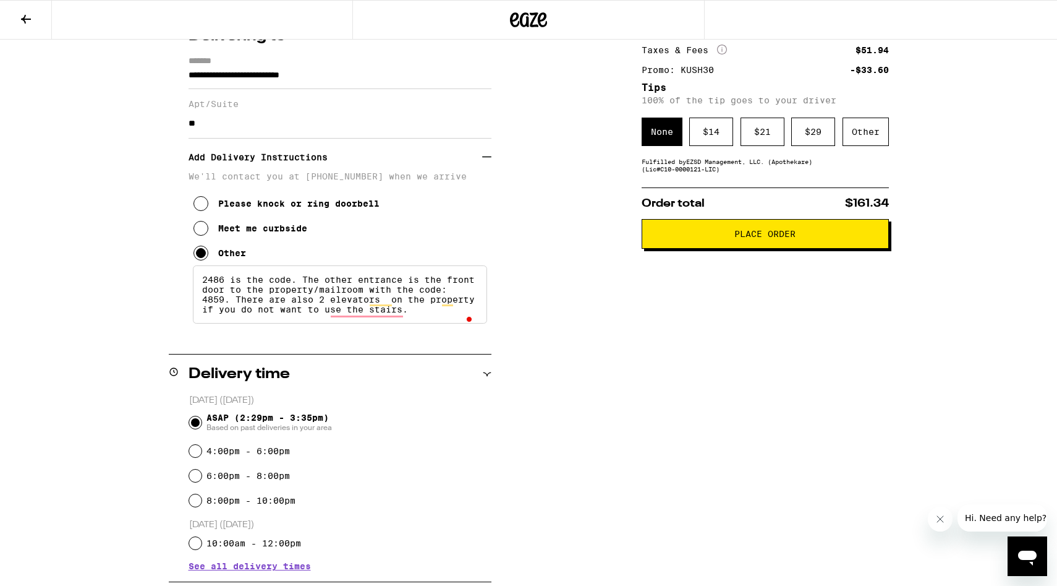
click at [208, 313] on textarea "2486 is the code. The other entrance is the front door to the property/mailroom…" at bounding box center [340, 294] width 294 height 58
click at [201, 285] on textarea "2486 is the code. The other entrance is the front door to the property/mailroom…" at bounding box center [340, 294] width 294 height 58
paste textarea "4859"
click at [241, 289] on textarea "4859 2486 is the code. The other entrance is the front door to the property/mai…" at bounding box center [340, 294] width 294 height 58
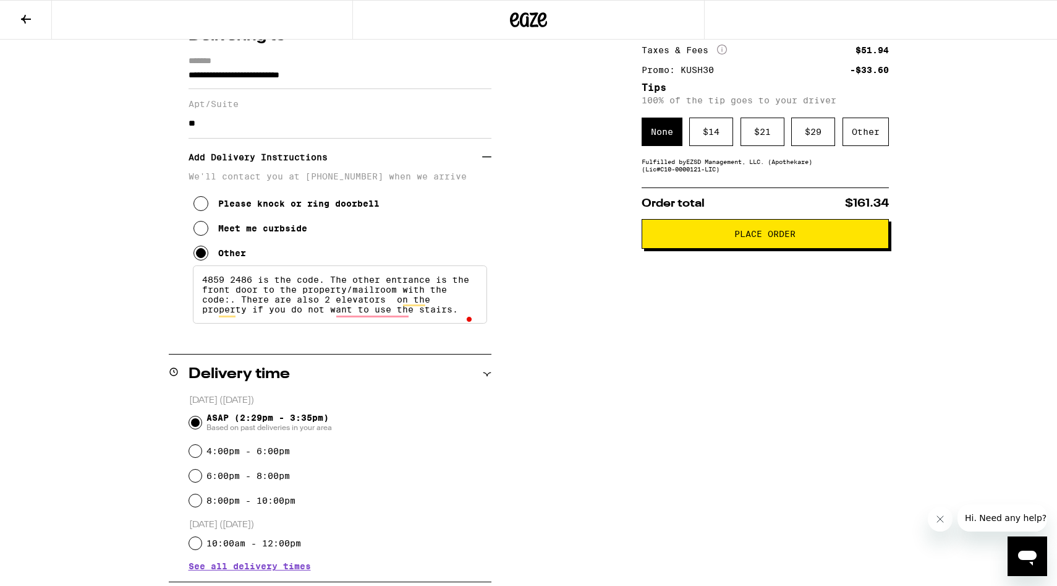
click at [241, 289] on textarea "4859 2486 is the code. The other entrance is the front door to the property/mai…" at bounding box center [340, 294] width 294 height 58
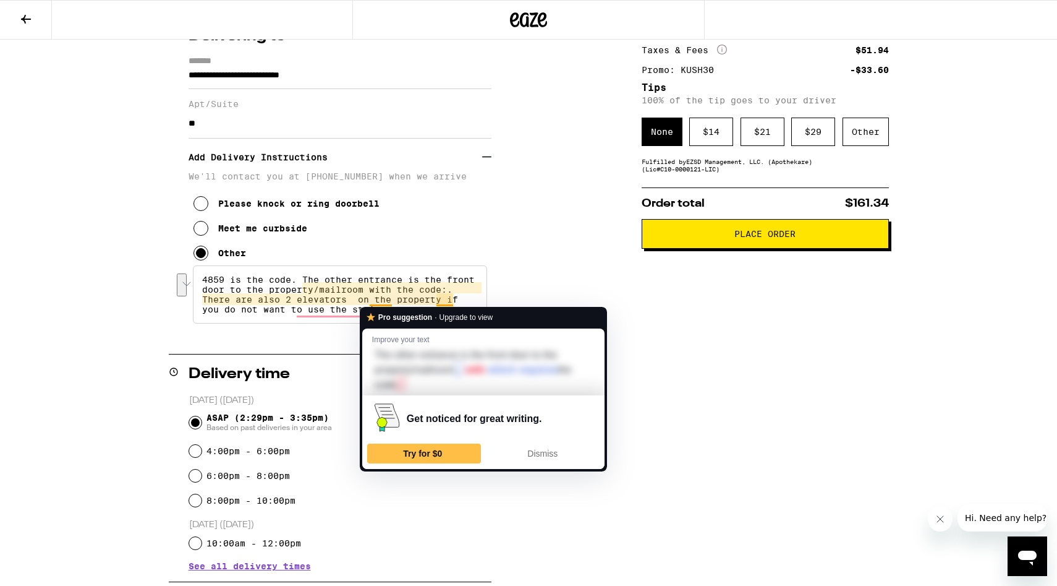
drag, startPoint x: 461, startPoint y: 299, endPoint x: 360, endPoint y: 289, distance: 101.3
click at [360, 289] on textarea "4859 is the code. The other entrance is the front door to the property/mailroom…" at bounding box center [340, 294] width 294 height 58
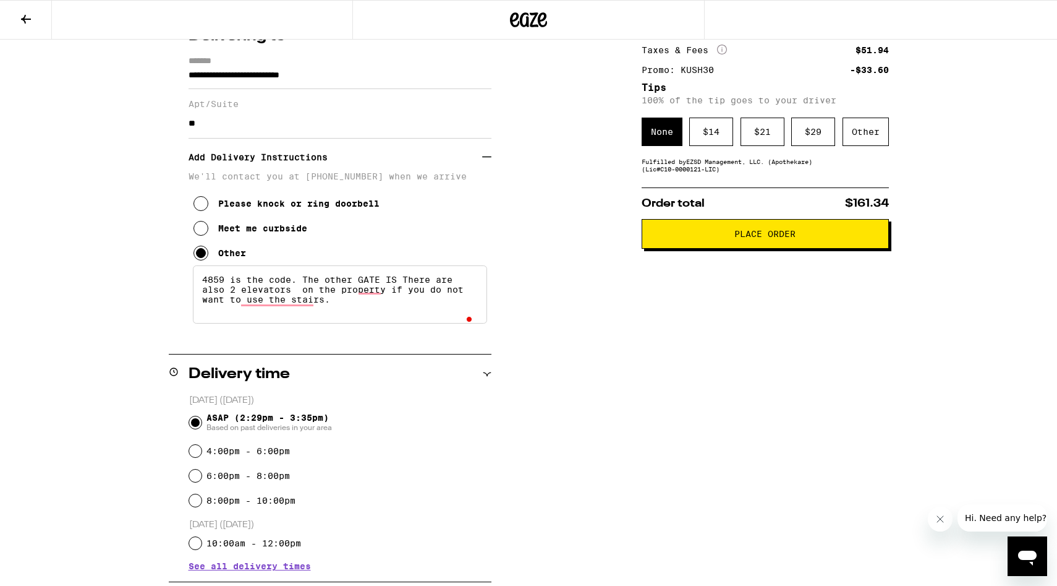
paste textarea "2486"
click at [401, 282] on textarea "4859 is the code. The other GATE IS 2486 There are also 2 elevators on the prop…" at bounding box center [340, 294] width 294 height 58
click at [374, 315] on textarea "4859 is the code. The other gate is 2486 There are also 2 elevators on the prop…" at bounding box center [340, 294] width 294 height 58
click at [723, 129] on div "$ 14" at bounding box center [711, 131] width 44 height 28
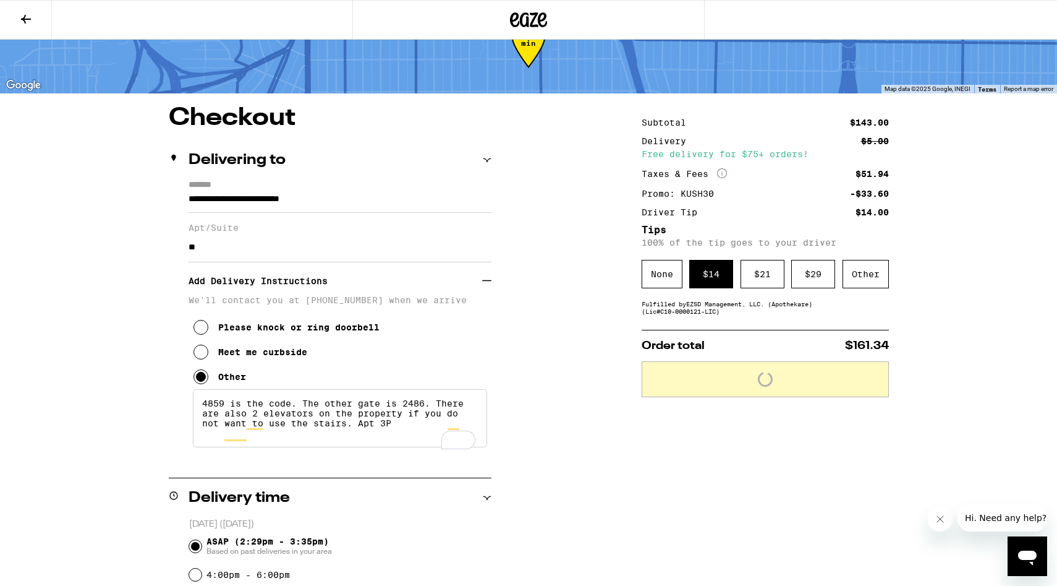
scroll to position [47, 0]
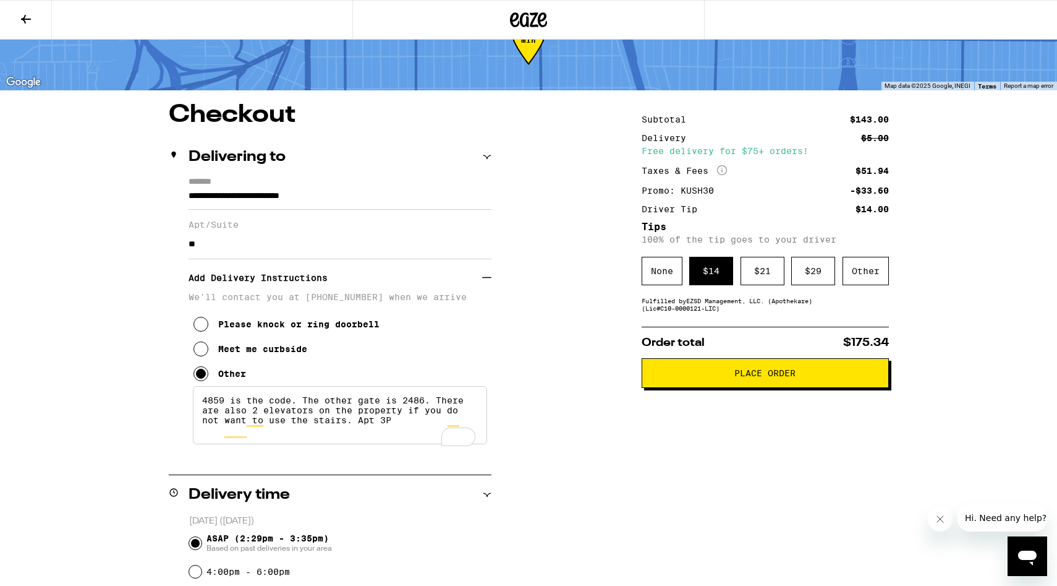
type textarea "4859 is the code. The other gate is 2486. There are also 2 elevators on the pro…"
click at [684, 372] on button "Place Order" at bounding box center [765, 373] width 247 height 30
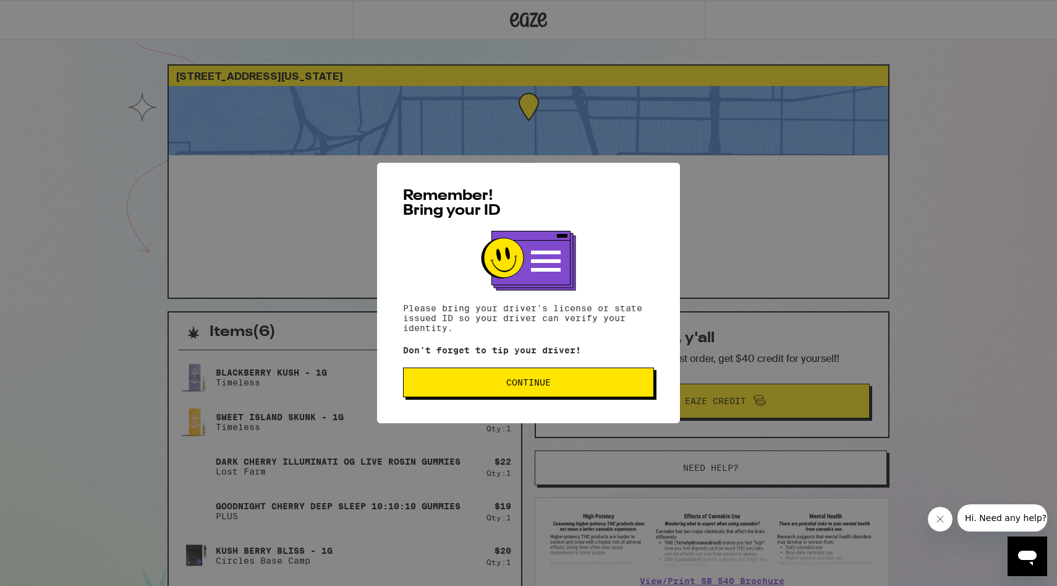
click at [617, 391] on button "Continue" at bounding box center [528, 382] width 251 height 30
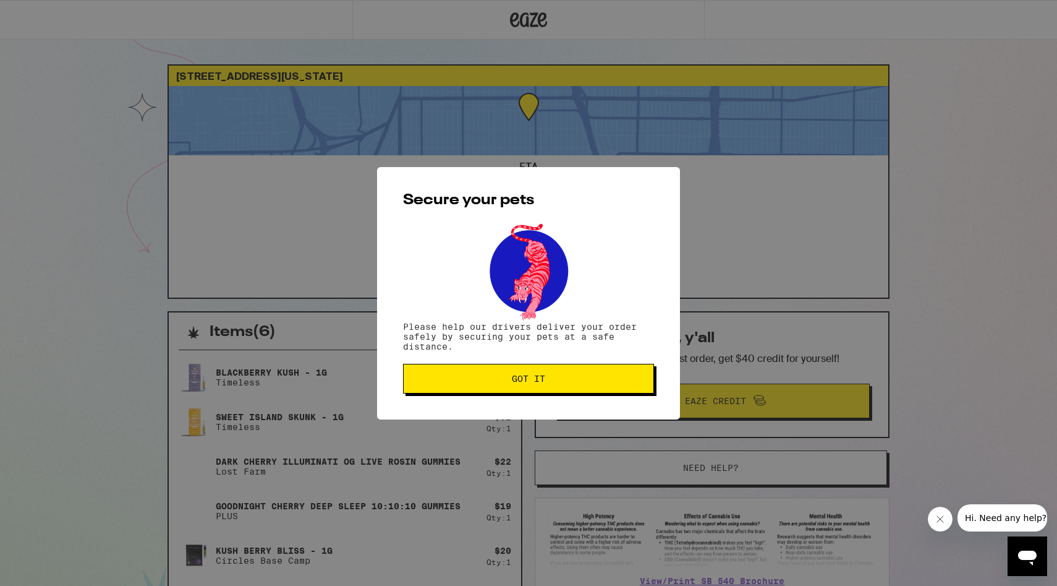
click at [617, 391] on button "Got it" at bounding box center [528, 379] width 251 height 30
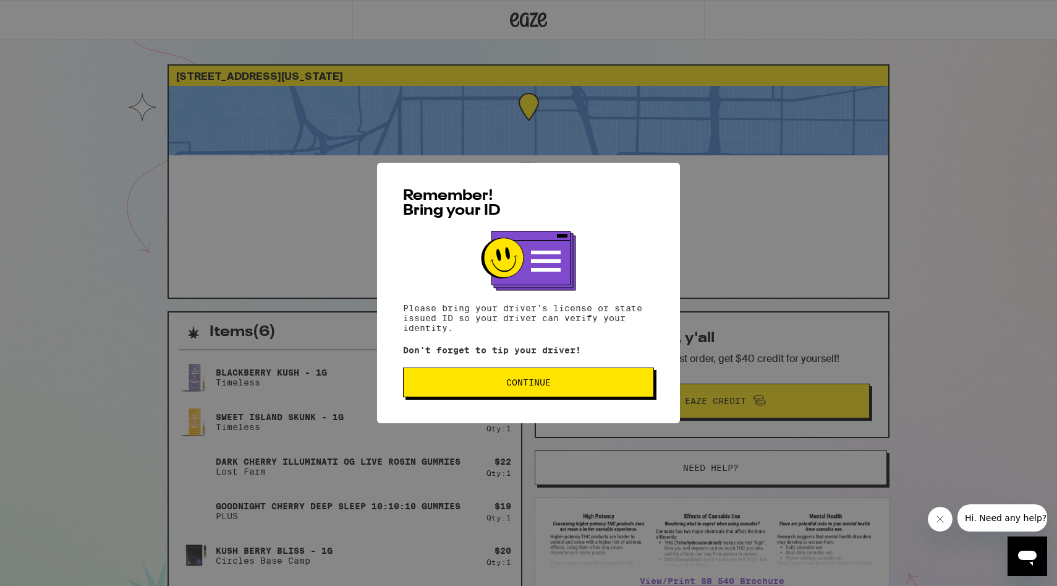
click at [445, 381] on span "Continue" at bounding box center [529, 382] width 230 height 9
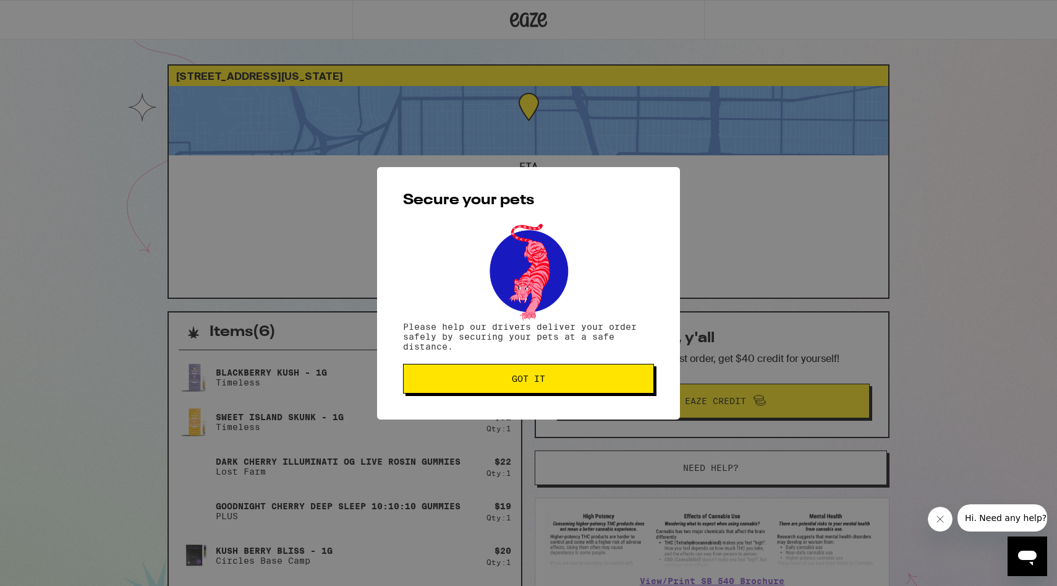
click at [444, 381] on span "Got it" at bounding box center [529, 378] width 230 height 9
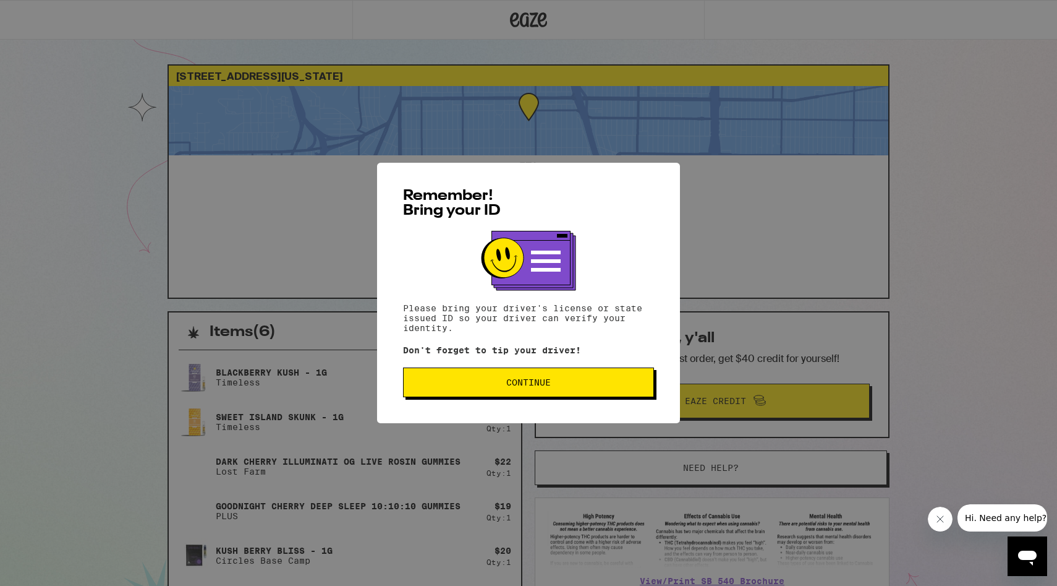
click at [485, 377] on button "Continue" at bounding box center [528, 382] width 251 height 30
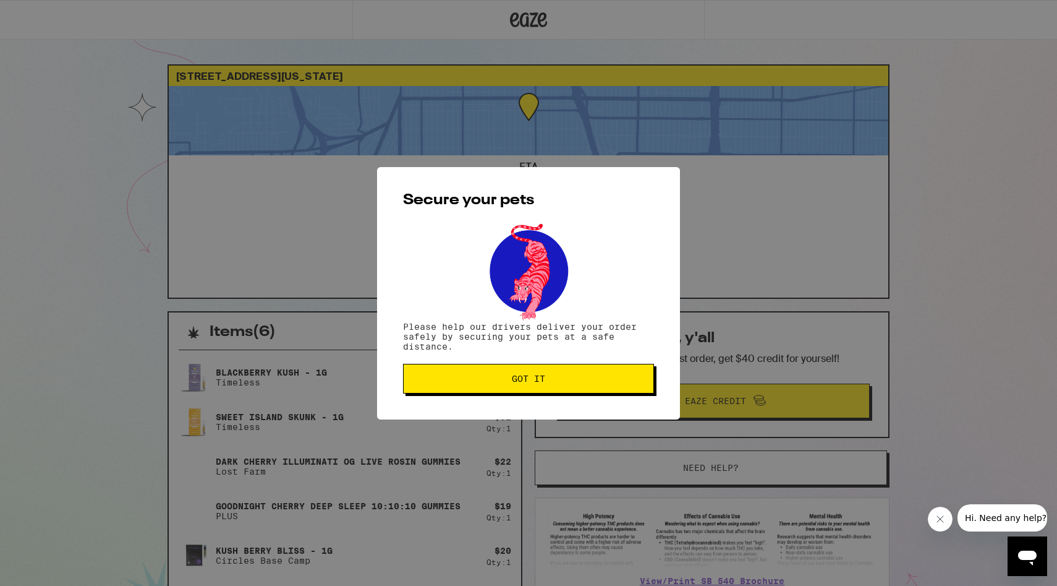
click at [485, 381] on span "Got it" at bounding box center [529, 378] width 230 height 9
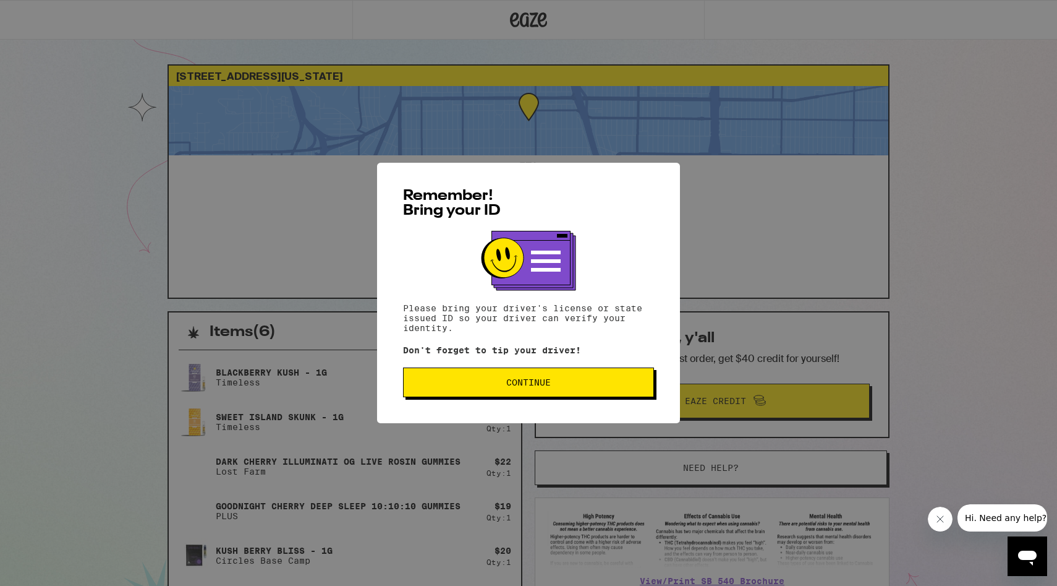
click at [482, 385] on span "Continue" at bounding box center [529, 382] width 230 height 9
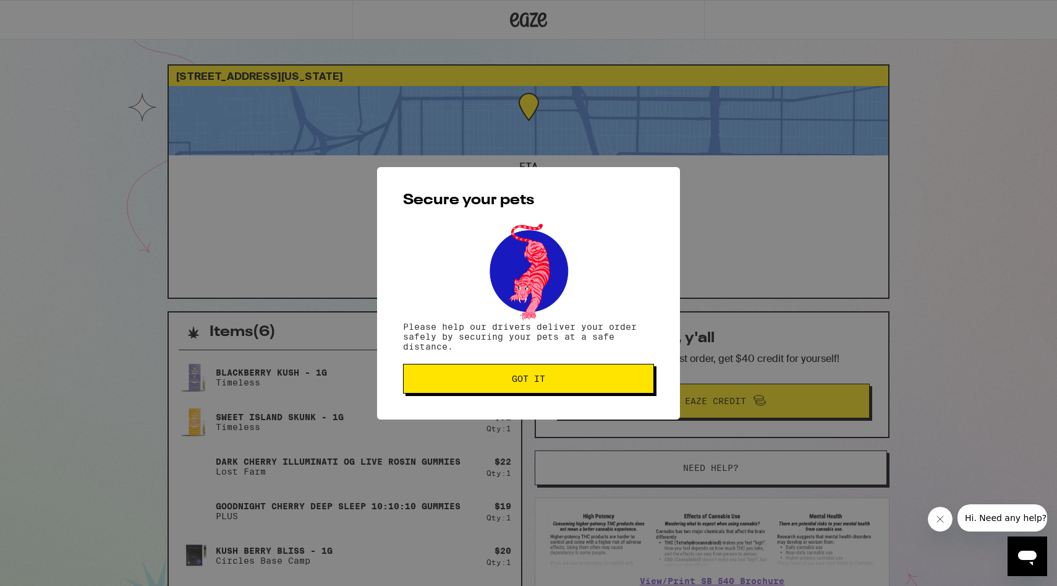
click at [482, 385] on button "Got it" at bounding box center [528, 379] width 251 height 30
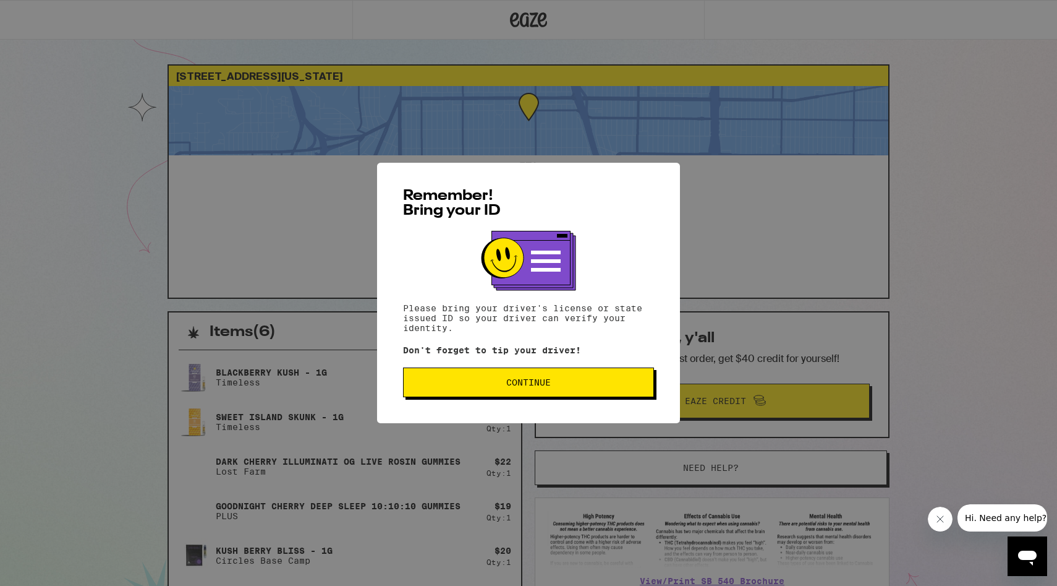
click at [446, 383] on span "Continue" at bounding box center [529, 382] width 230 height 9
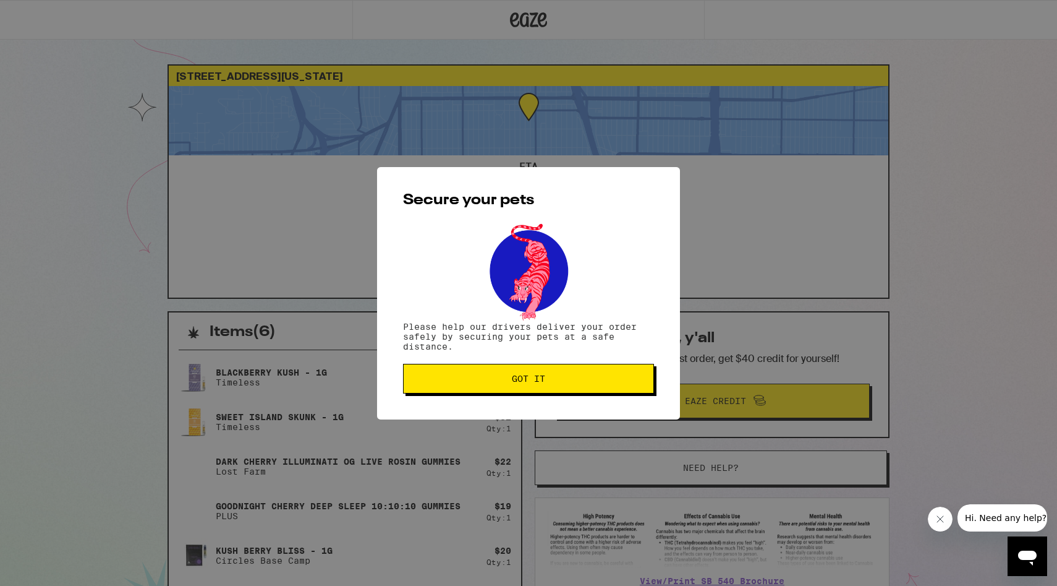
click at [446, 383] on span "Got it" at bounding box center [529, 378] width 230 height 9
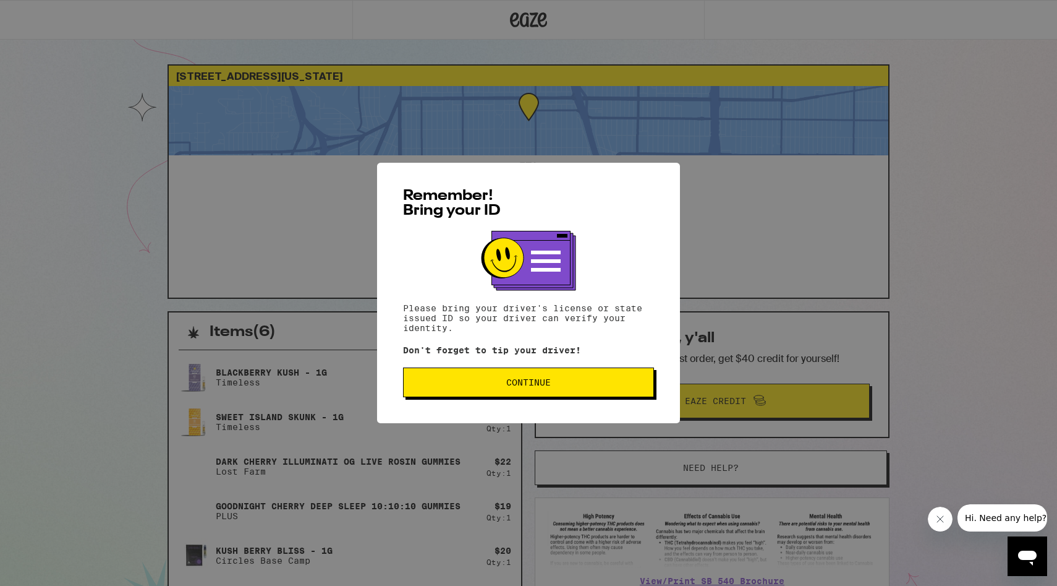
click at [455, 380] on button "Continue" at bounding box center [528, 382] width 251 height 30
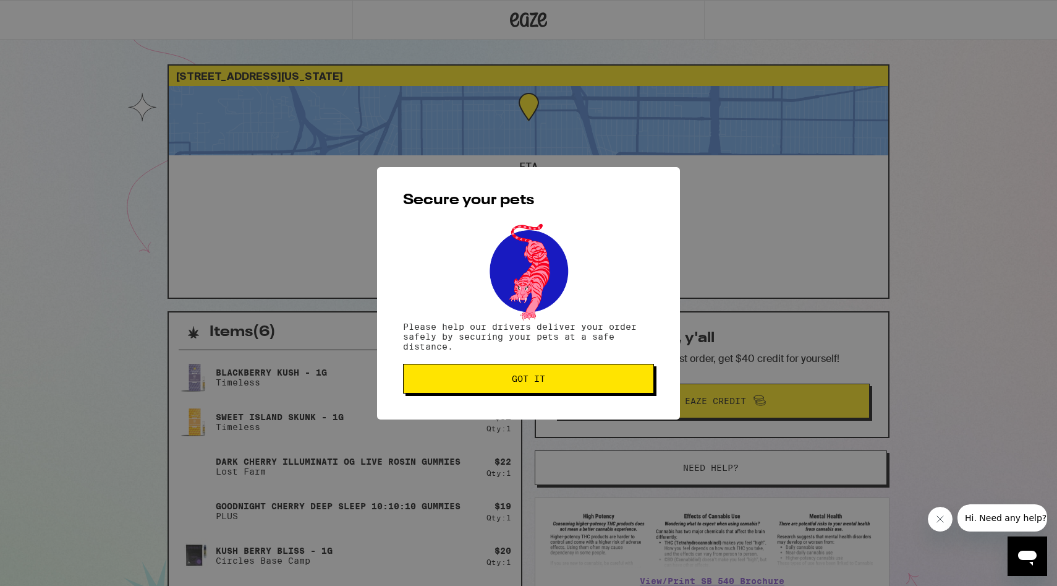
click at [455, 380] on span "Got it" at bounding box center [529, 378] width 230 height 9
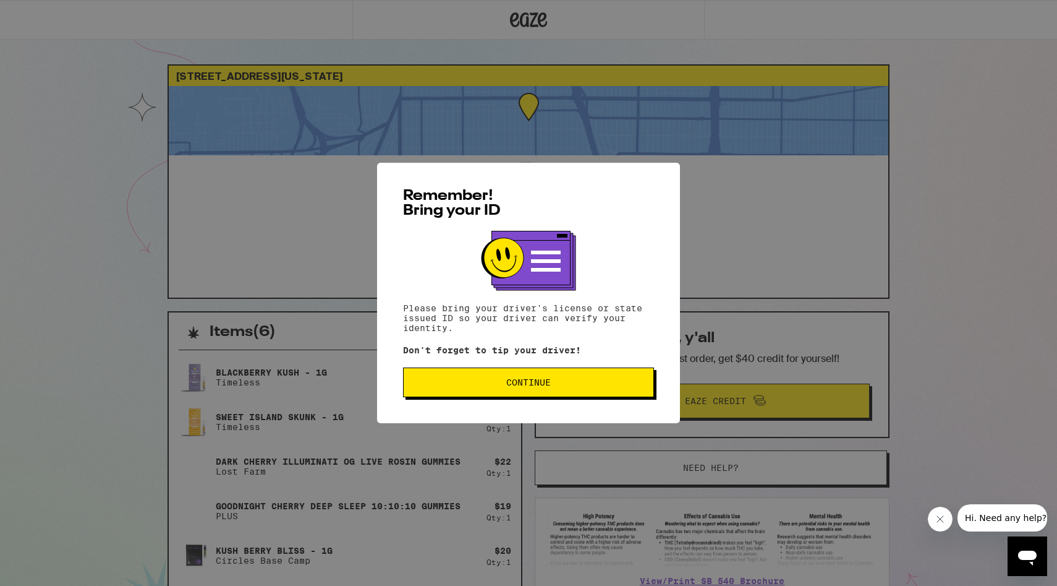
click at [441, 386] on span "Continue" at bounding box center [529, 382] width 230 height 9
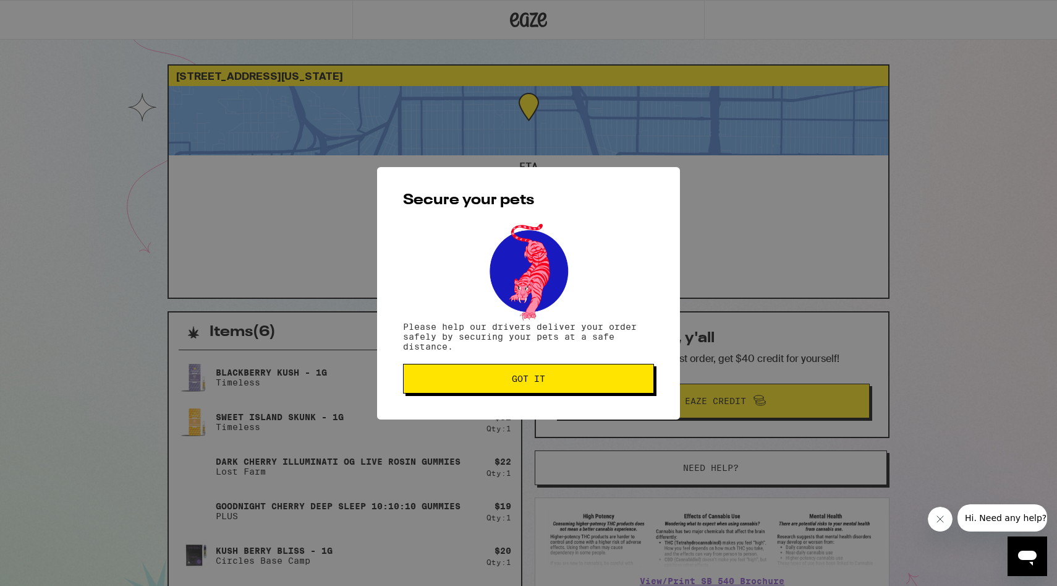
click at [441, 388] on button "Got it" at bounding box center [528, 379] width 251 height 30
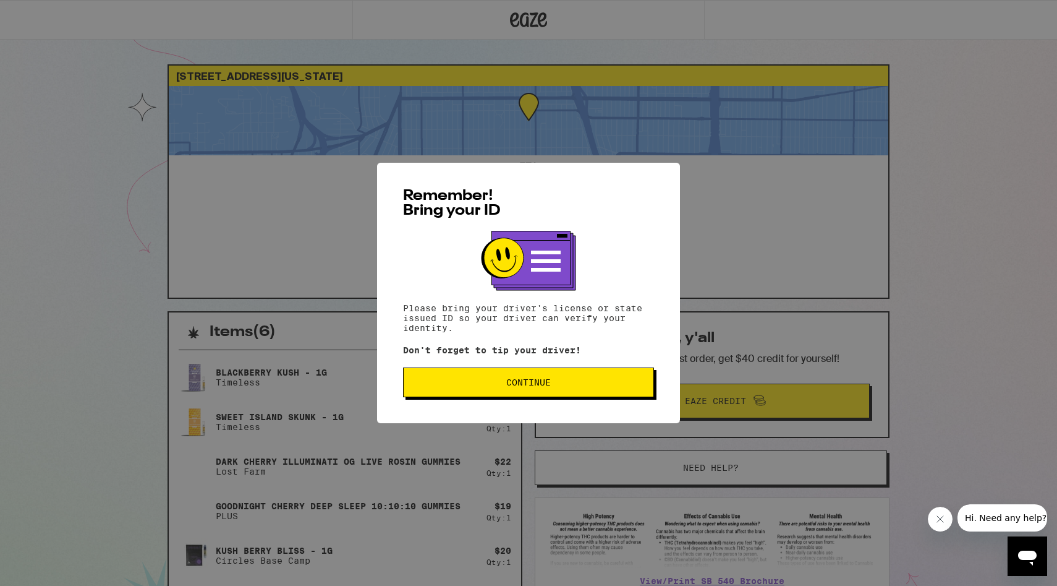
click at [544, 383] on span "Continue" at bounding box center [528, 382] width 45 height 9
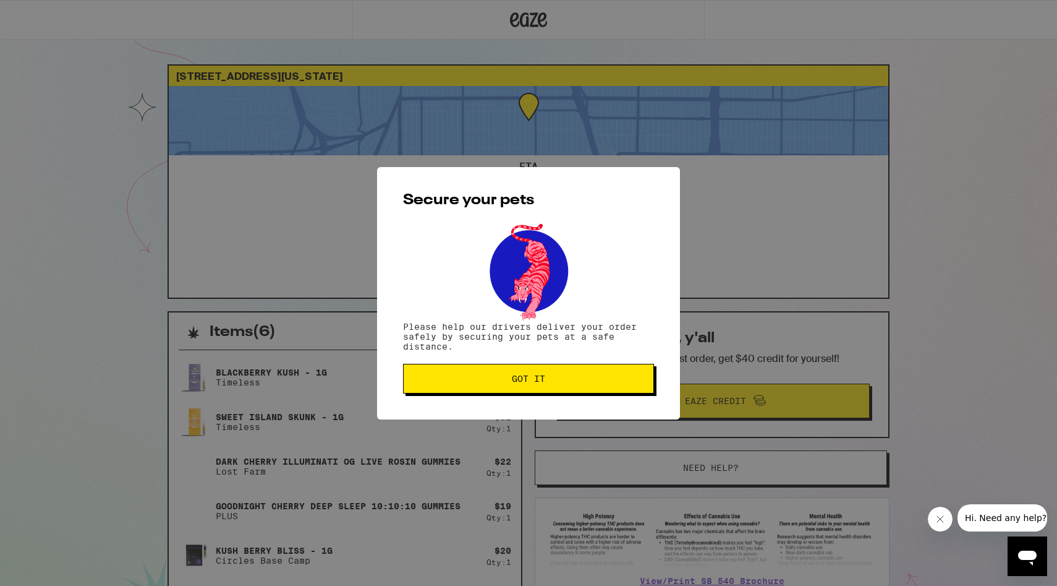
click at [544, 383] on span "Got it" at bounding box center [528, 378] width 33 height 9
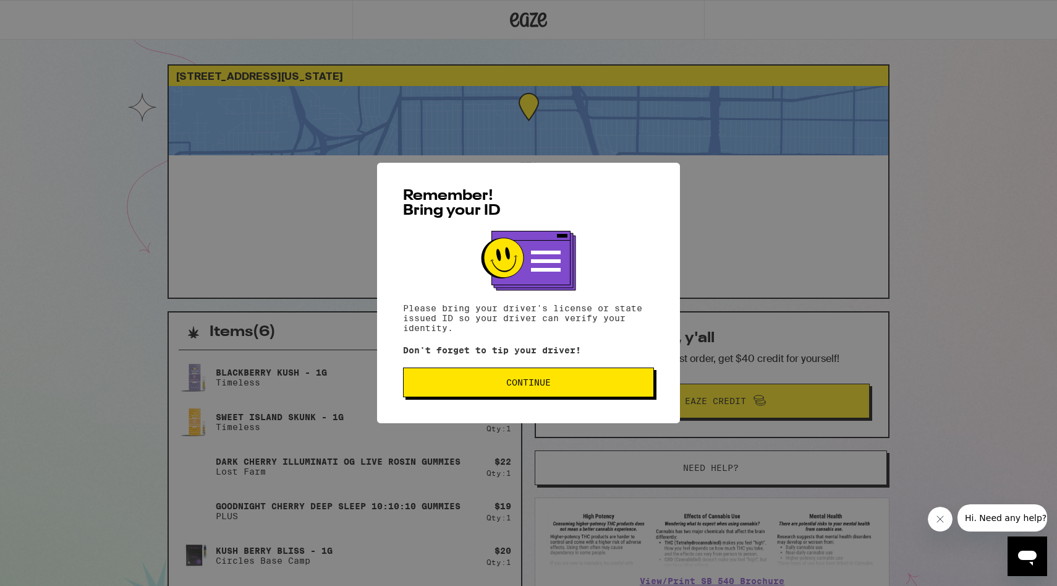
click at [458, 386] on span "Continue" at bounding box center [529, 382] width 230 height 9
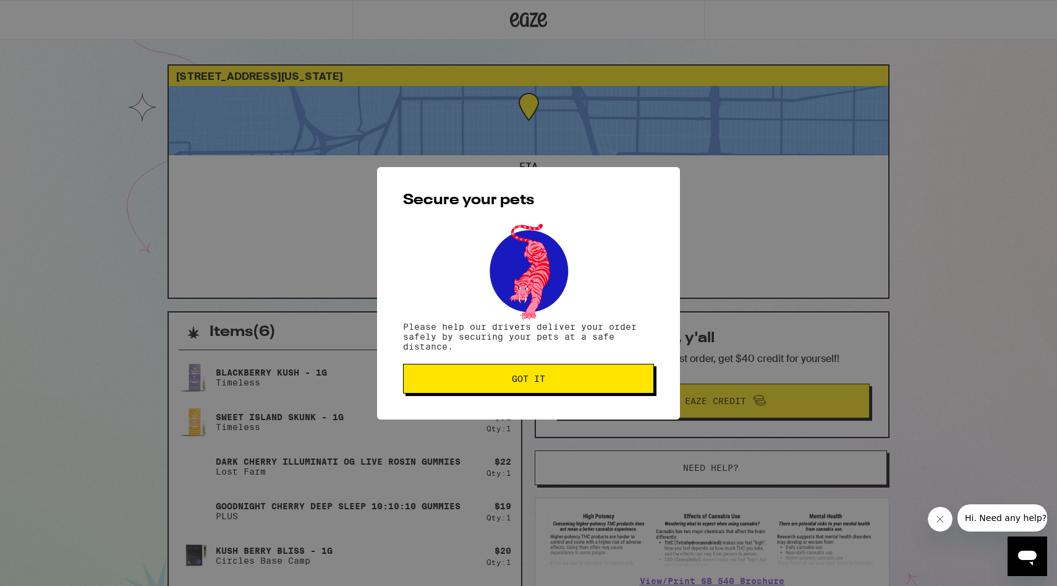
click at [455, 373] on button "Got it" at bounding box center [528, 379] width 251 height 30
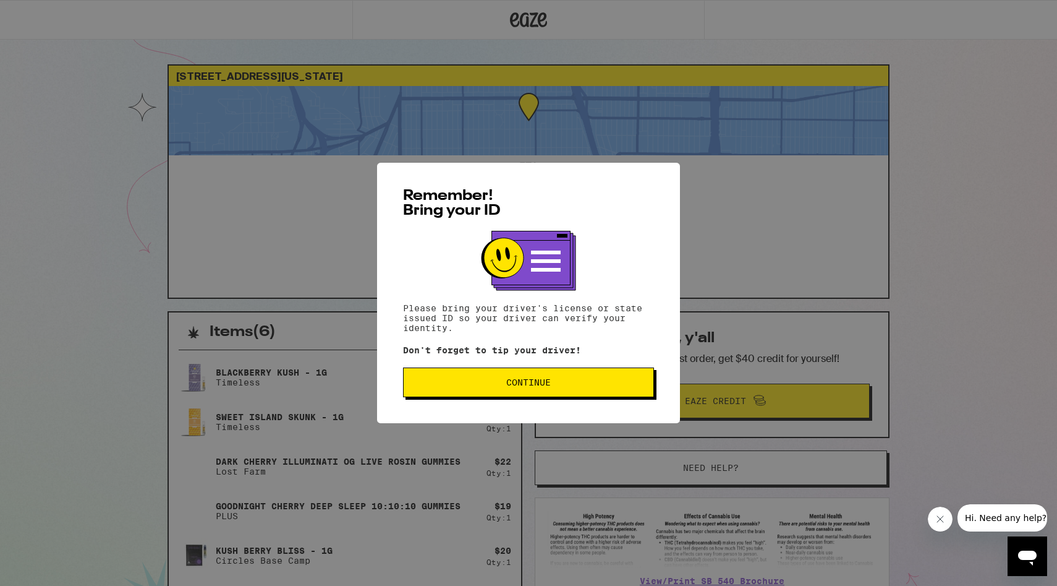
click at [483, 378] on button "Continue" at bounding box center [528, 382] width 251 height 30
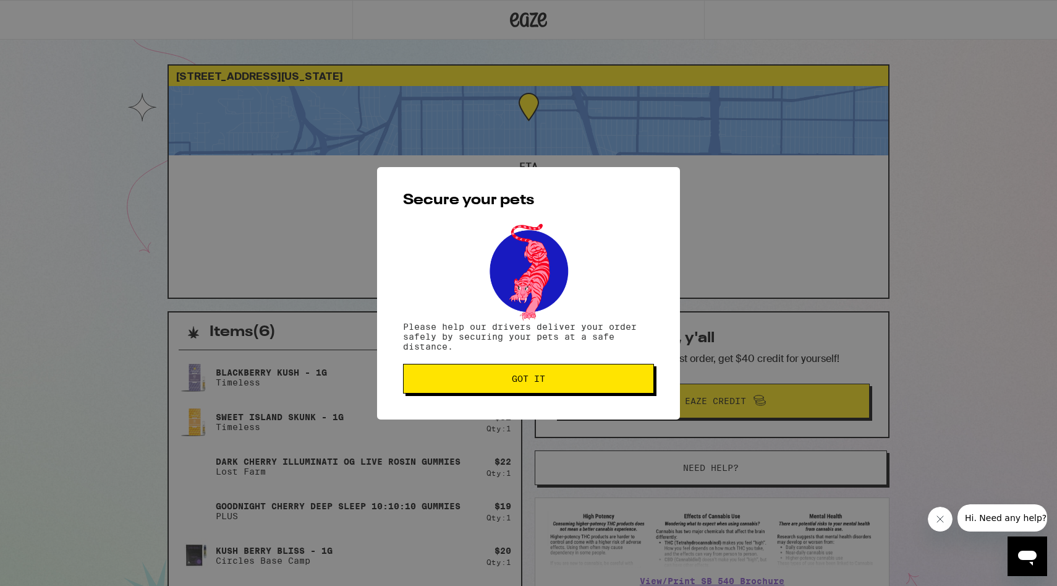
click at [483, 378] on span "Got it" at bounding box center [529, 378] width 230 height 9
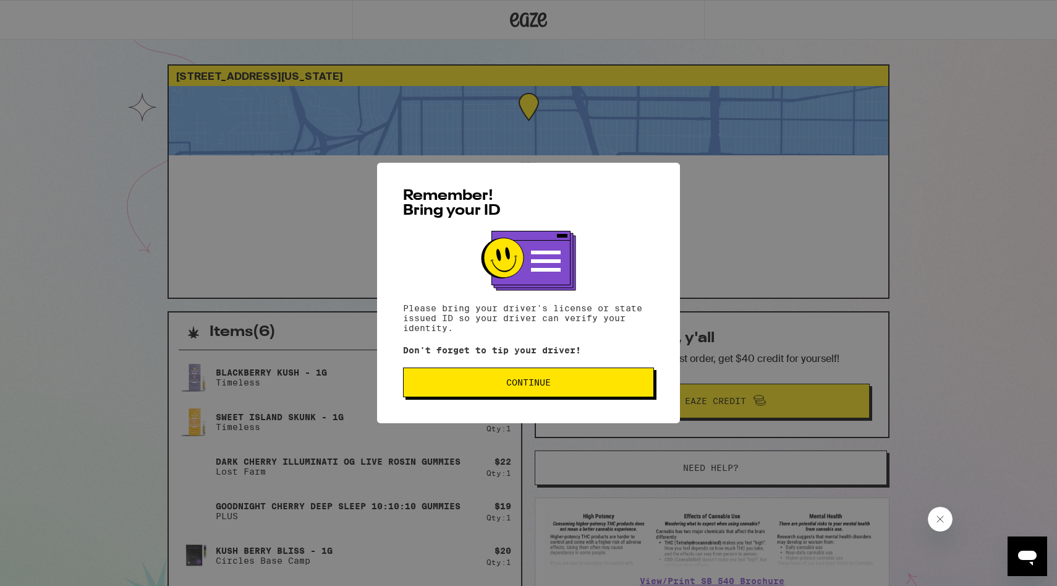
click at [456, 370] on button "Continue" at bounding box center [528, 382] width 251 height 30
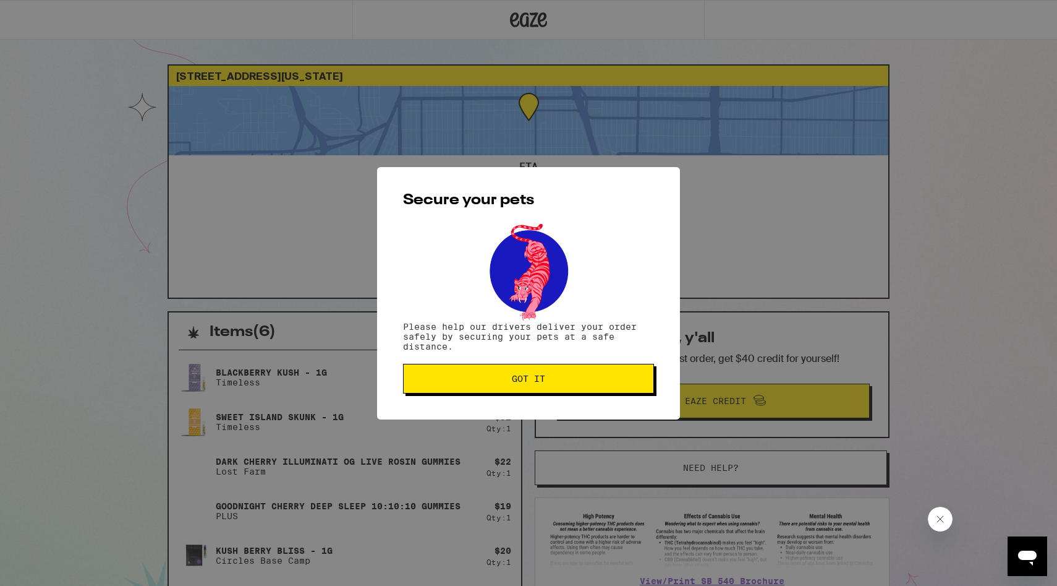
click at [456, 370] on button "Got it" at bounding box center [528, 379] width 251 height 30
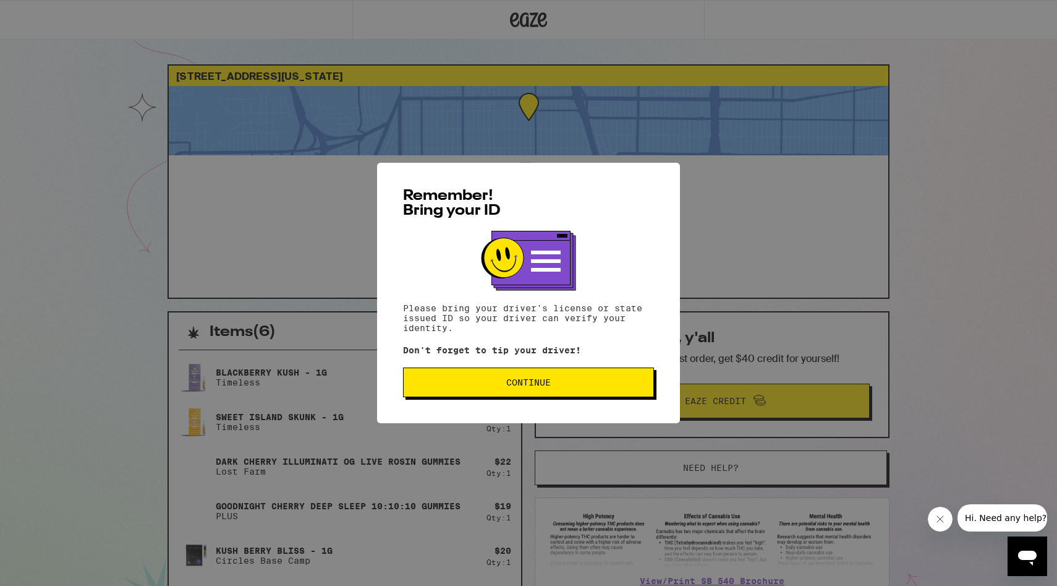
click at [577, 380] on button "Continue" at bounding box center [528, 382] width 251 height 30
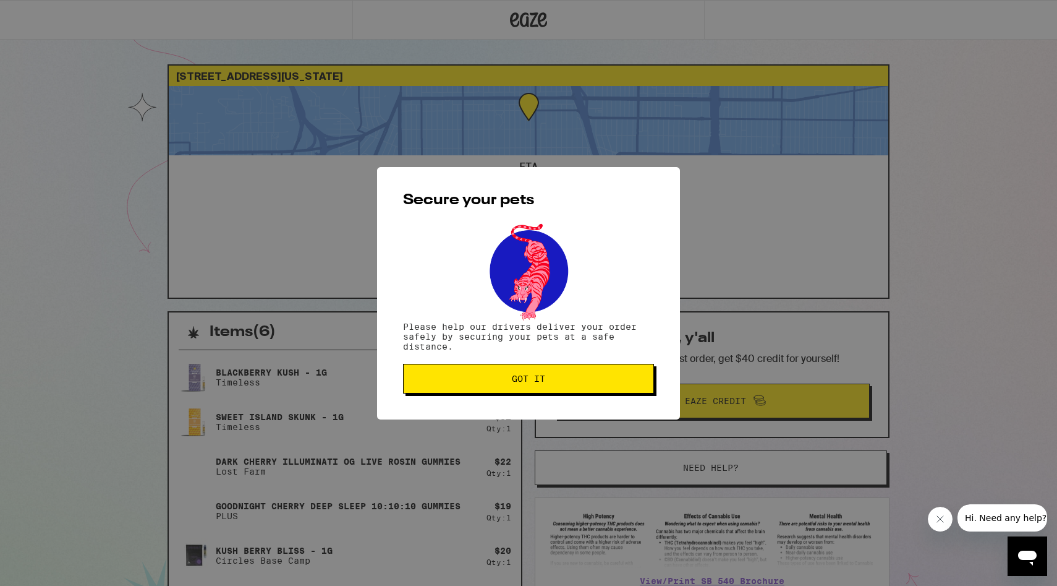
click at [577, 380] on span "Got it" at bounding box center [529, 378] width 230 height 9
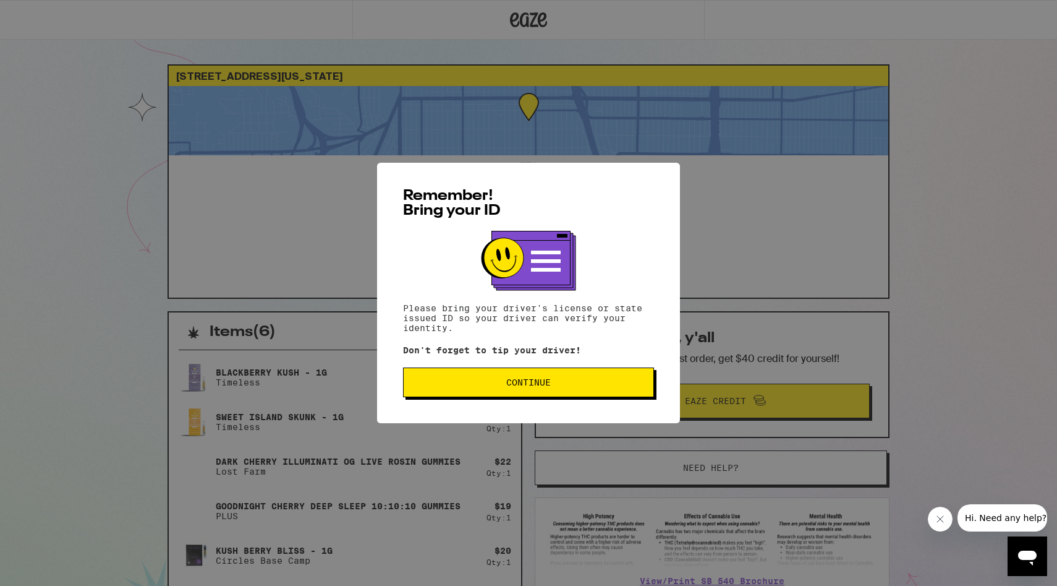
click at [432, 394] on button "Continue" at bounding box center [528, 382] width 251 height 30
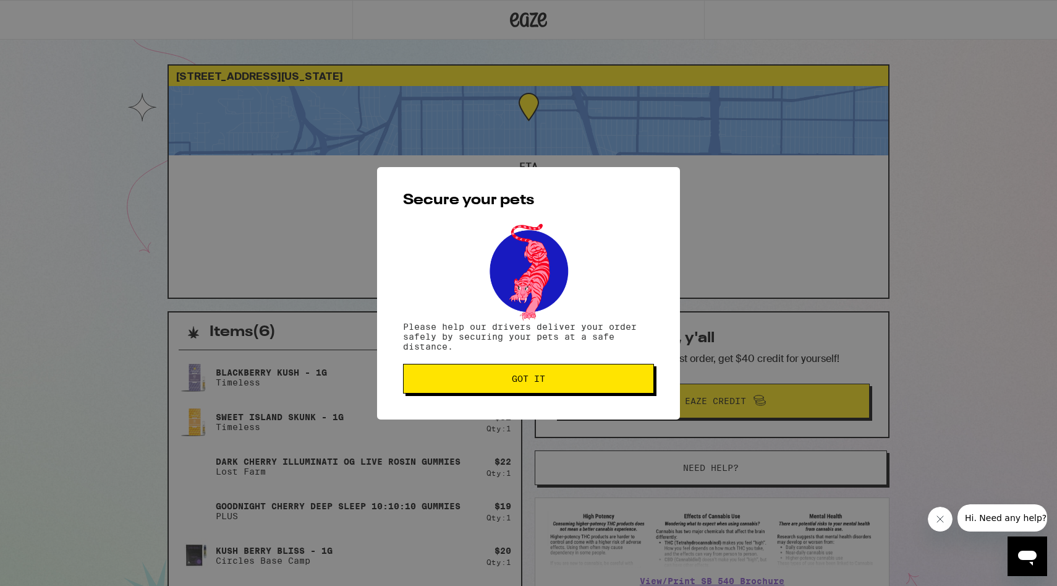
click at [432, 393] on button "Got it" at bounding box center [528, 379] width 251 height 30
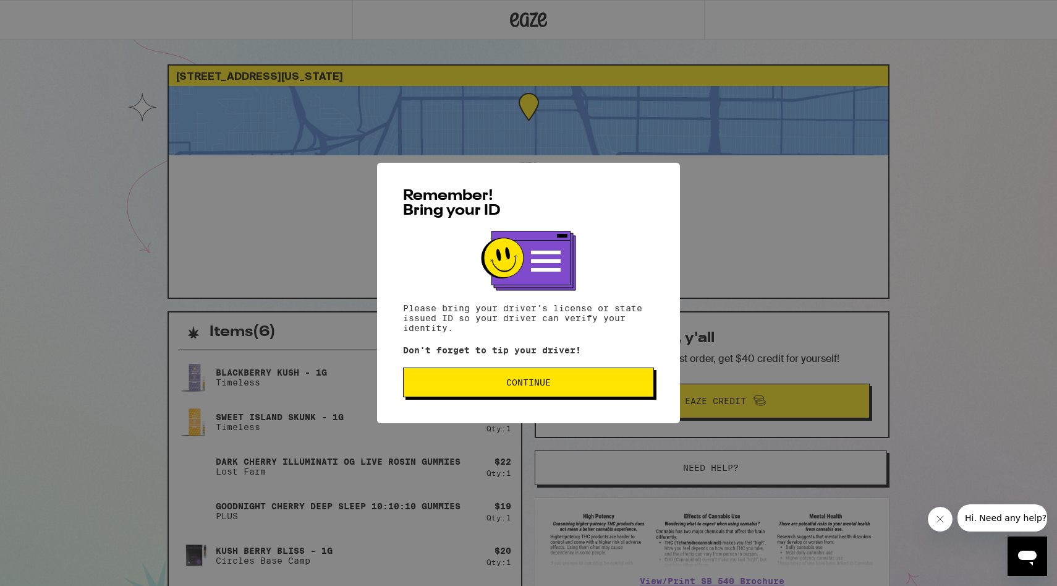
click at [513, 401] on div "Remember! Bring your ID Please bring your driver's license or state issued ID s…" at bounding box center [528, 293] width 303 height 260
click at [511, 386] on span "Continue" at bounding box center [528, 382] width 45 height 9
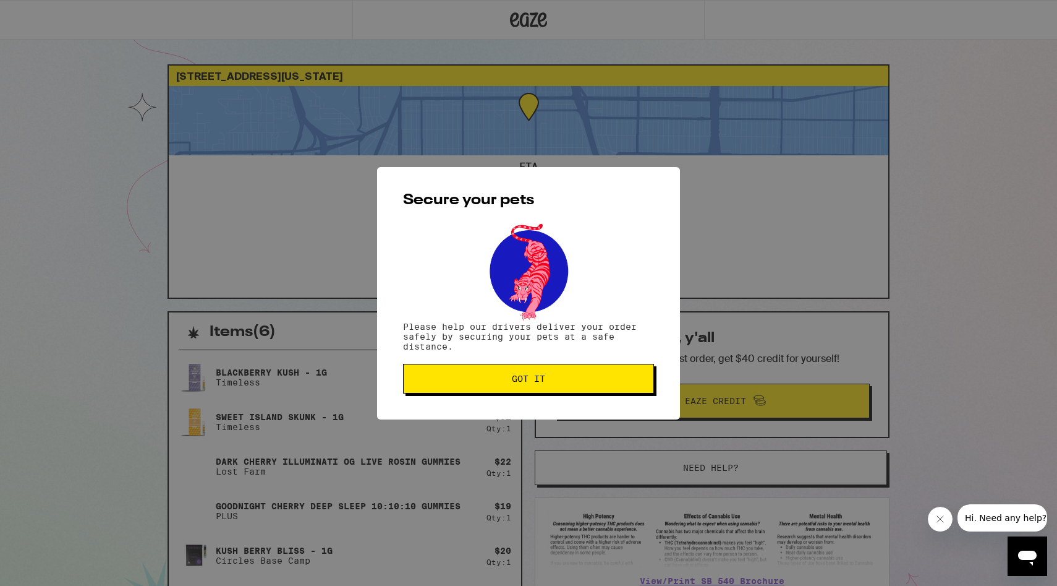
click at [513, 388] on button "Got it" at bounding box center [528, 379] width 251 height 30
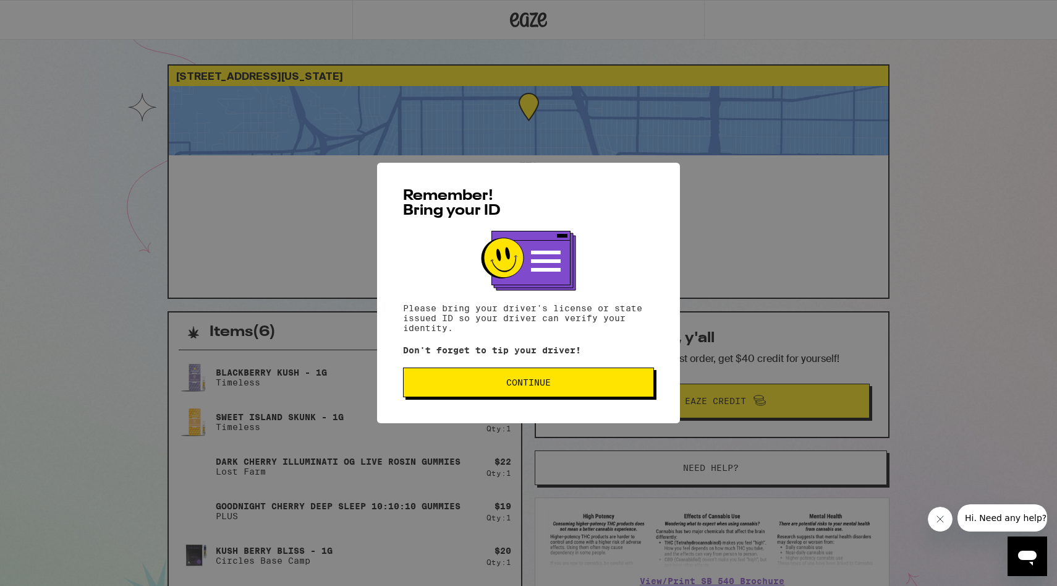
click at [484, 385] on span "Continue" at bounding box center [529, 382] width 230 height 9
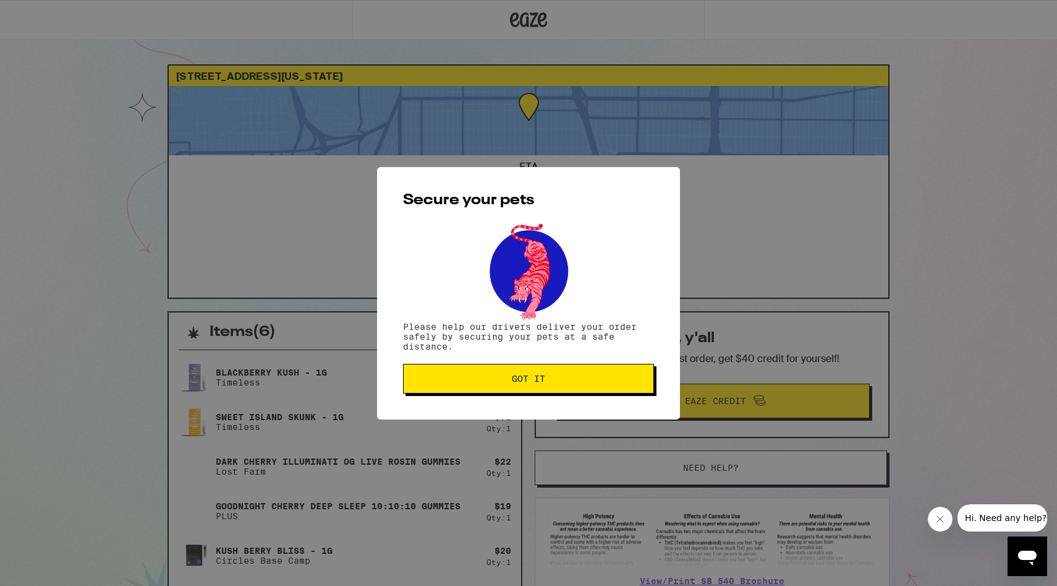
click at [484, 387] on button "Got it" at bounding box center [528, 379] width 251 height 30
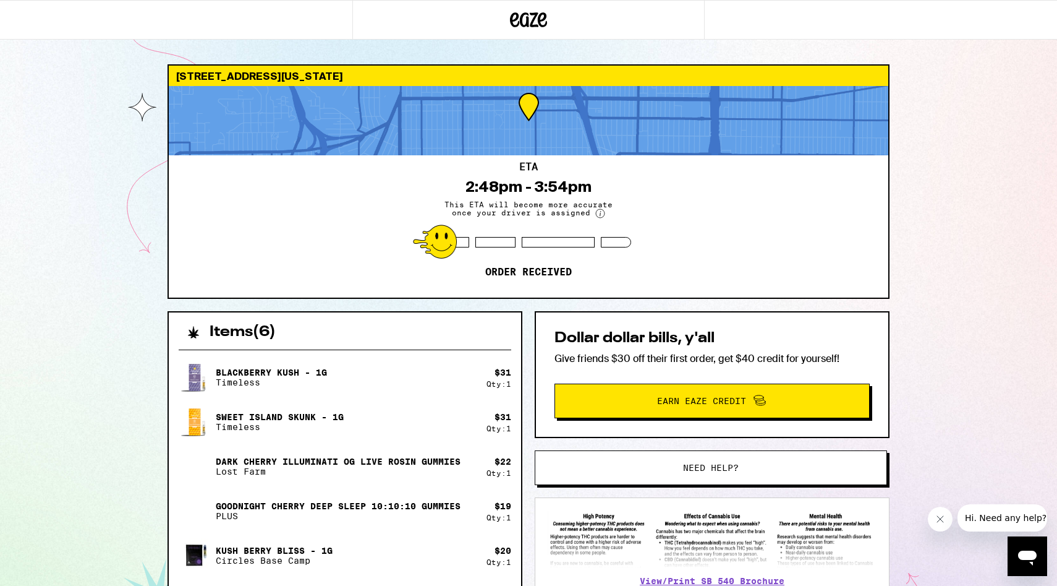
click at [249, 332] on h2 "Items ( 6 )" at bounding box center [243, 332] width 66 height 15
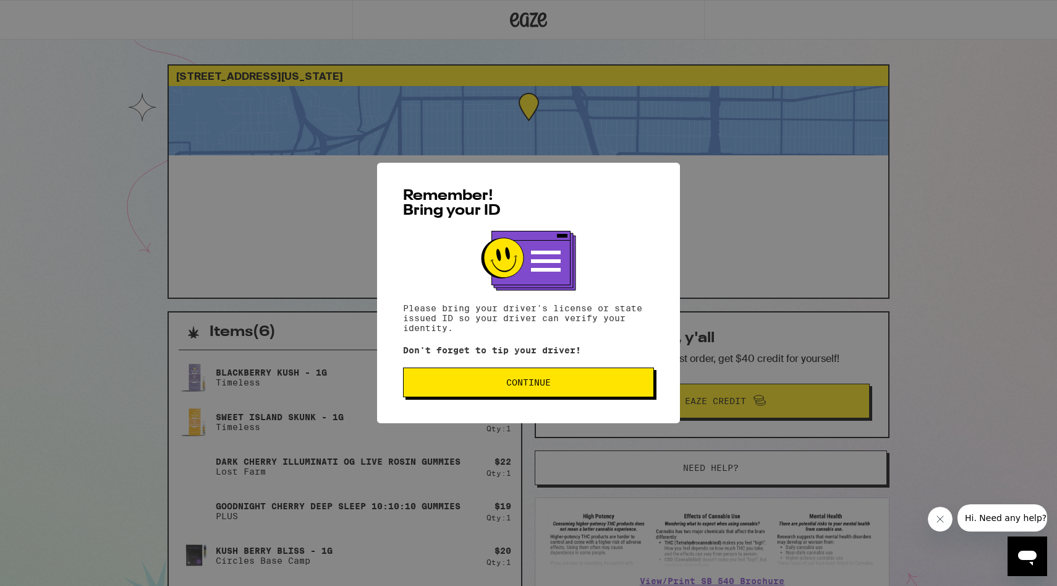
click at [428, 383] on span "Continue" at bounding box center [529, 382] width 230 height 9
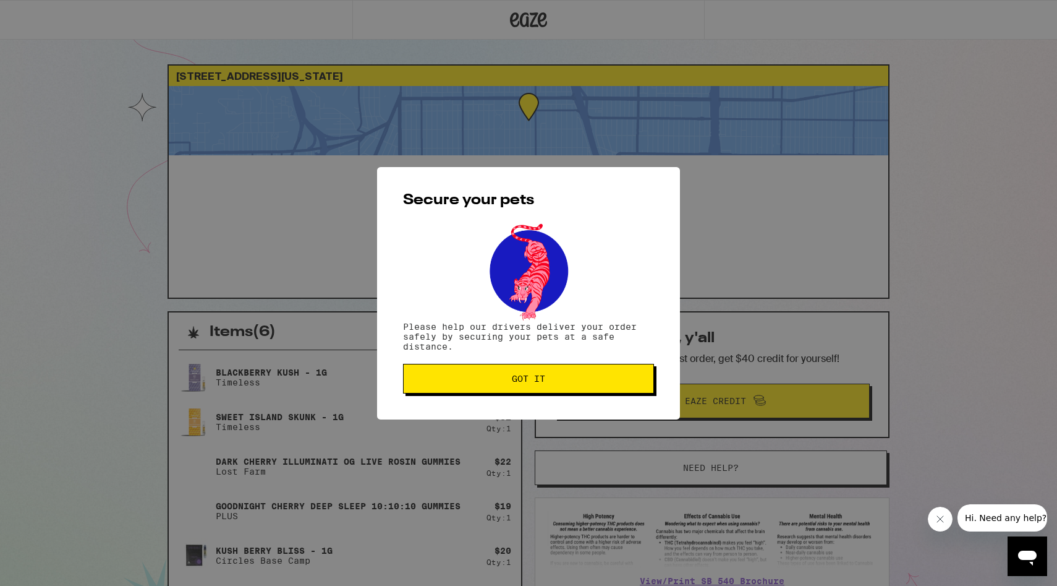
click at [450, 390] on button "Got it" at bounding box center [528, 379] width 251 height 30
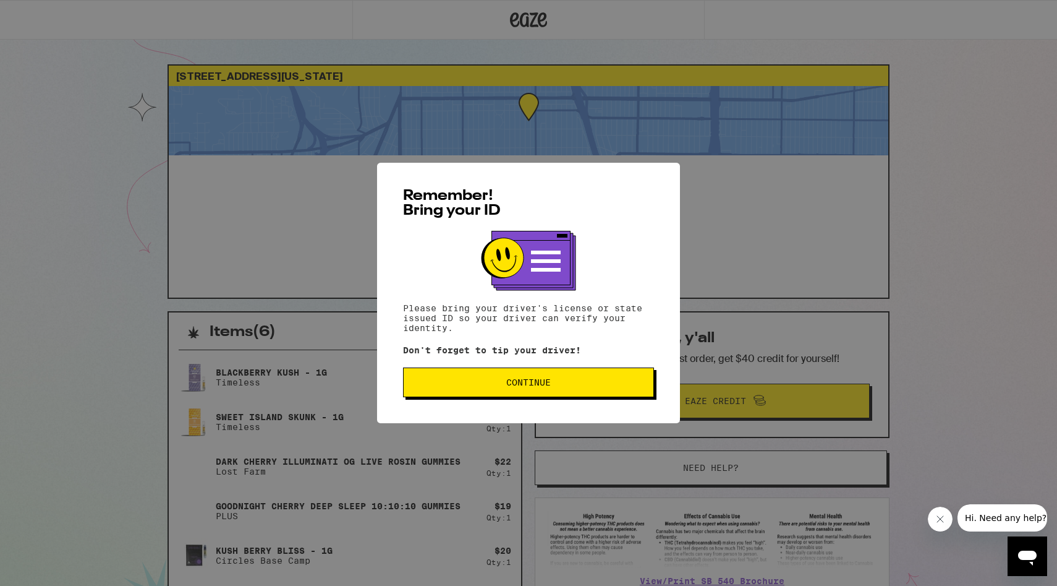
click at [543, 383] on span "Continue" at bounding box center [528, 382] width 45 height 9
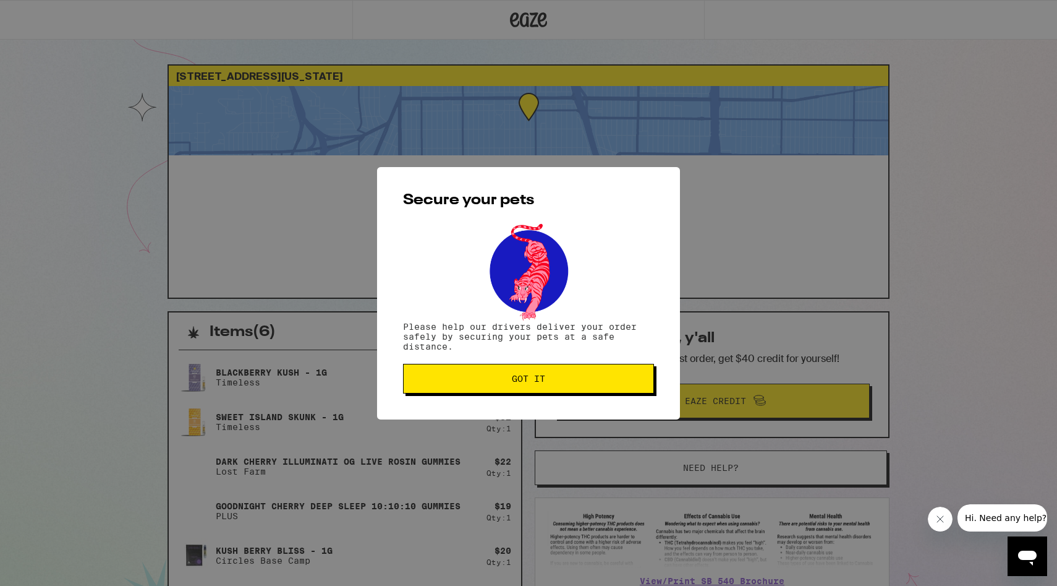
click at [543, 383] on span "Got it" at bounding box center [528, 378] width 33 height 9
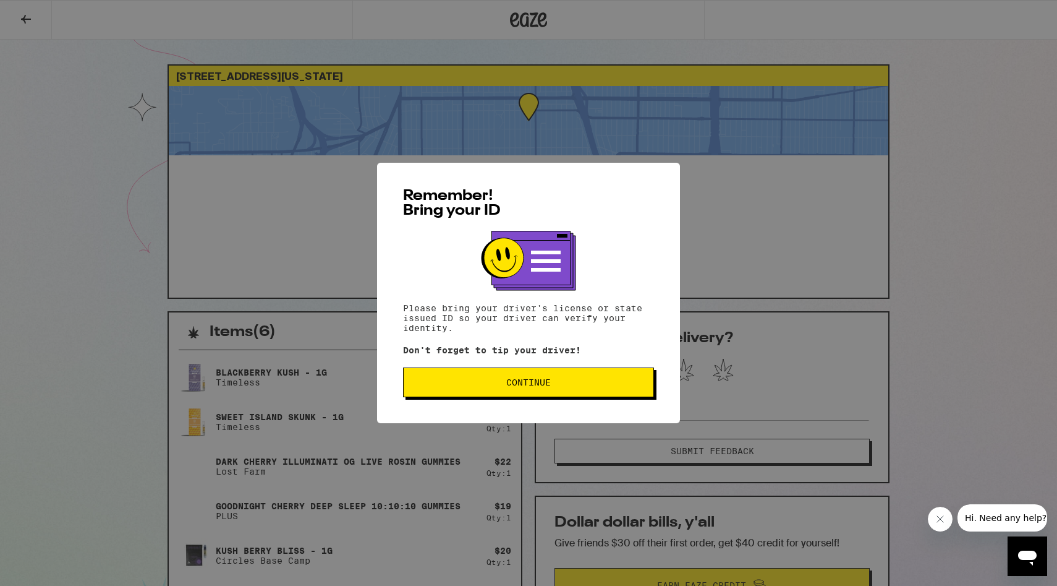
click at [493, 383] on span "Continue" at bounding box center [529, 382] width 230 height 9
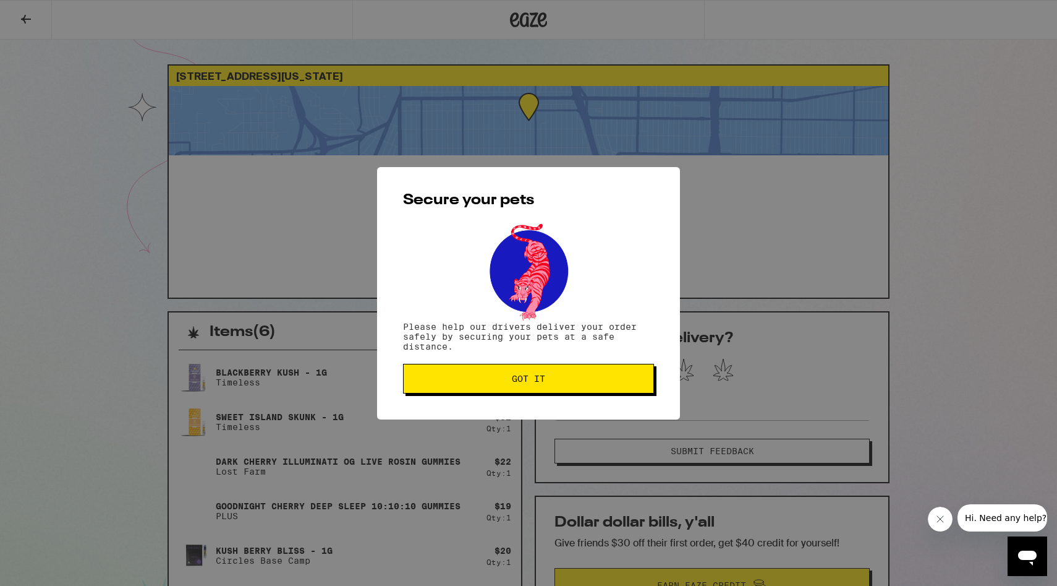
click at [492, 383] on span "Got it" at bounding box center [529, 378] width 230 height 9
